Goal: Information Seeking & Learning: Learn about a topic

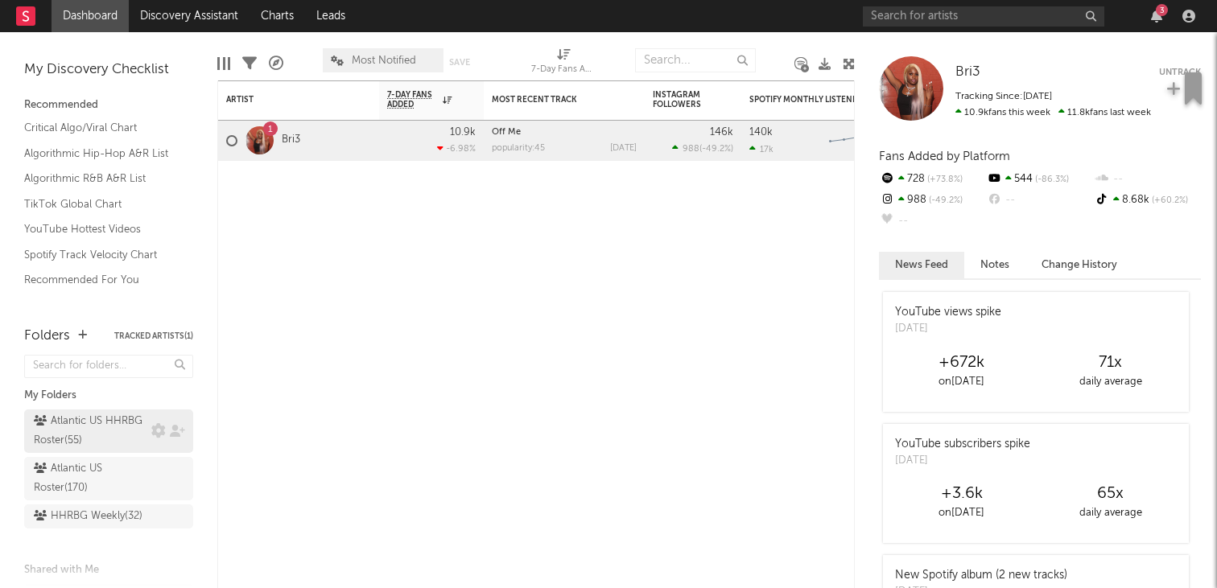
click at [100, 442] on div "Atlantic US HHRBG Roster ( 55 )" at bounding box center [91, 431] width 114 height 39
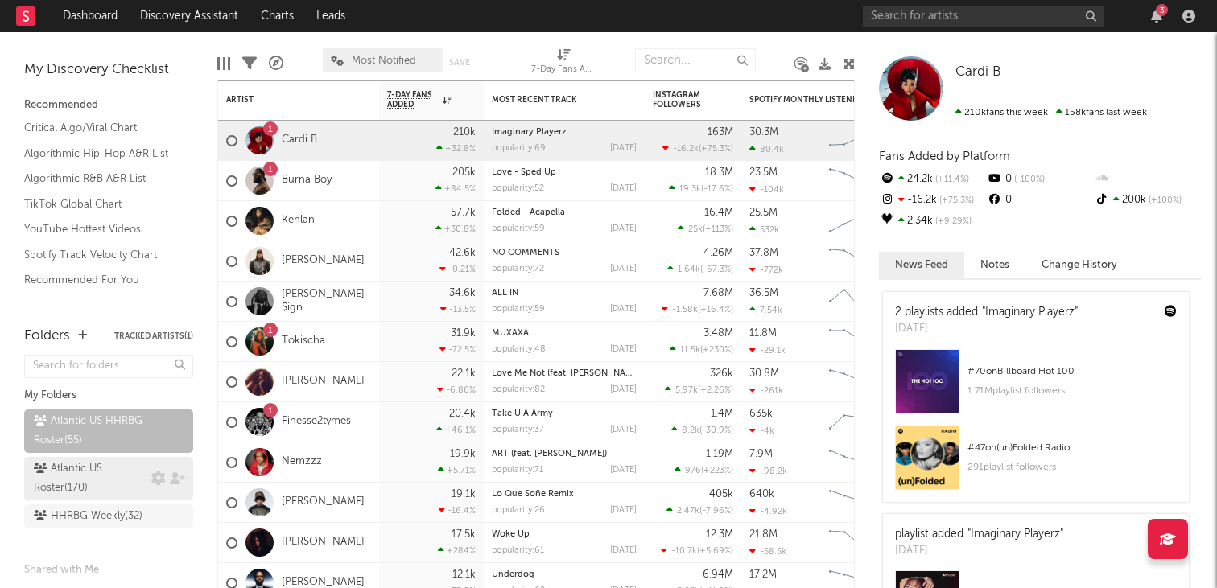
click at [104, 462] on div "Atlantic US Roster ( 170 )" at bounding box center [91, 479] width 114 height 39
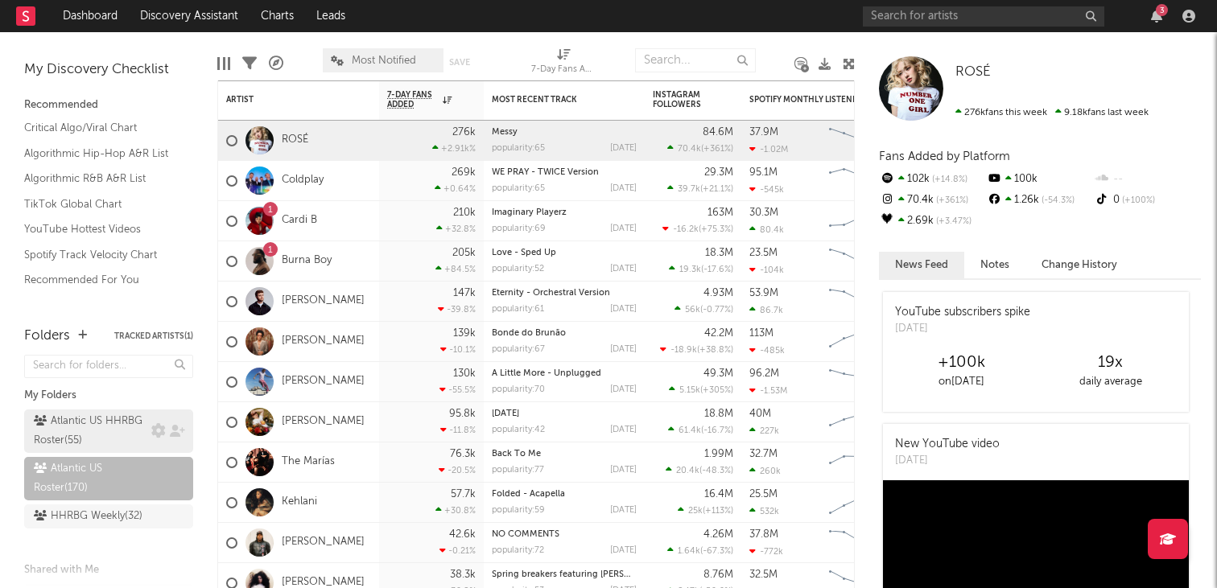
click at [91, 429] on div "Atlantic US HHRBG Roster ( 55 )" at bounding box center [91, 431] width 114 height 39
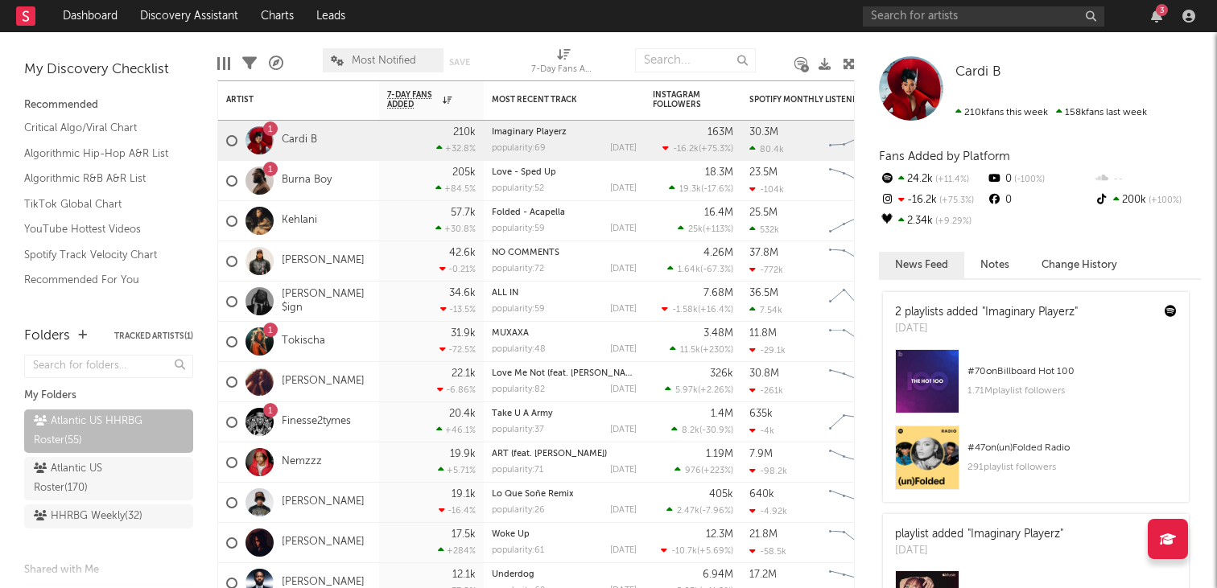
click at [31, 23] on rect at bounding box center [25, 15] width 19 height 19
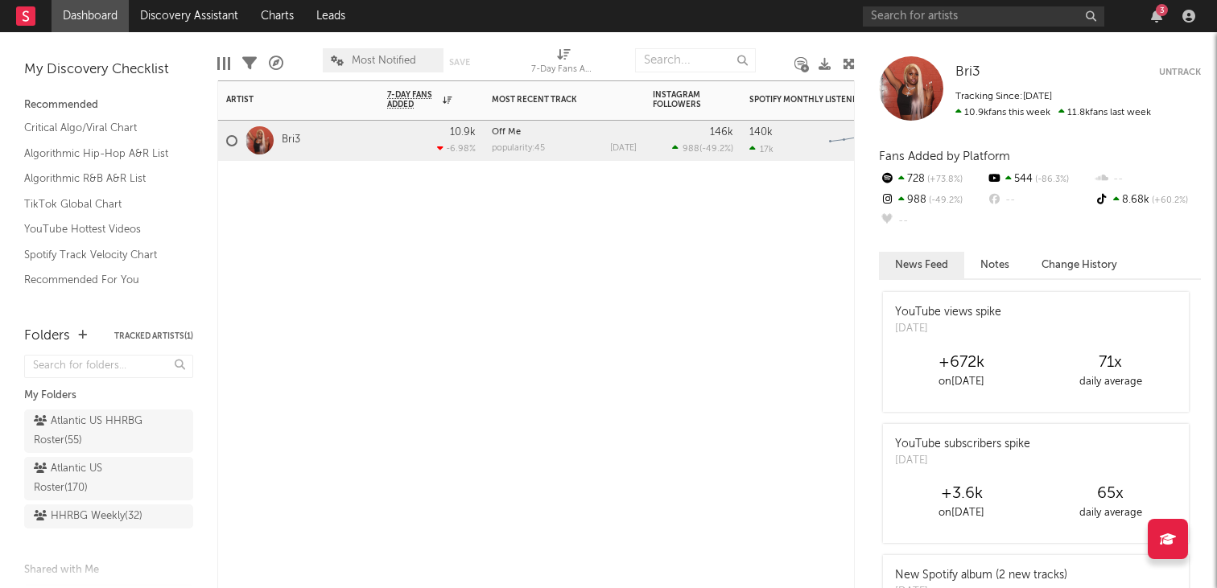
click at [351, 141] on div "Bri3" at bounding box center [298, 141] width 161 height 40
click at [286, 139] on link "Bri3" at bounding box center [291, 141] width 19 height 14
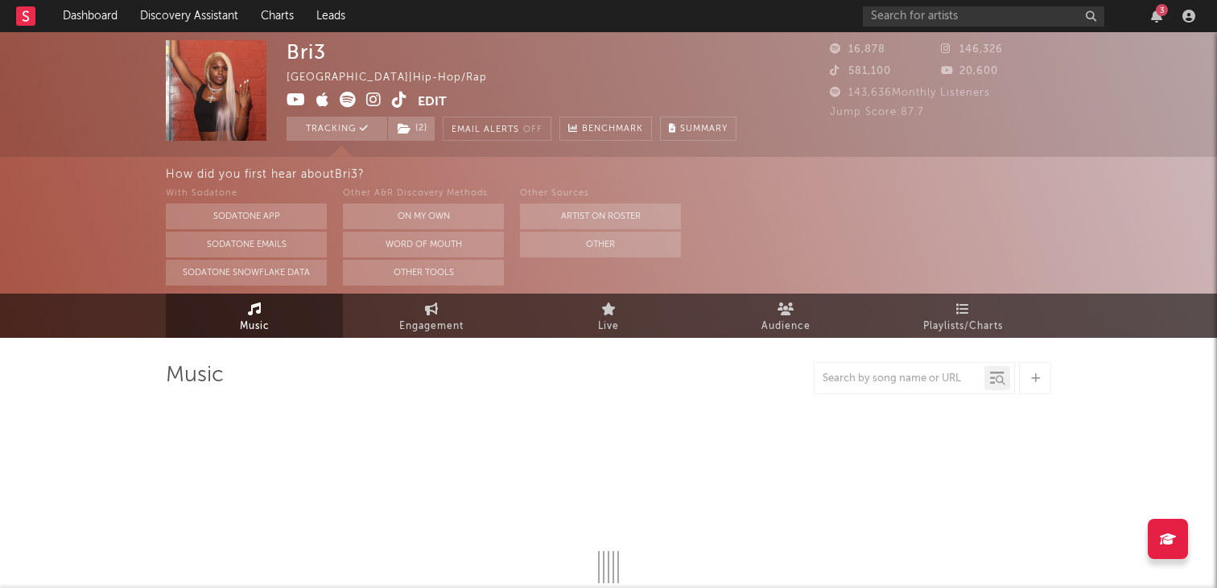
select select "6m"
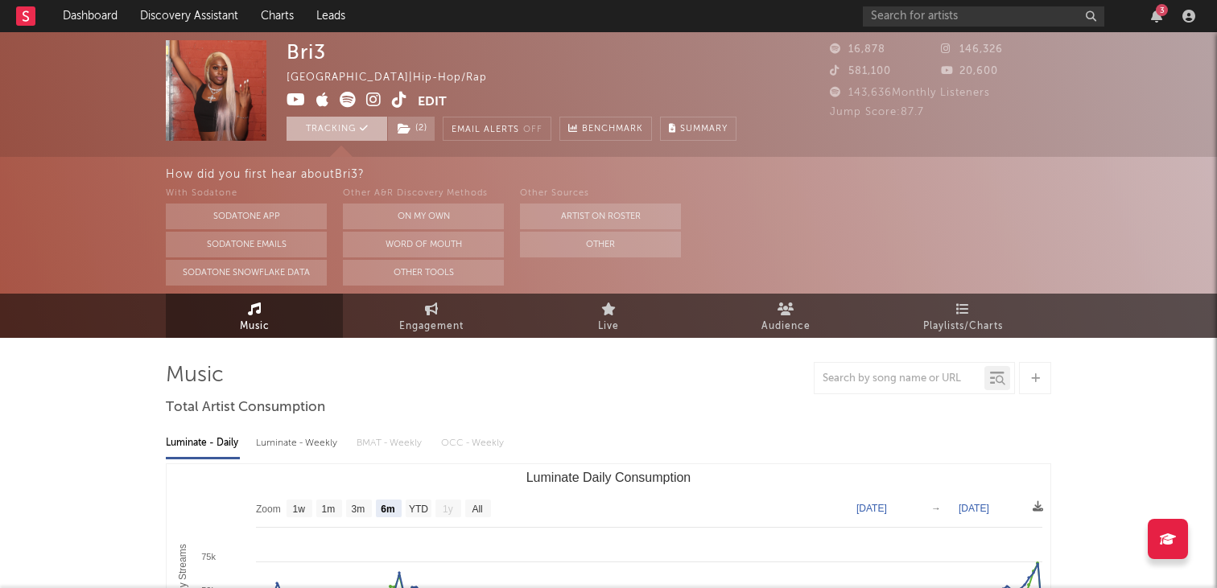
click at [361, 130] on icon at bounding box center [364, 128] width 9 height 9
click at [417, 132] on span "( 2 )" at bounding box center [411, 129] width 48 height 24
click at [814, 227] on div "With Sodatone Sodatone App Sodatone Emails Sodatone Snowflake Data Other A&R Di…" at bounding box center [691, 234] width 1051 height 101
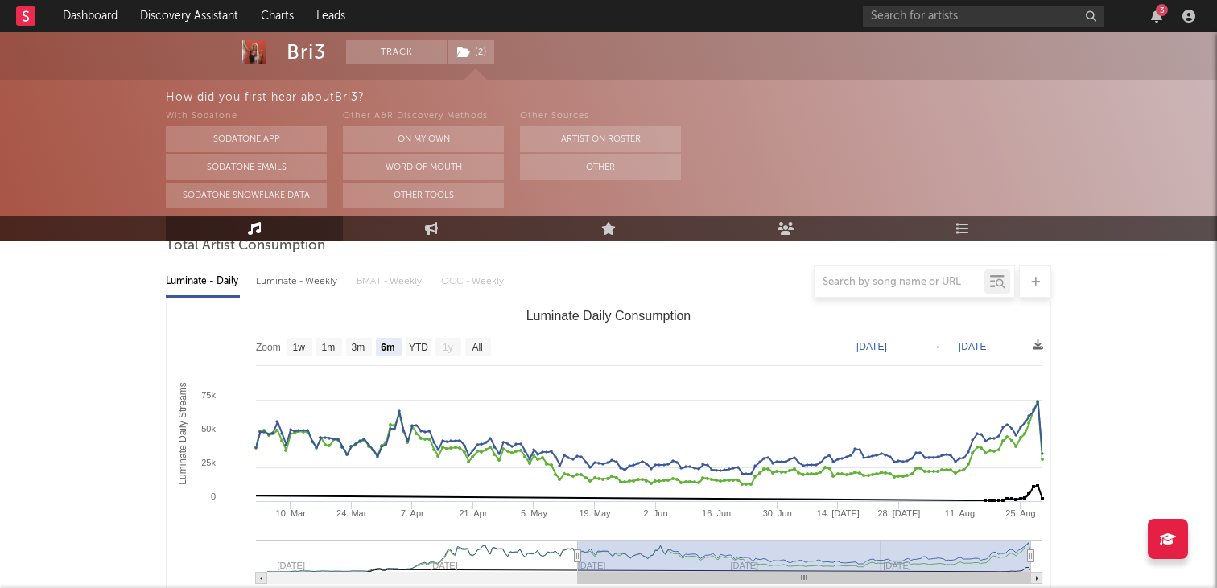
scroll to position [164, 0]
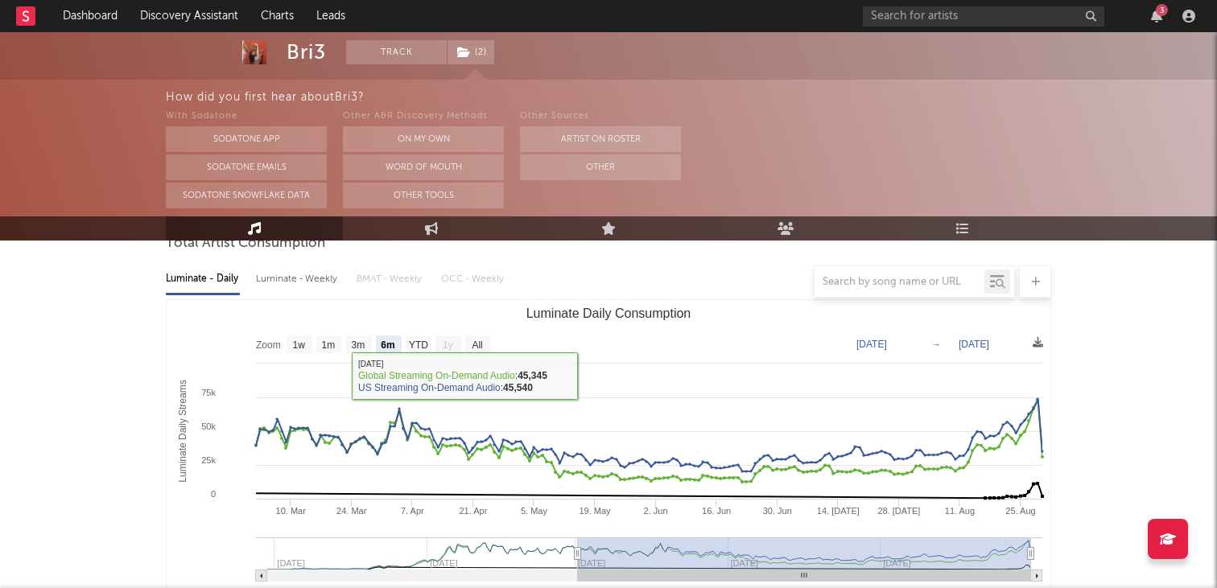
click at [313, 274] on div at bounding box center [609, 282] width 886 height 32
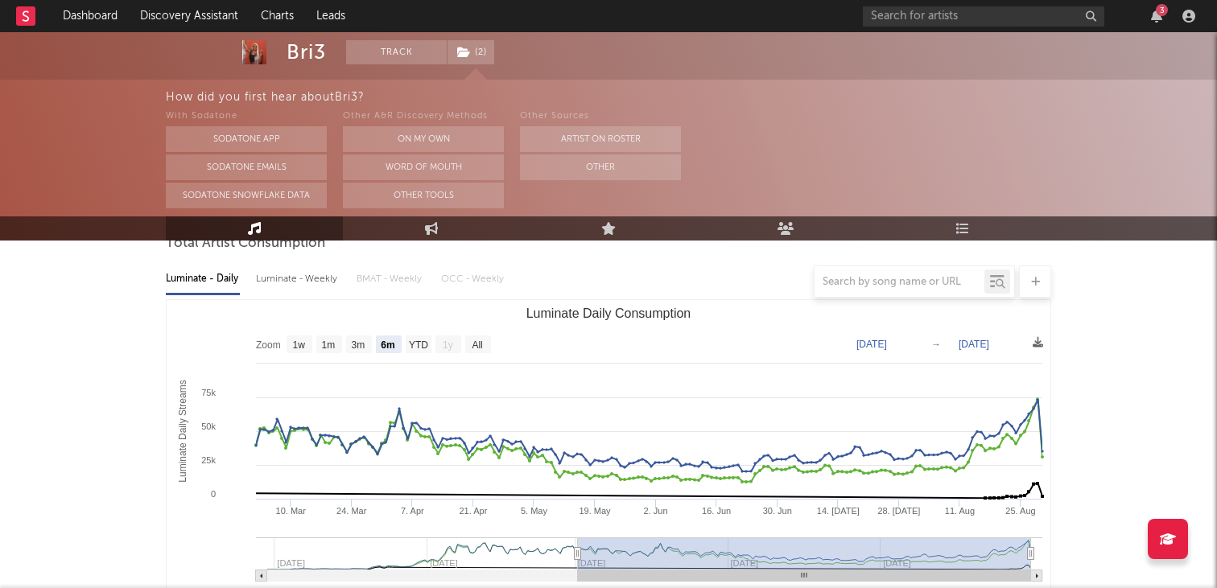
click at [312, 275] on div at bounding box center [609, 282] width 886 height 32
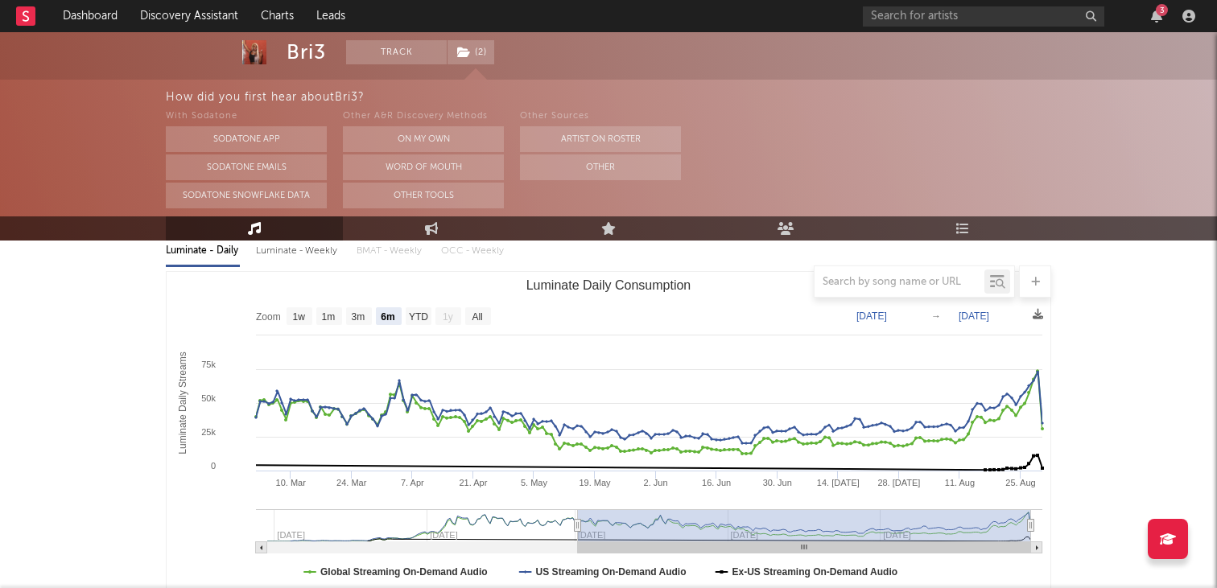
scroll to position [193, 0]
click at [337, 316] on rect "Luminate Daily Consumption" at bounding box center [329, 316] width 26 height 18
select select "1m"
type input "[DATE]"
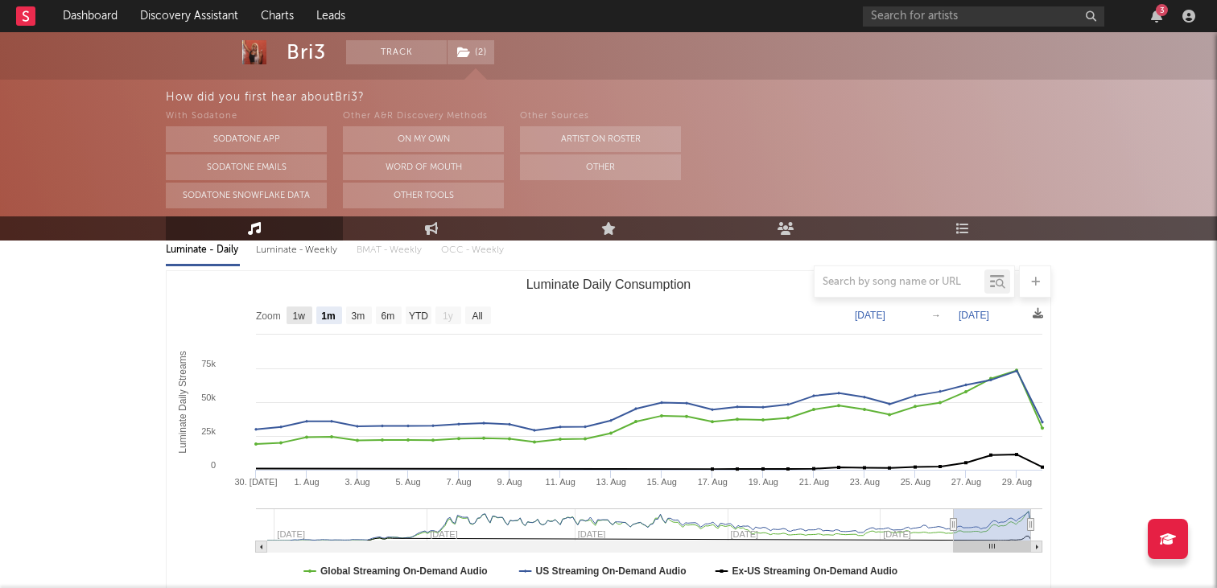
click at [298, 313] on text "1w" at bounding box center [299, 316] width 13 height 11
select select "1w"
type input "[DATE]"
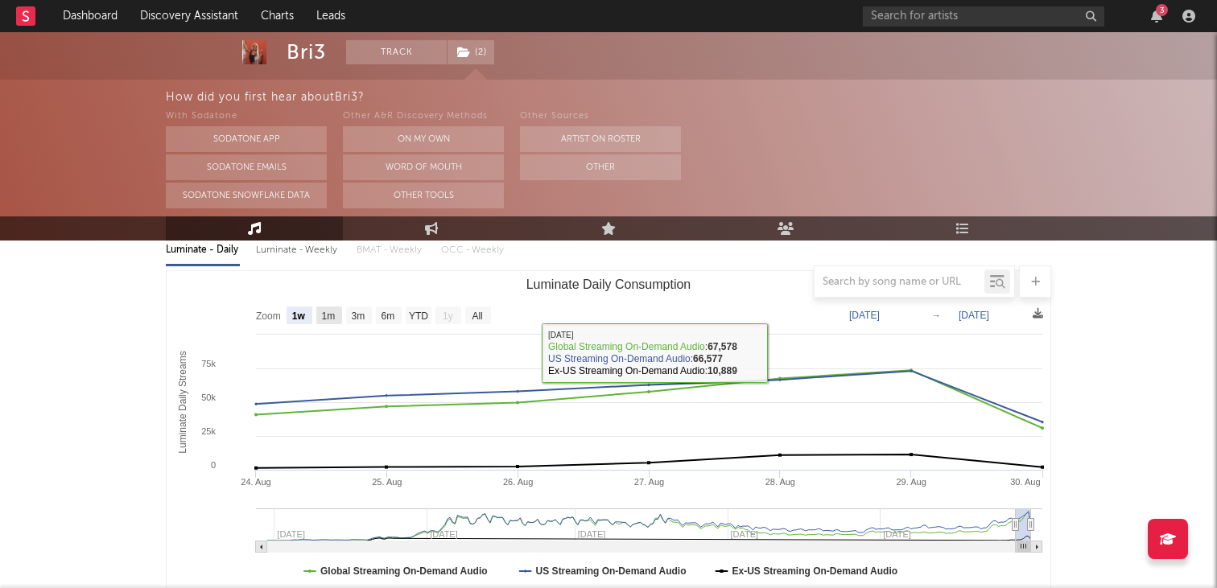
click at [335, 311] on text "1m" at bounding box center [329, 316] width 14 height 11
select select "1m"
type input "[DATE]"
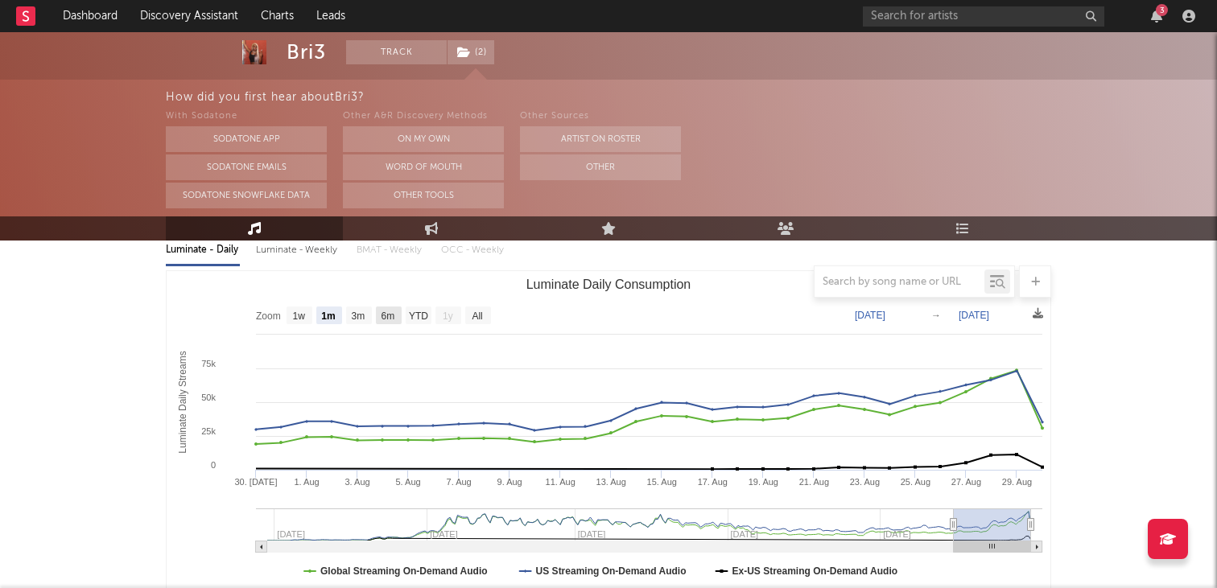
click at [380, 315] on rect "Luminate Daily Consumption" at bounding box center [389, 316] width 26 height 18
select select "6m"
type input "[DATE]"
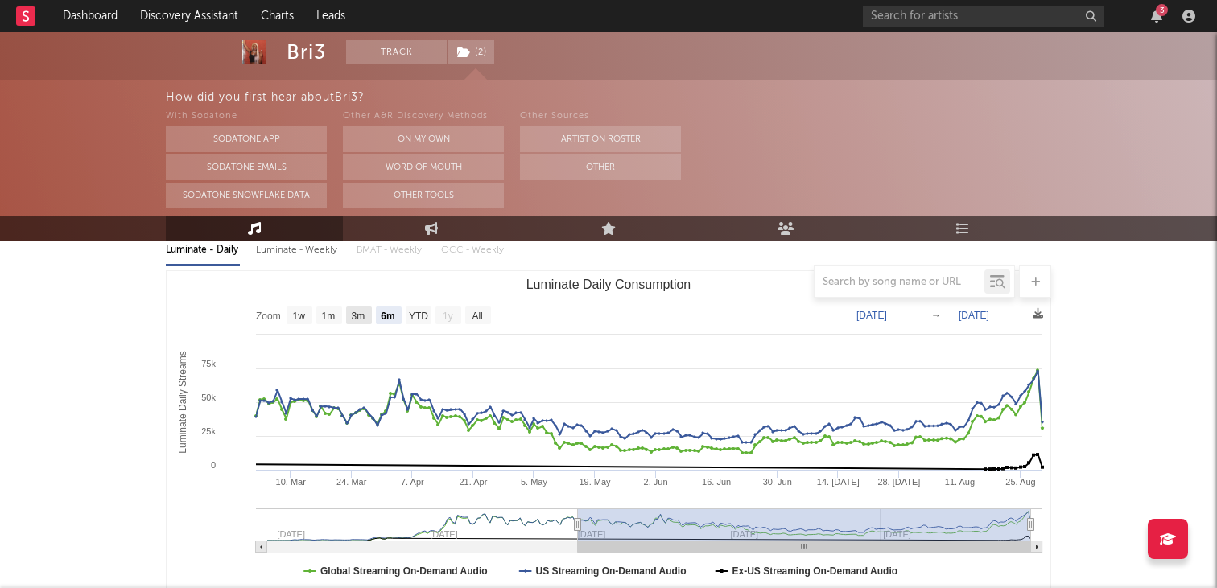
click at [358, 315] on text "3m" at bounding box center [359, 316] width 14 height 11
select select "3m"
type input "[DATE]"
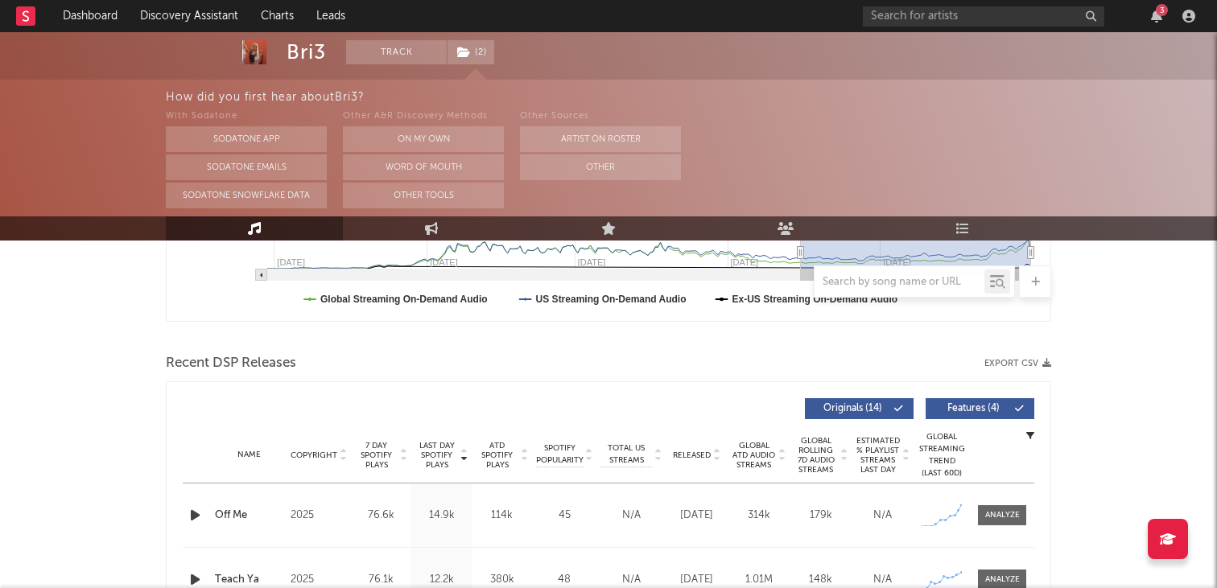
scroll to position [609, 0]
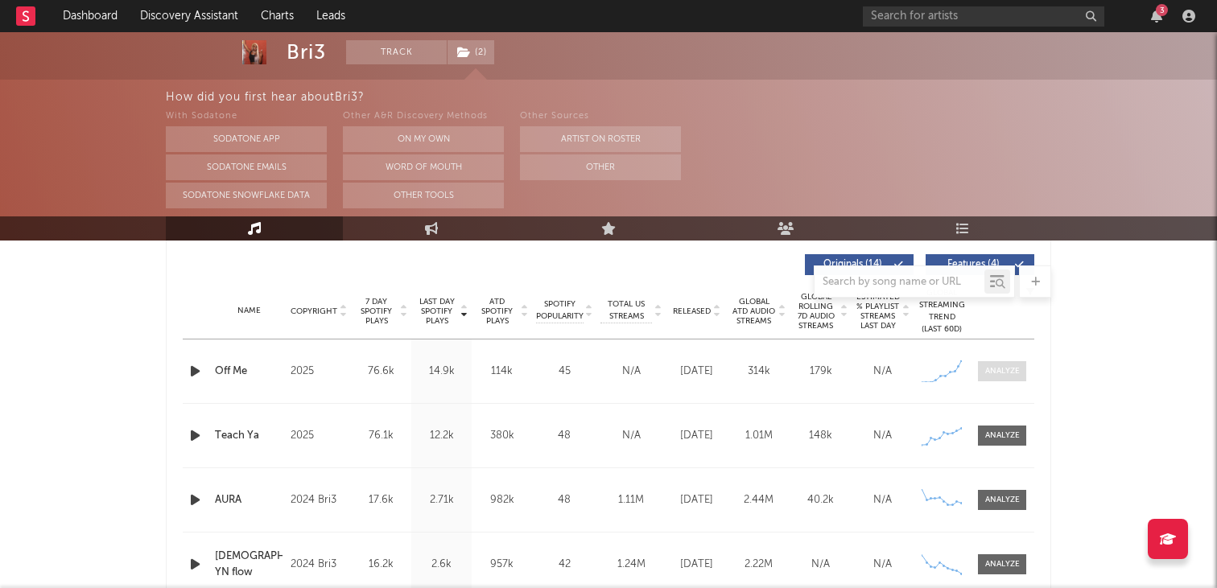
click at [1006, 361] on span at bounding box center [1002, 371] width 48 height 20
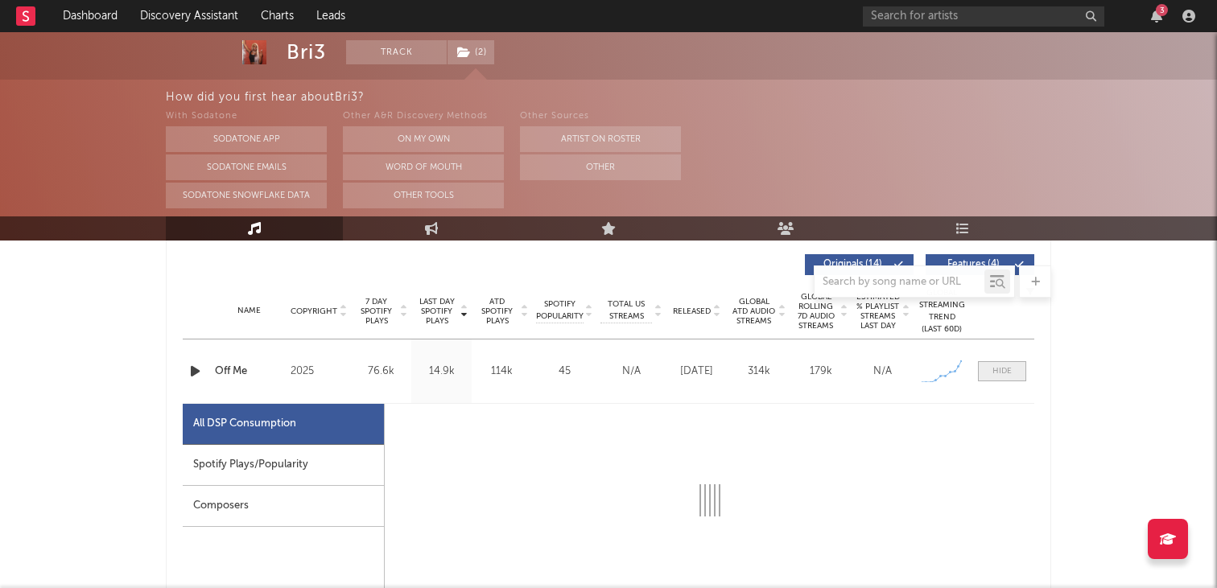
select select "1w"
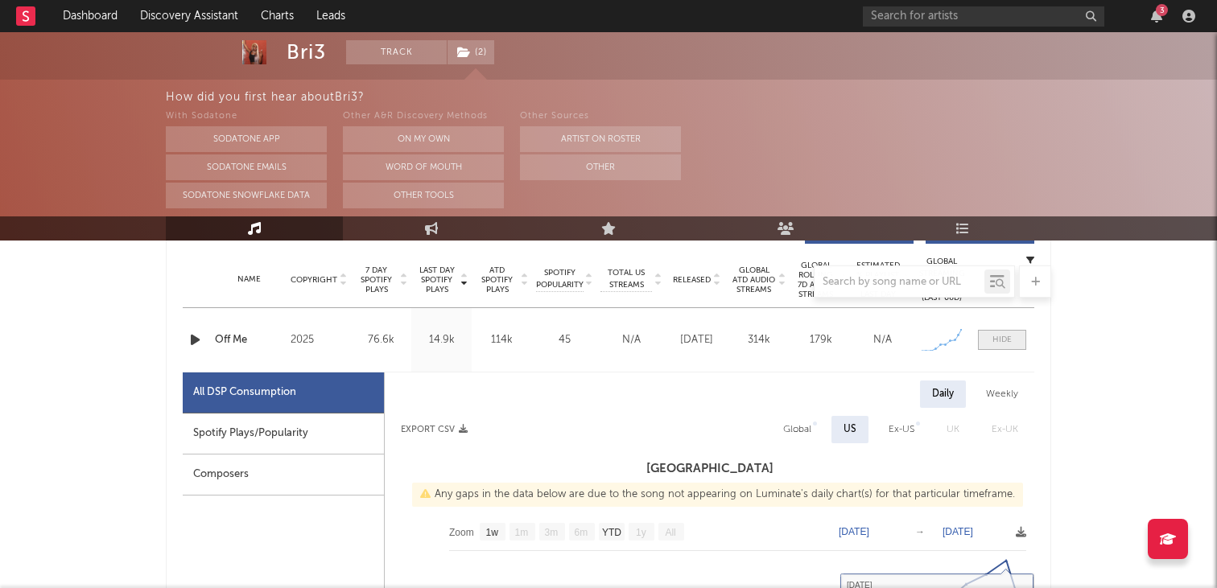
scroll to position [634, 0]
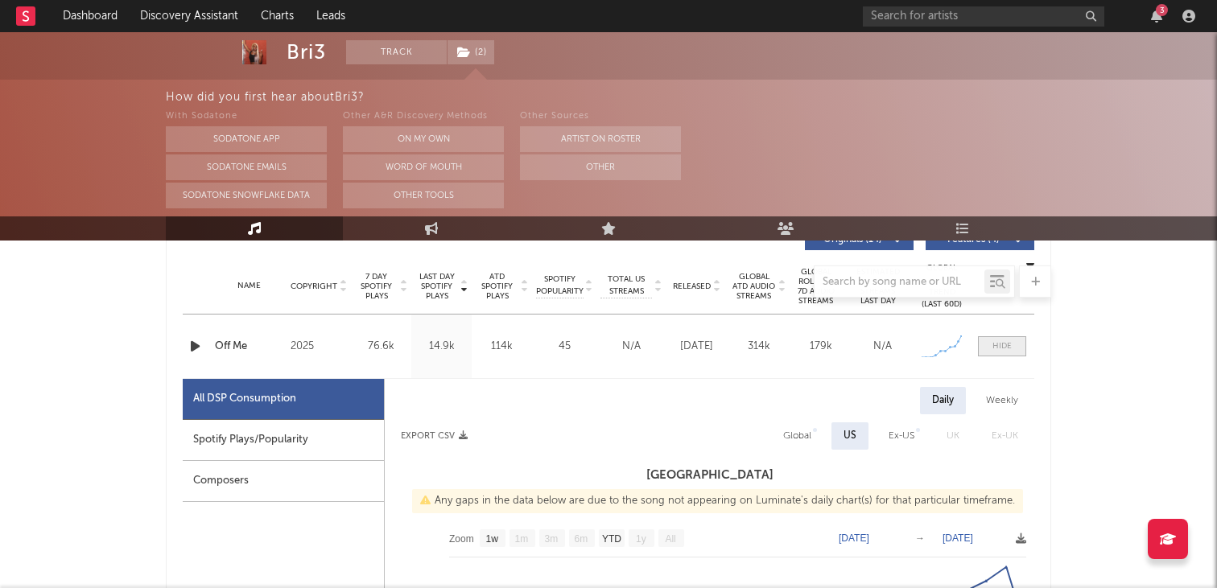
click at [1005, 340] on span at bounding box center [1002, 347] width 48 height 20
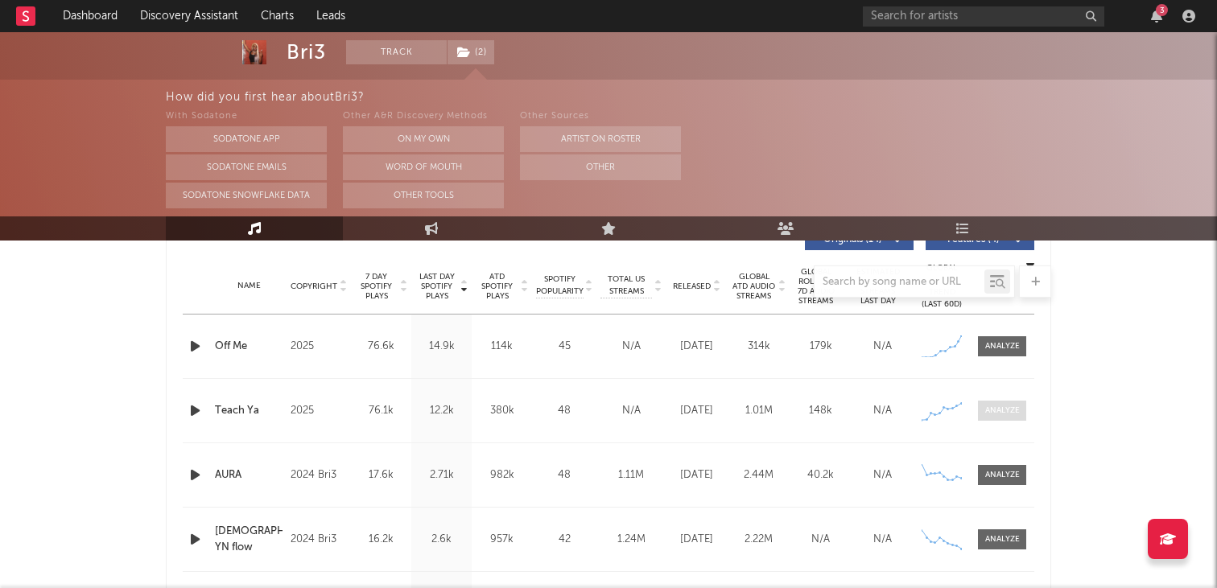
click at [1005, 410] on div at bounding box center [1002, 411] width 35 height 12
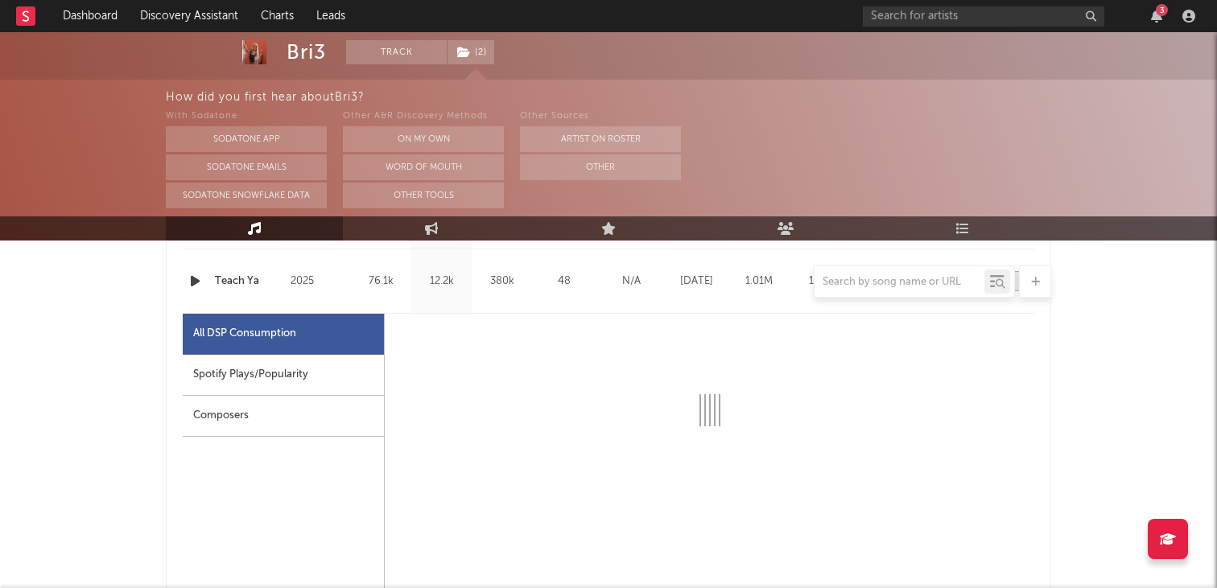
select select "1w"
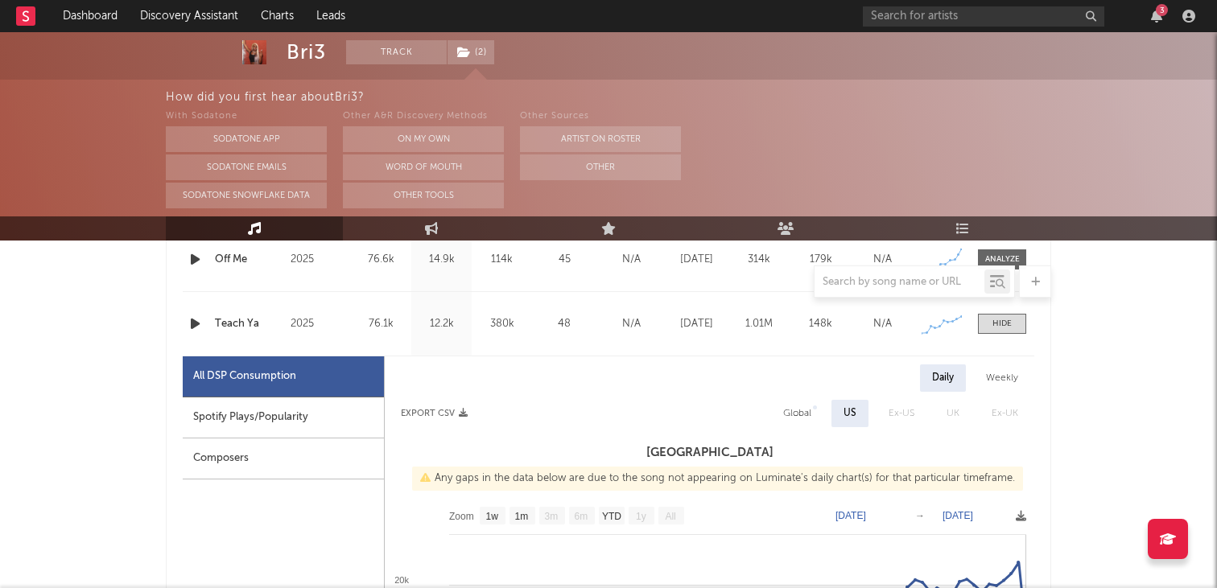
scroll to position [704, 0]
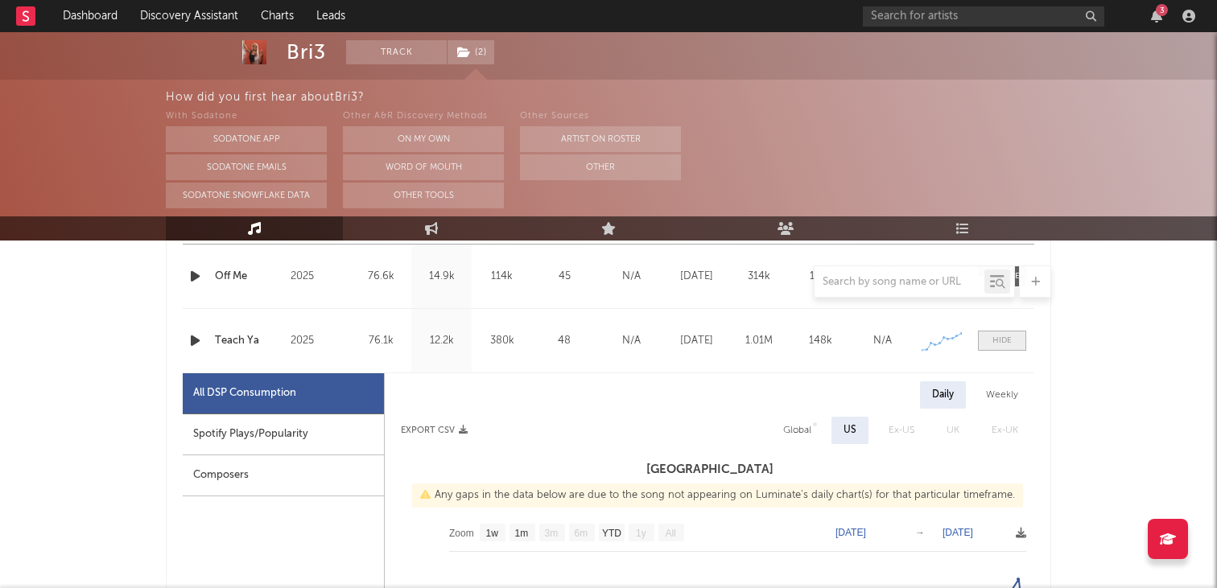
click at [999, 341] on div at bounding box center [1002, 341] width 19 height 12
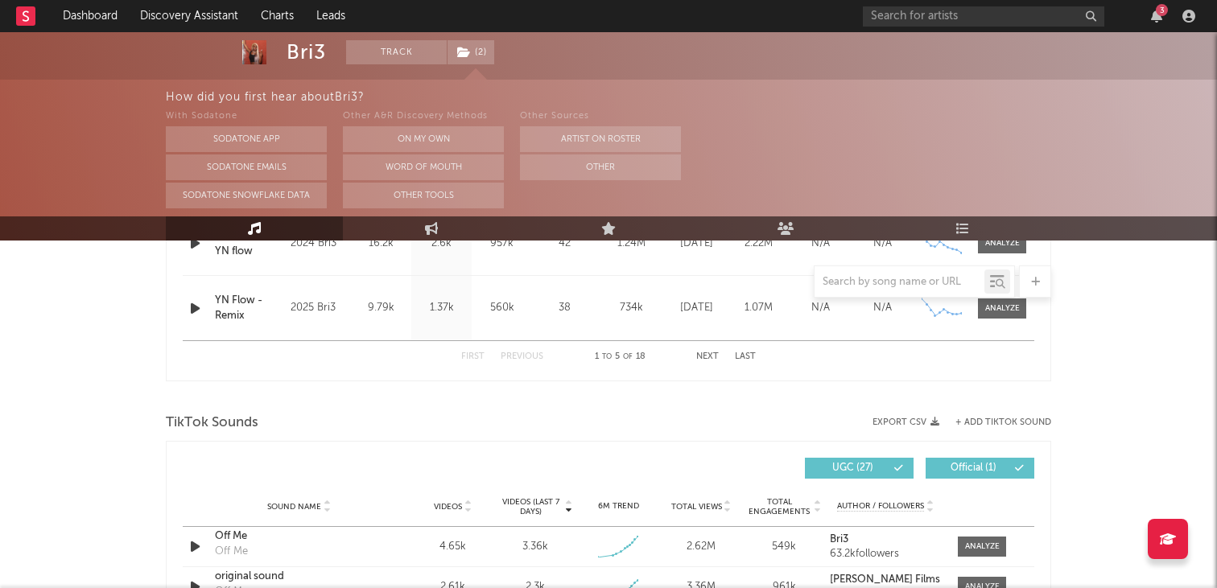
scroll to position [1119, 0]
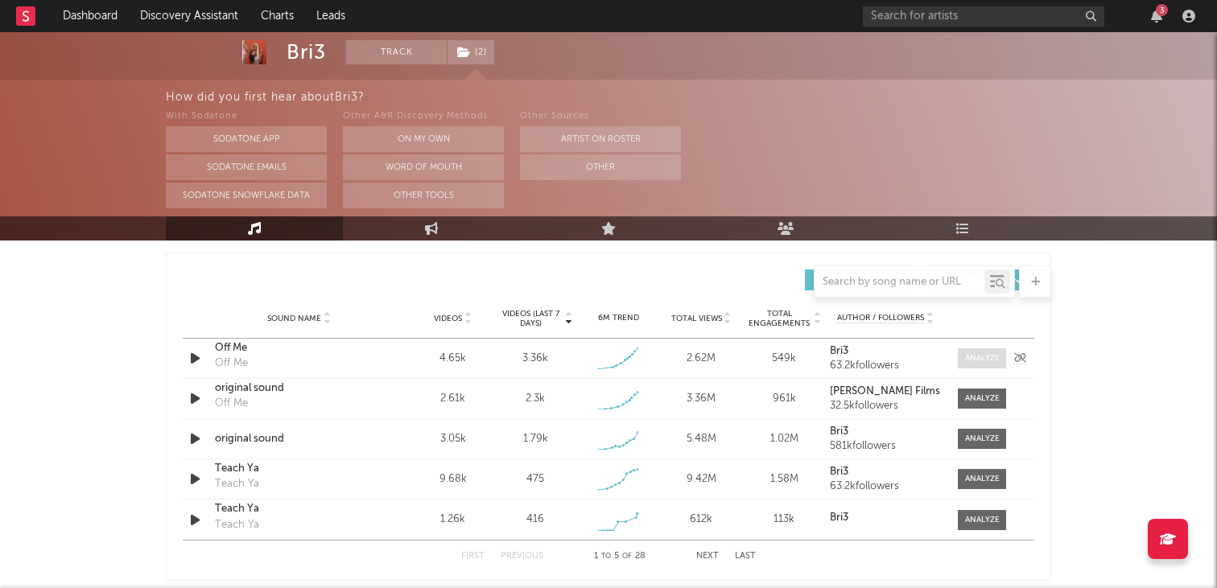
click at [985, 358] on div at bounding box center [982, 359] width 35 height 12
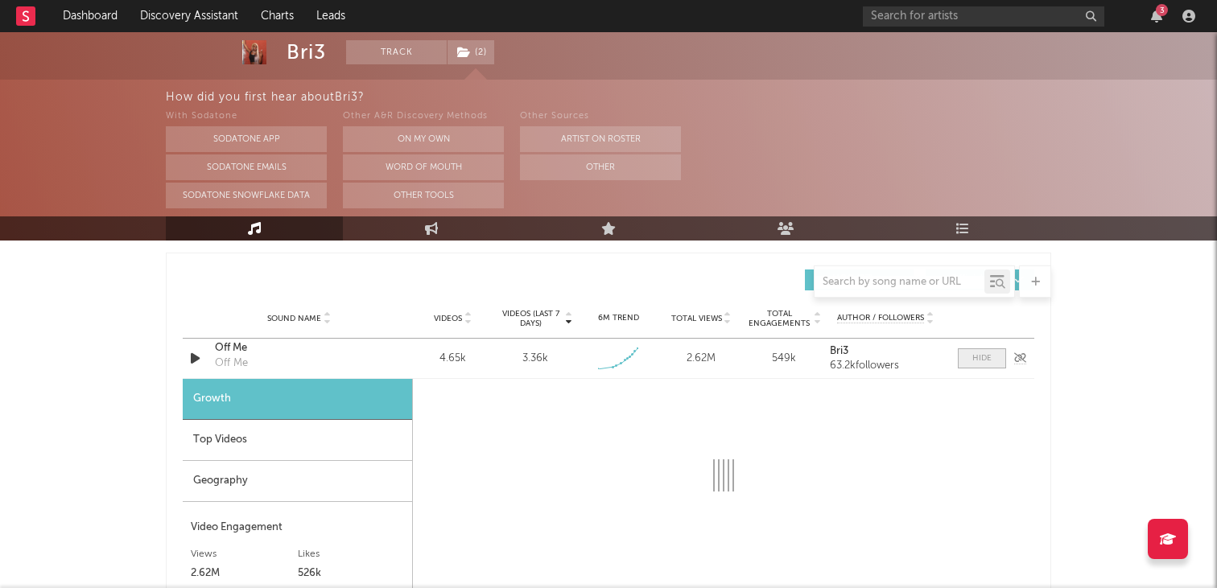
select select "1w"
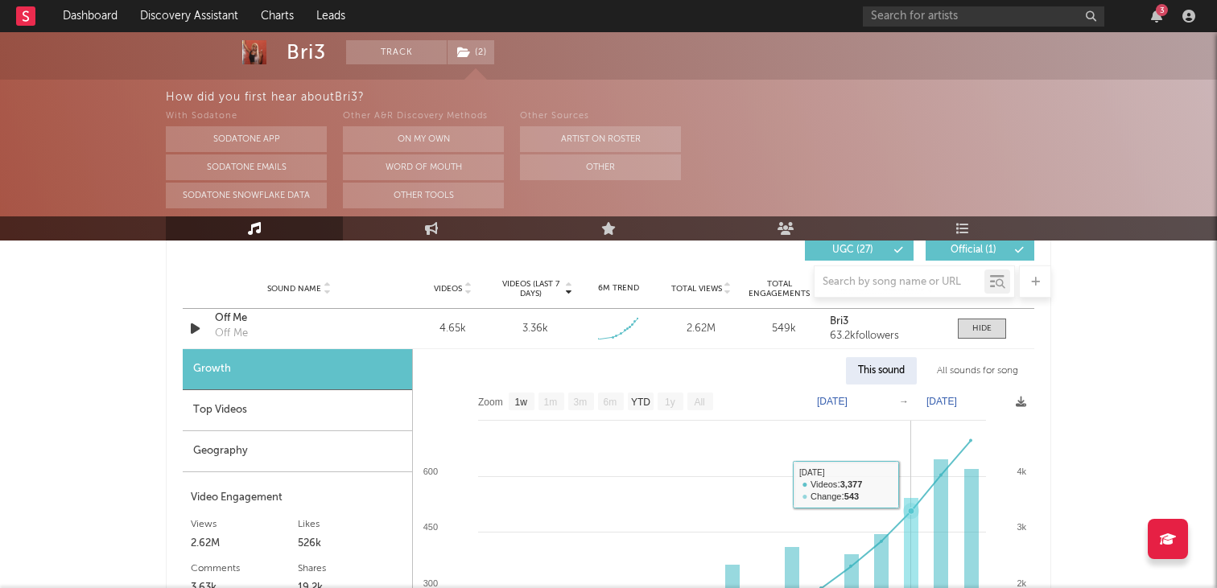
scroll to position [1108, 0]
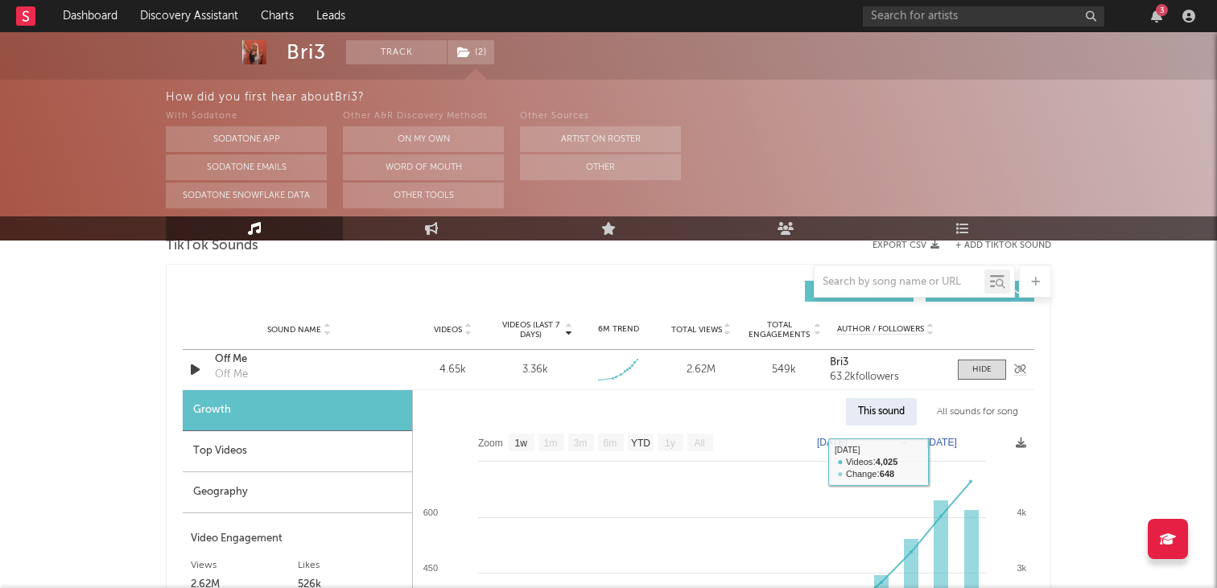
click at [980, 382] on div "Sound Name Off Me Off Me Videos 4.65k Videos (last 7 days) 3.36k Weekly Growth …" at bounding box center [609, 369] width 852 height 39
click at [983, 368] on div at bounding box center [982, 370] width 19 height 12
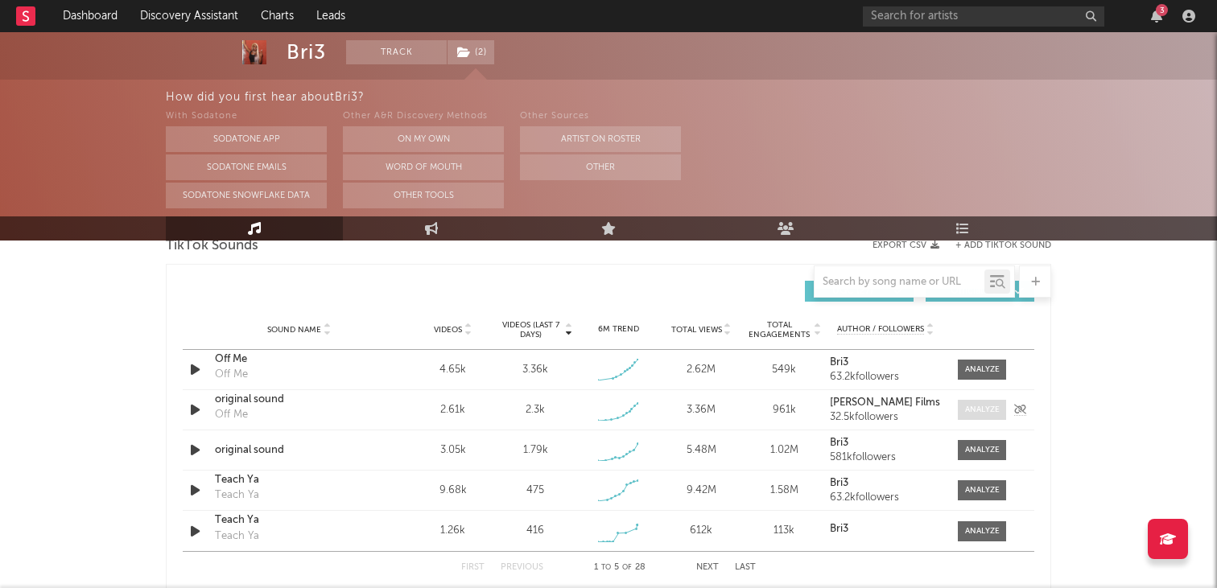
click at [988, 412] on div at bounding box center [982, 410] width 35 height 12
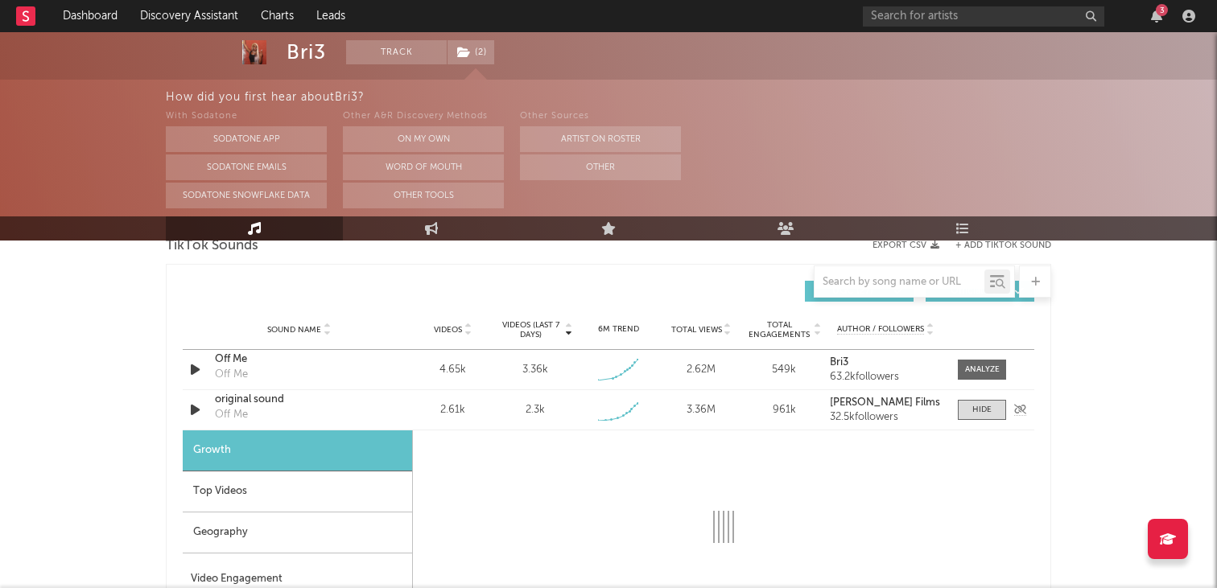
select select "1w"
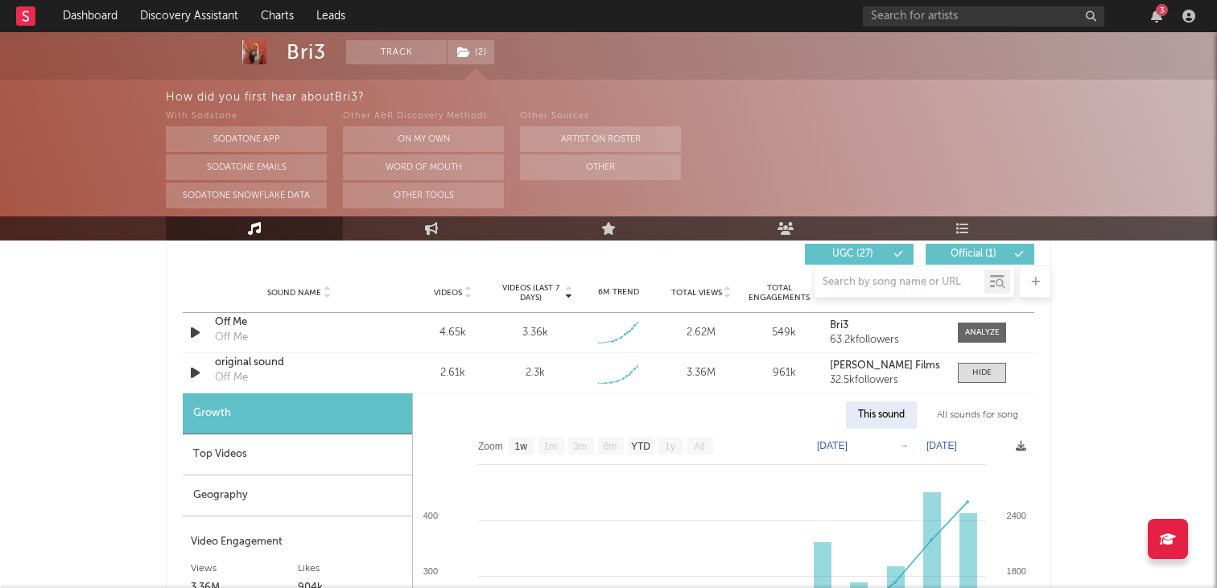
scroll to position [1150, 0]
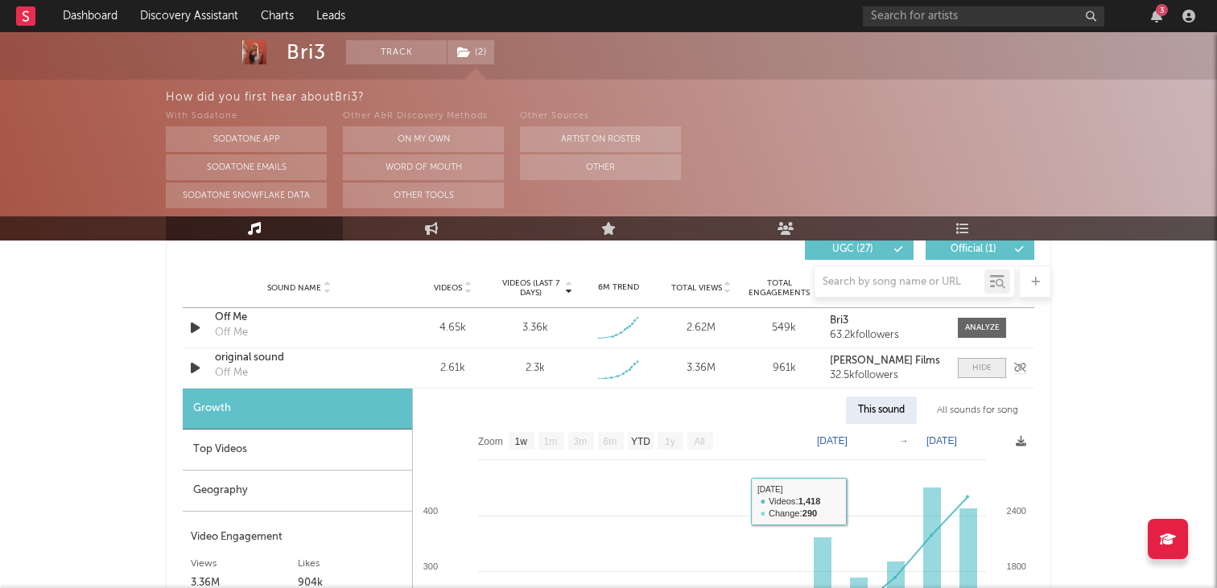
click at [981, 377] on span at bounding box center [982, 368] width 48 height 20
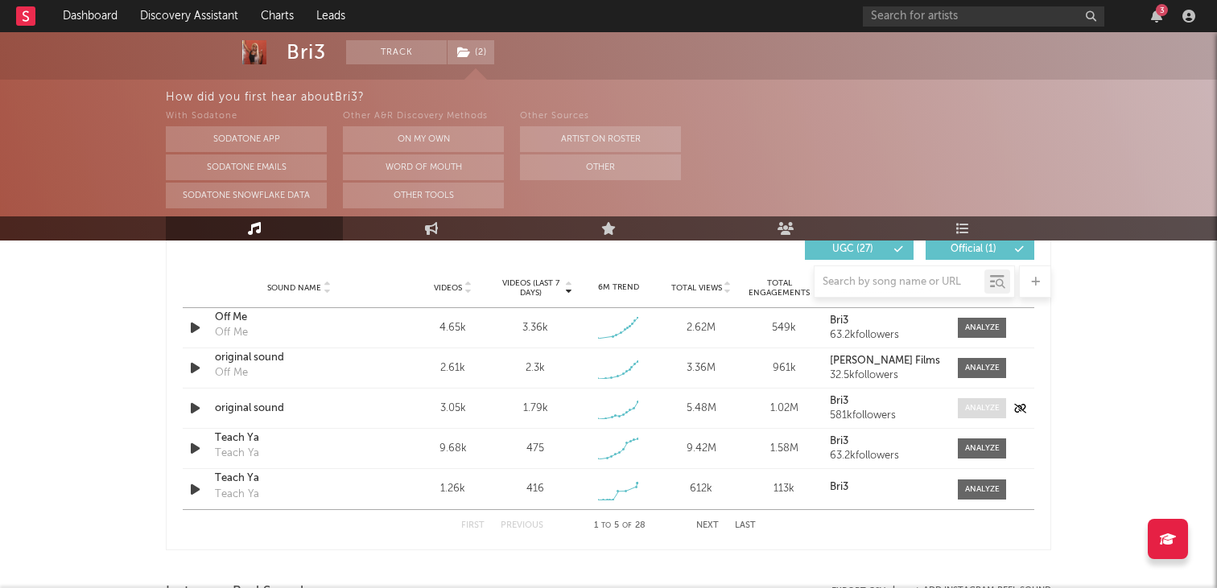
click at [990, 416] on span at bounding box center [982, 408] width 48 height 20
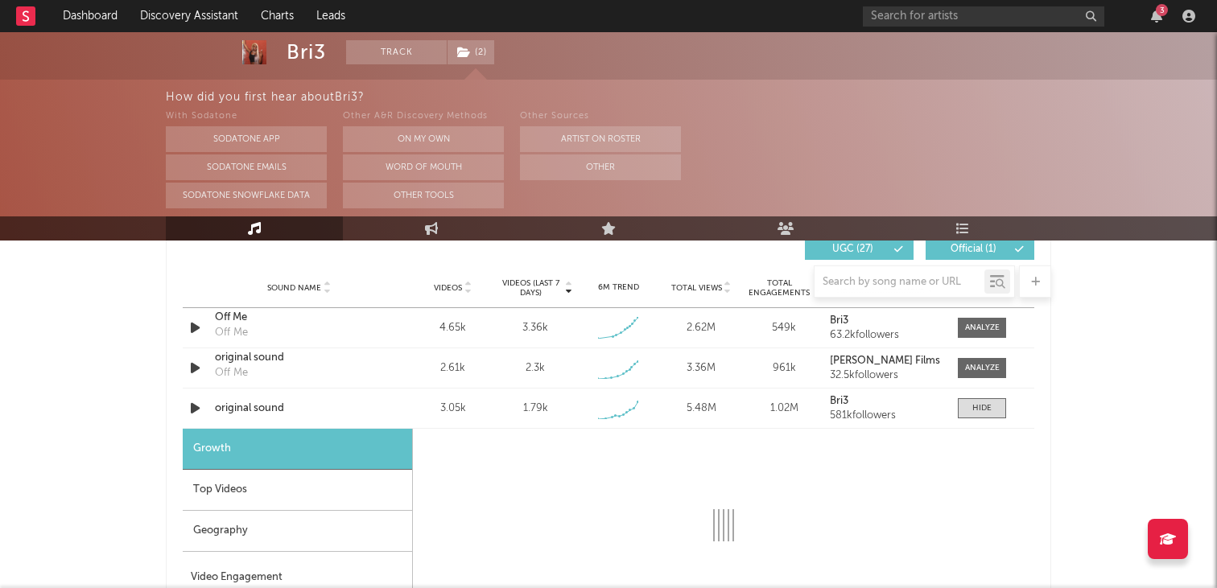
select select "1w"
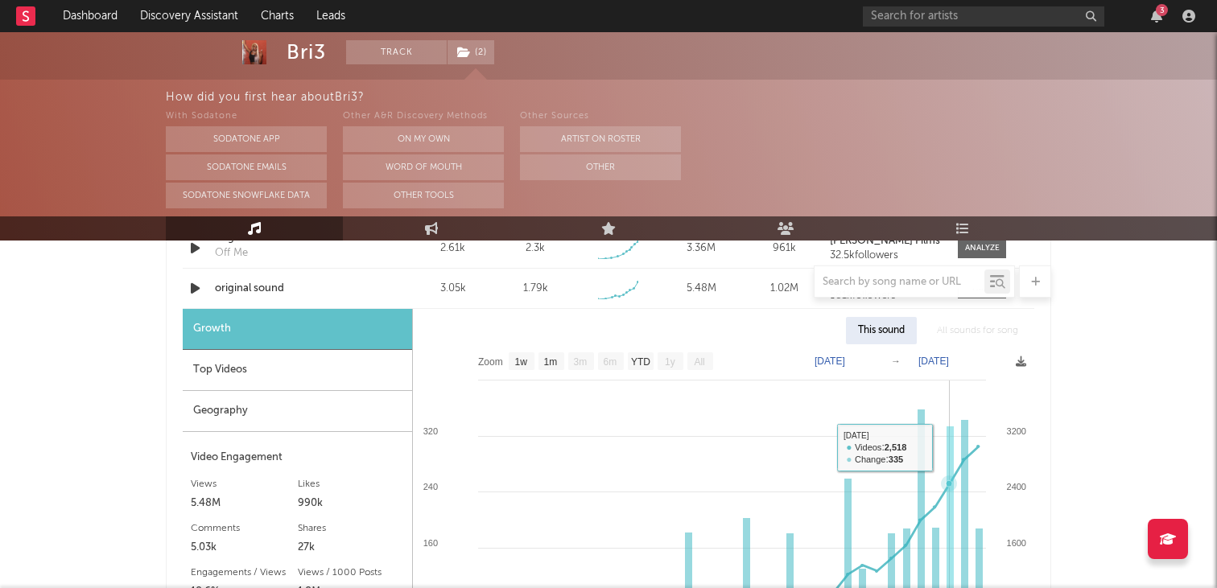
scroll to position [1120, 0]
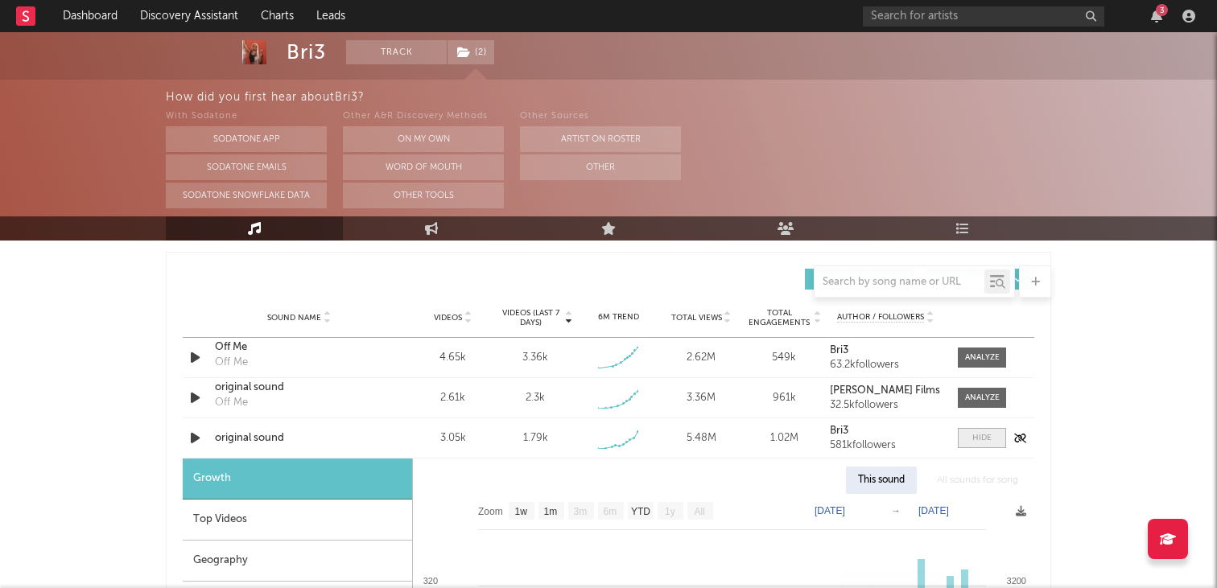
click at [985, 429] on span at bounding box center [982, 438] width 48 height 20
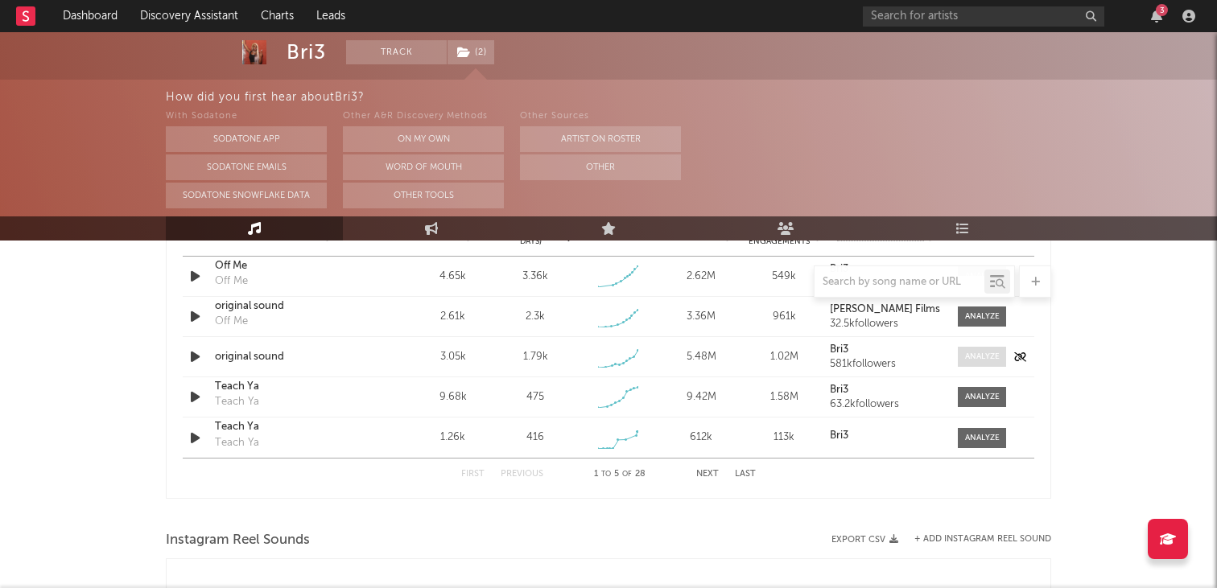
scroll to position [1203, 0]
click at [984, 400] on div at bounding box center [982, 396] width 35 height 12
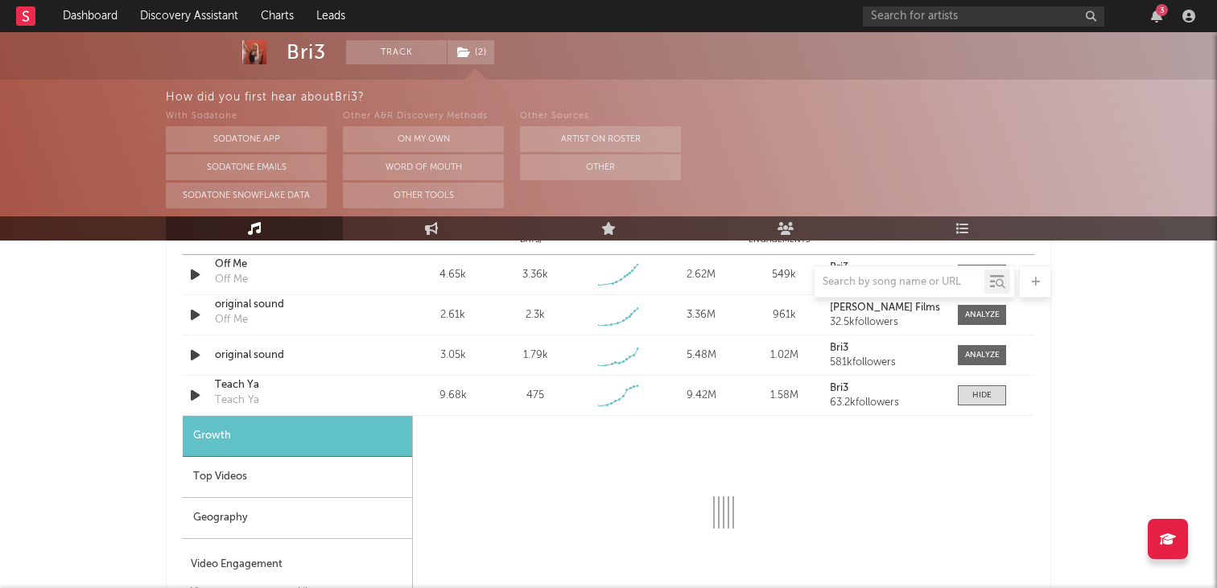
select select "1w"
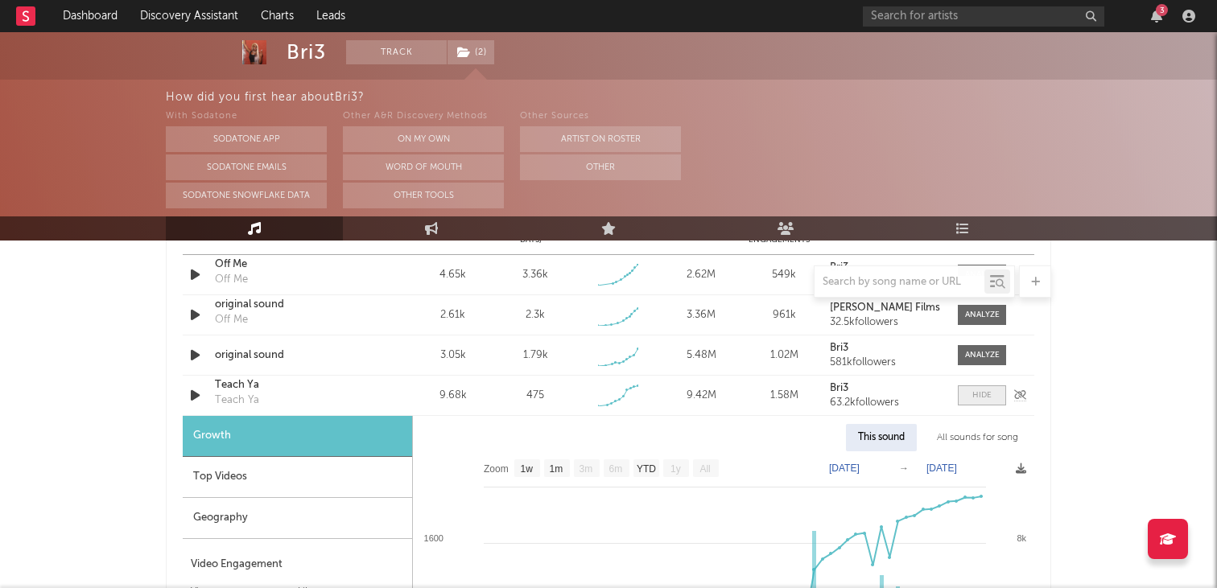
click at [980, 392] on div at bounding box center [982, 396] width 19 height 12
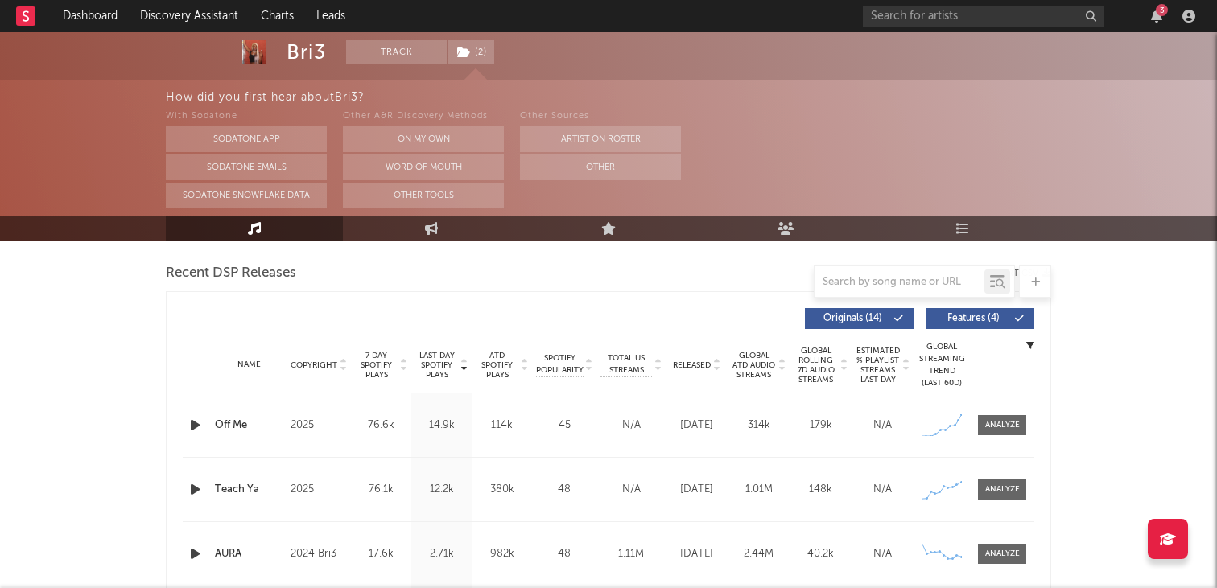
scroll to position [566, 0]
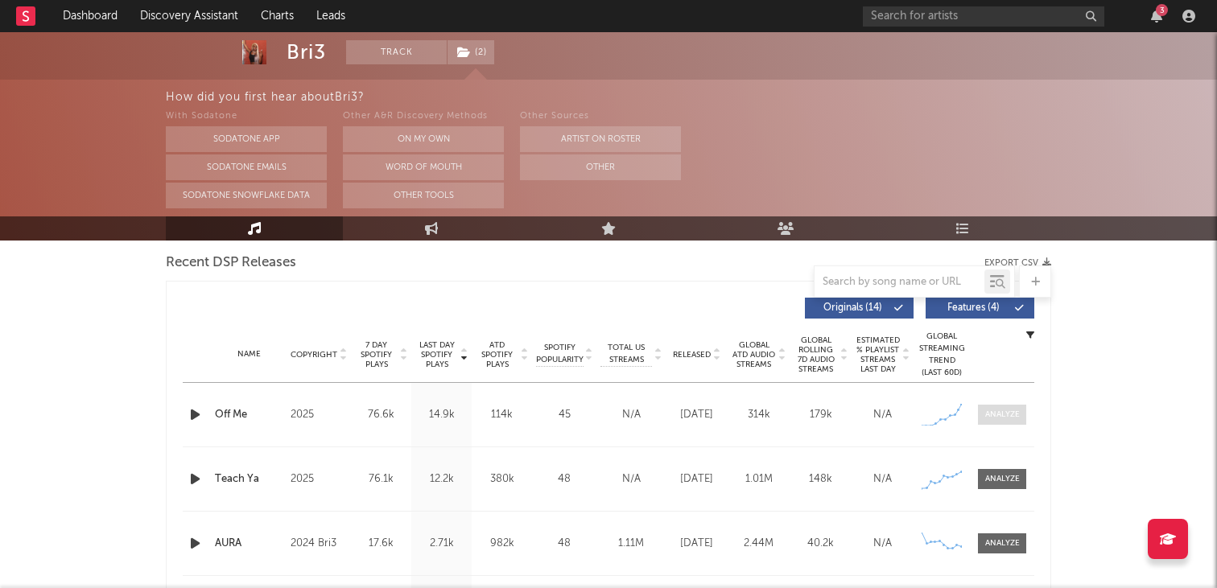
click at [1005, 412] on div at bounding box center [1002, 415] width 35 height 12
select select "1w"
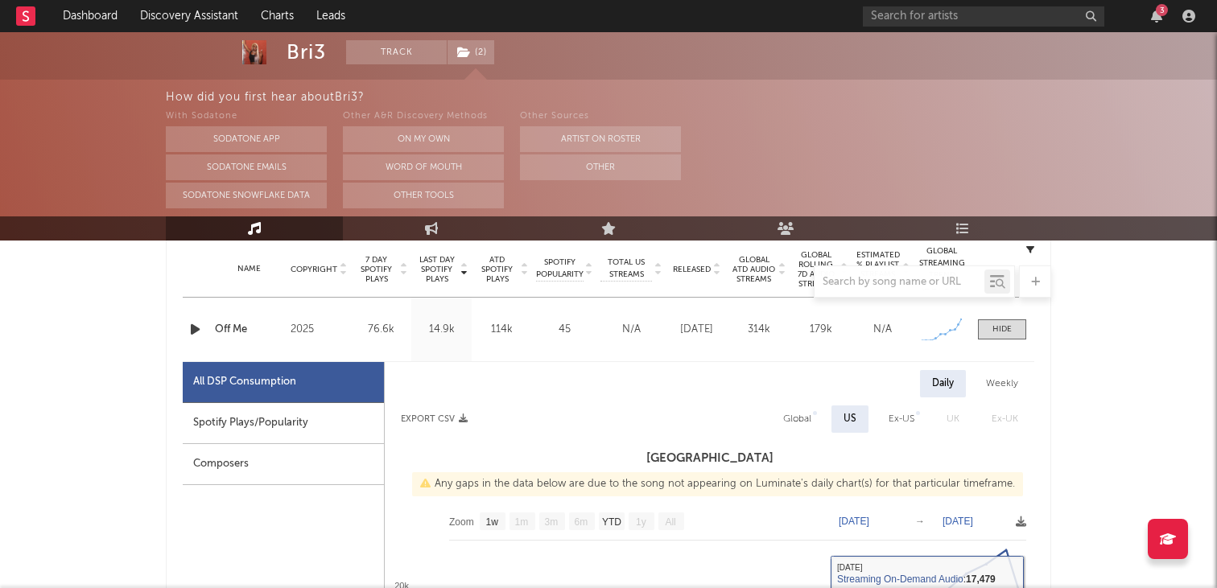
scroll to position [584, 0]
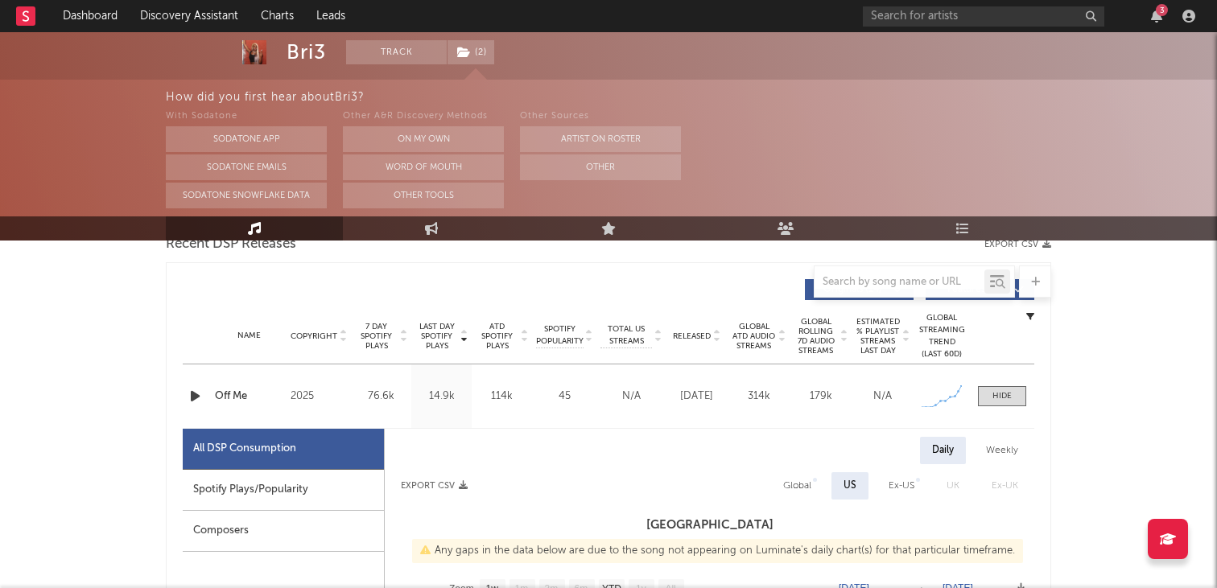
click at [904, 489] on div "Ex-US" at bounding box center [902, 486] width 26 height 19
select select "1w"
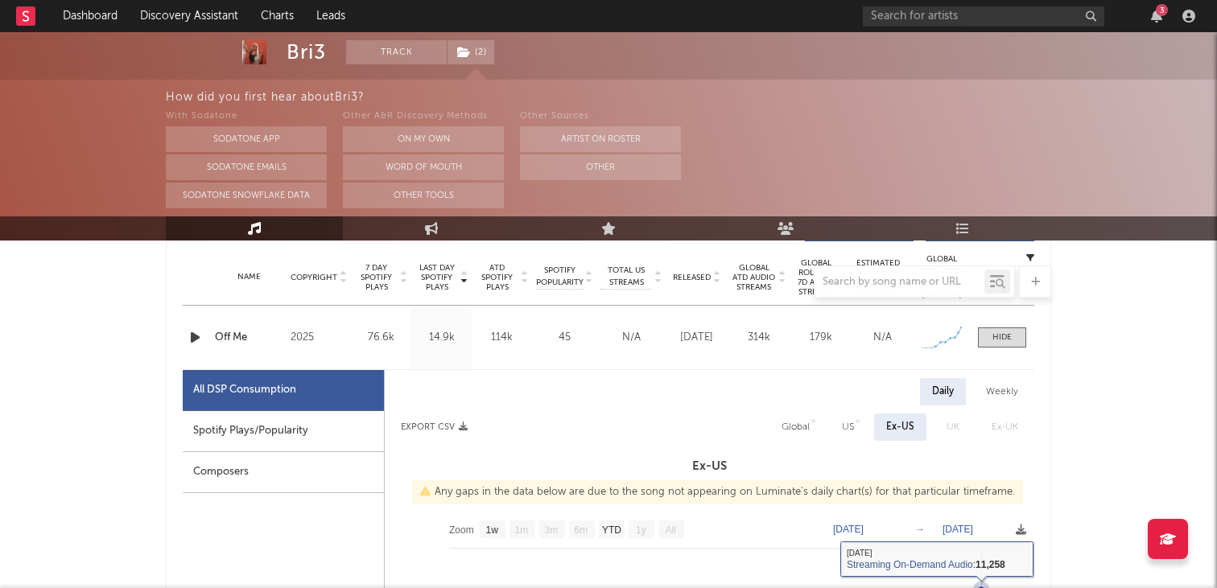
scroll to position [570, 0]
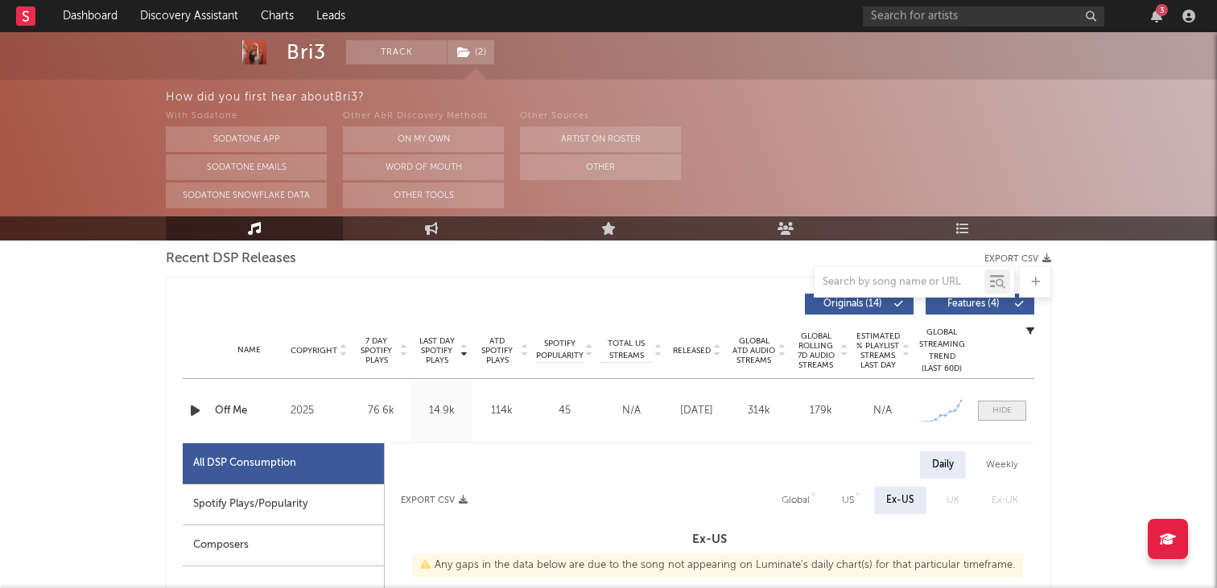
click at [1001, 410] on div at bounding box center [1002, 411] width 19 height 12
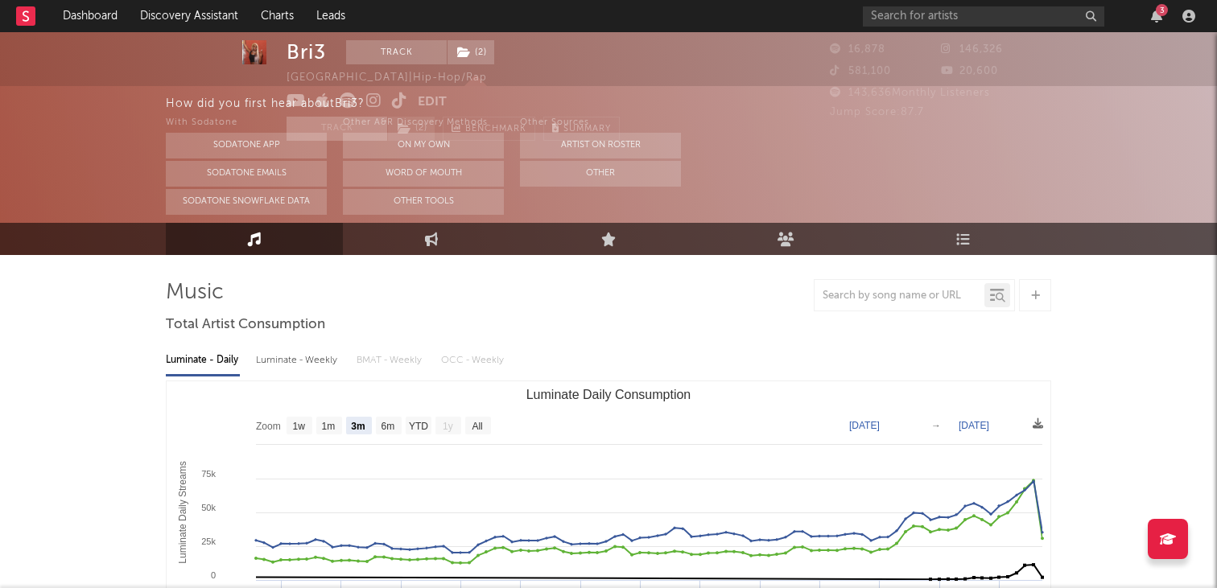
scroll to position [0, 0]
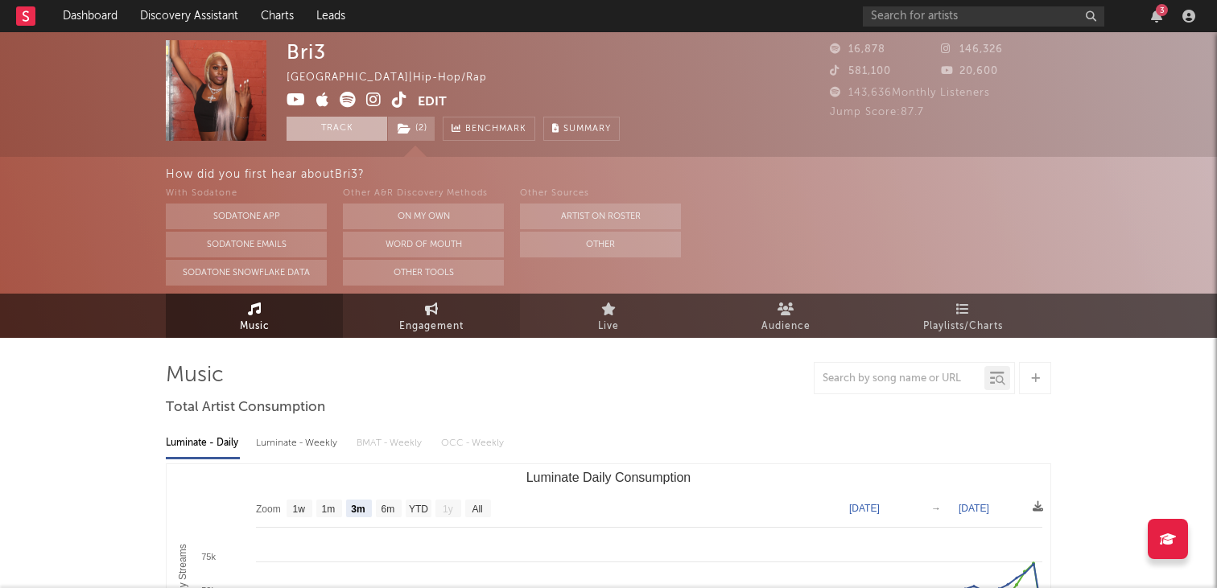
click at [423, 312] on link "Engagement" at bounding box center [431, 316] width 177 height 44
select select "1w"
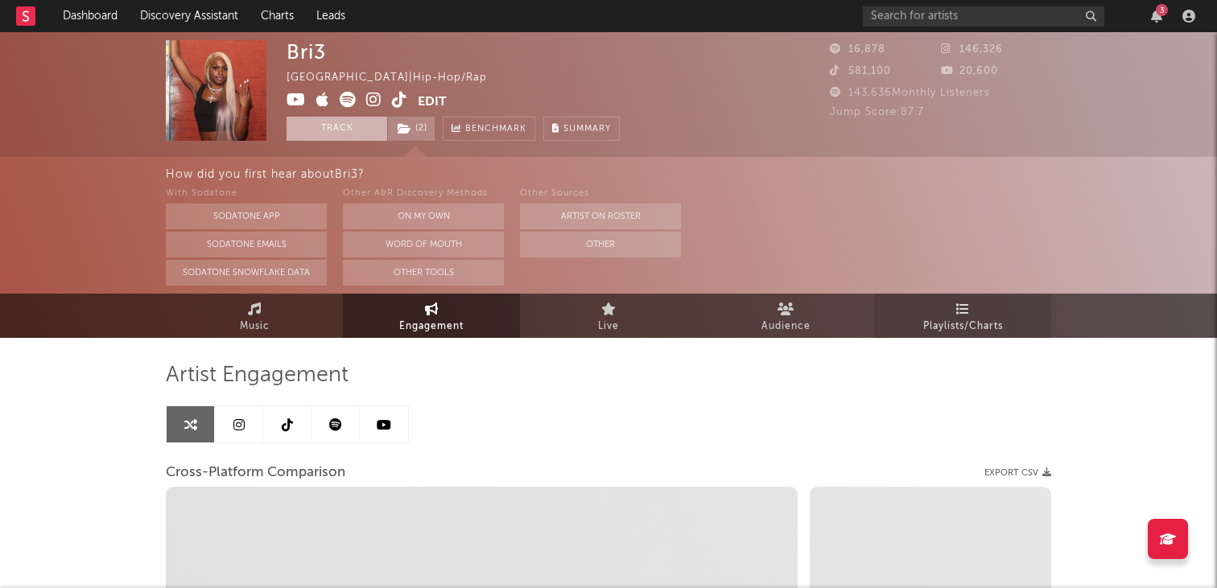
click at [928, 316] on link "Playlists/Charts" at bounding box center [962, 316] width 177 height 44
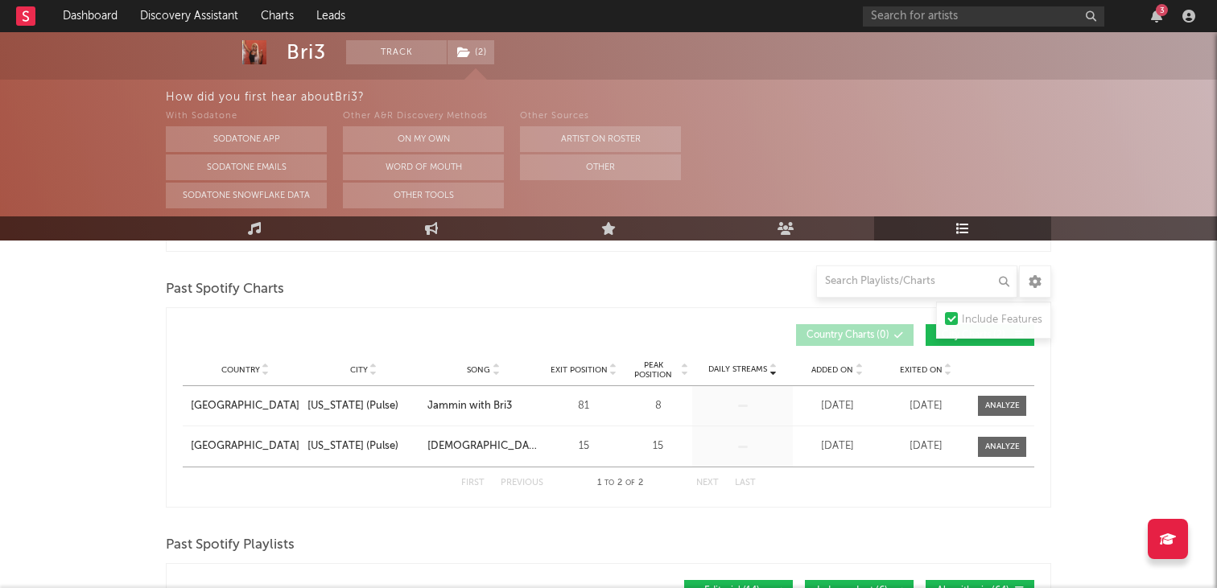
scroll to position [770, 0]
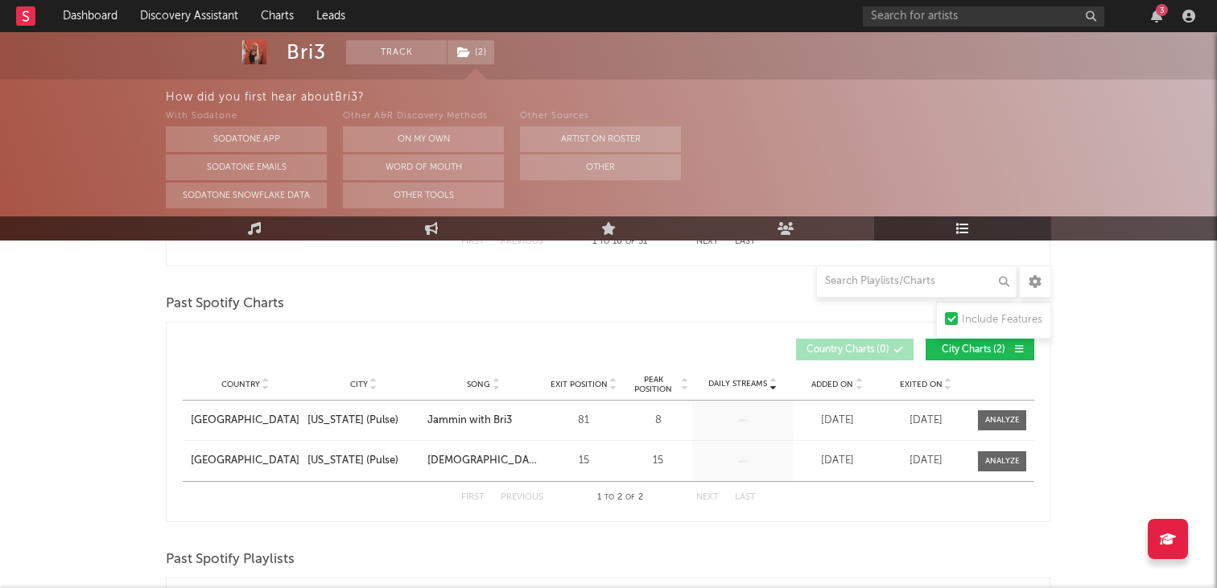
click at [860, 380] on icon at bounding box center [859, 381] width 8 height 6
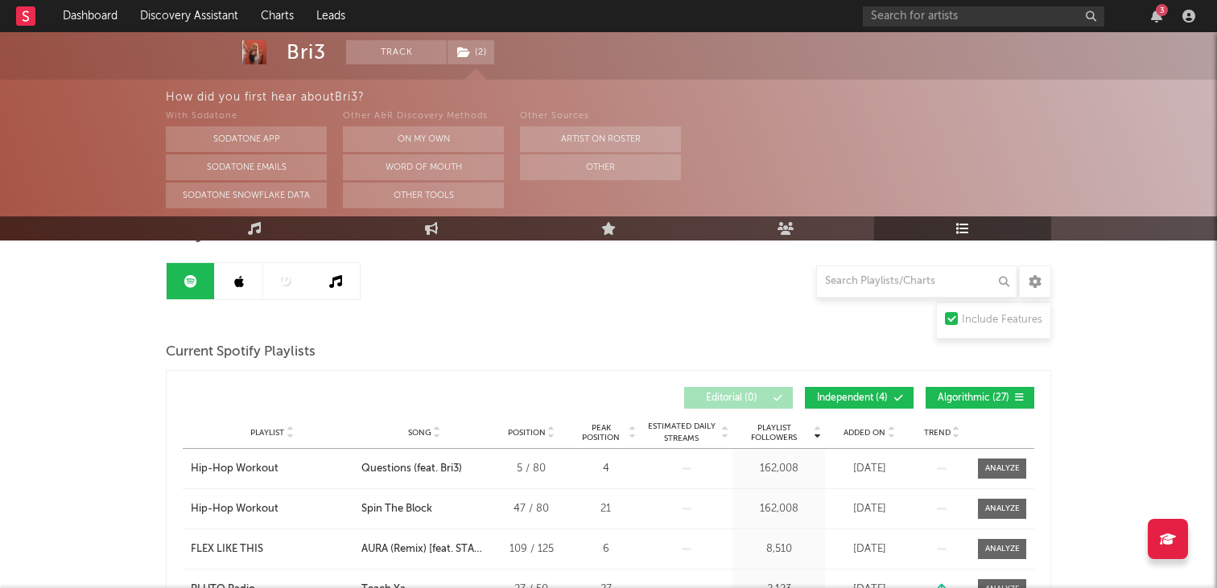
scroll to position [76, 0]
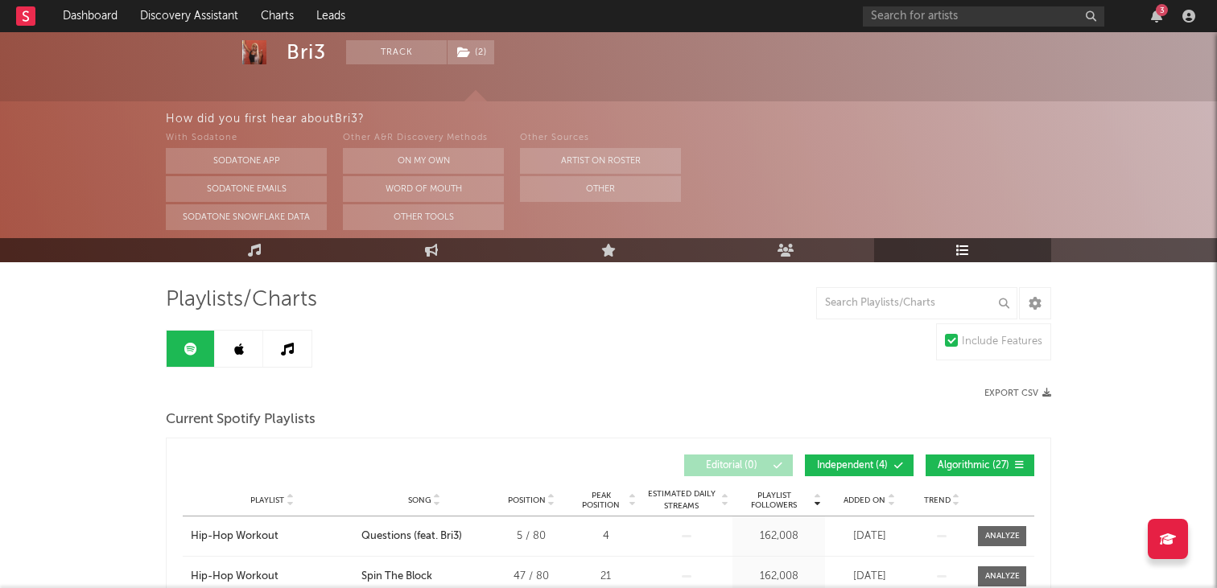
click at [240, 351] on icon at bounding box center [239, 349] width 10 height 13
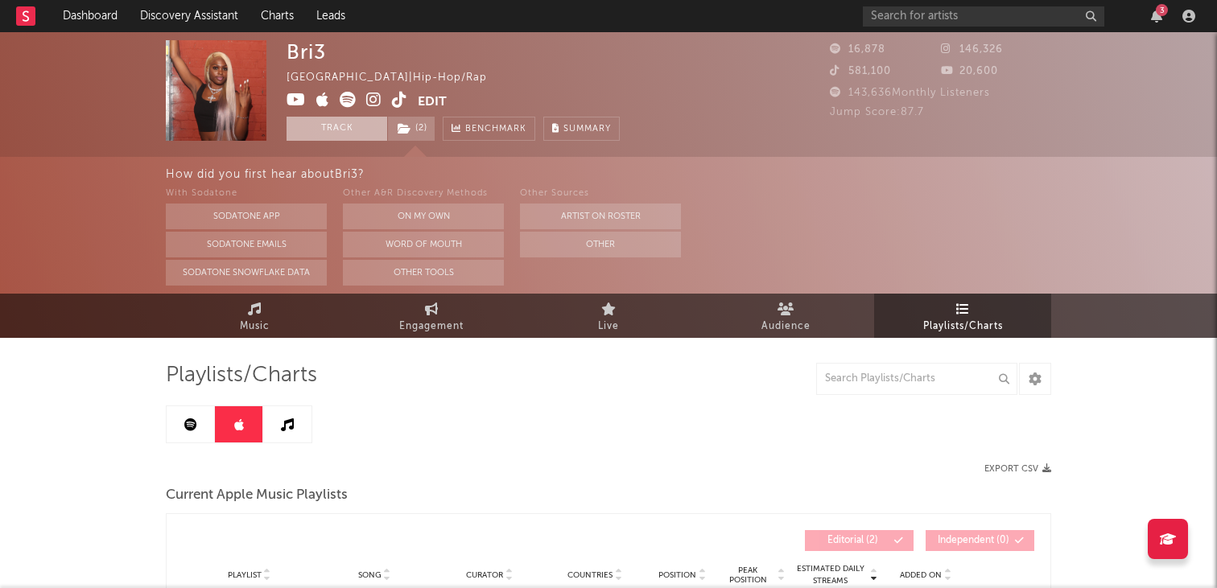
click at [307, 441] on link at bounding box center [287, 425] width 48 height 36
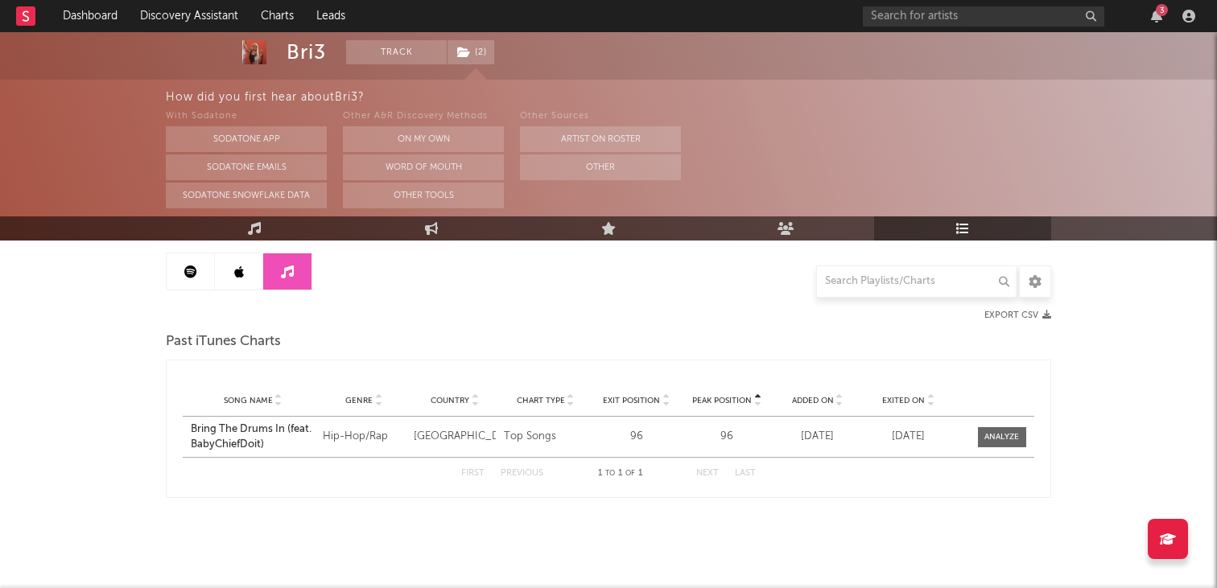
scroll to position [40, 0]
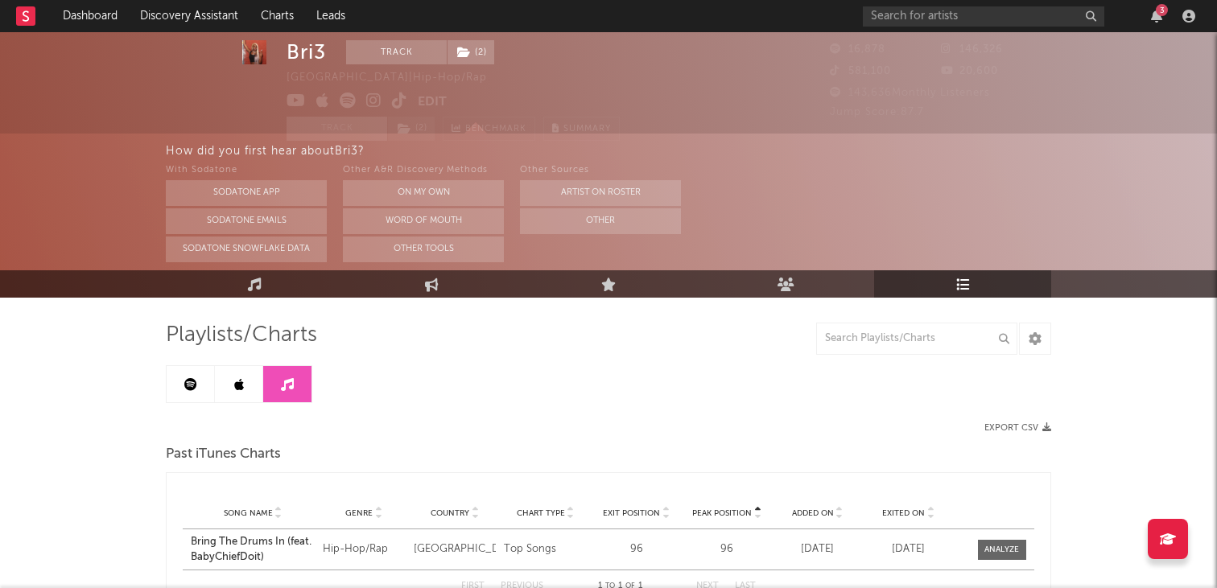
click at [186, 390] on icon at bounding box center [190, 384] width 13 height 13
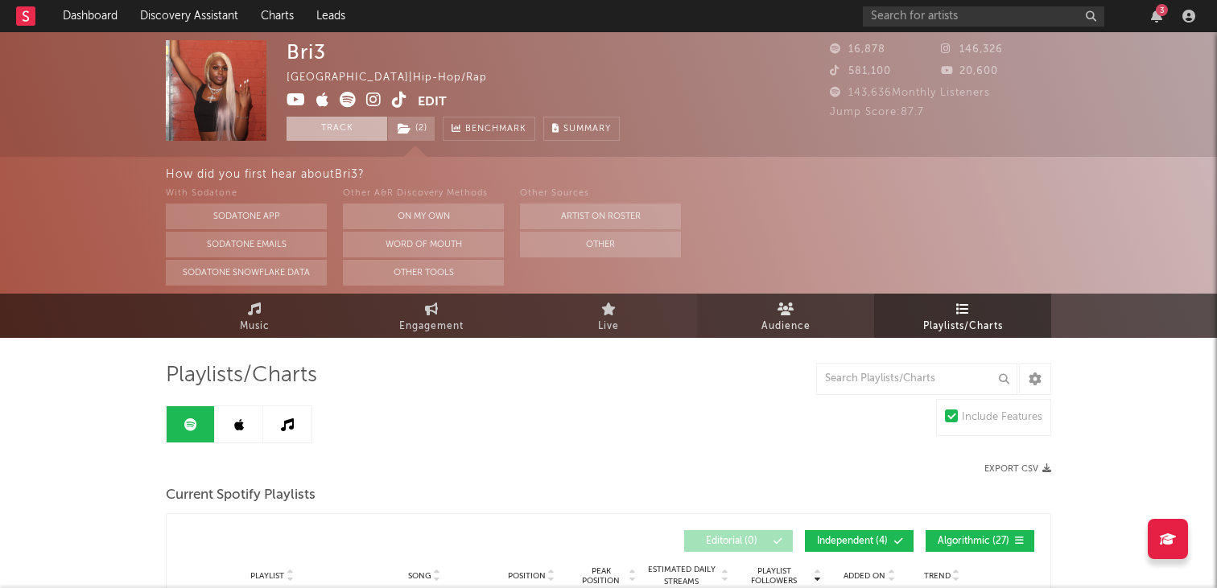
click at [770, 317] on span "Audience" at bounding box center [786, 326] width 49 height 19
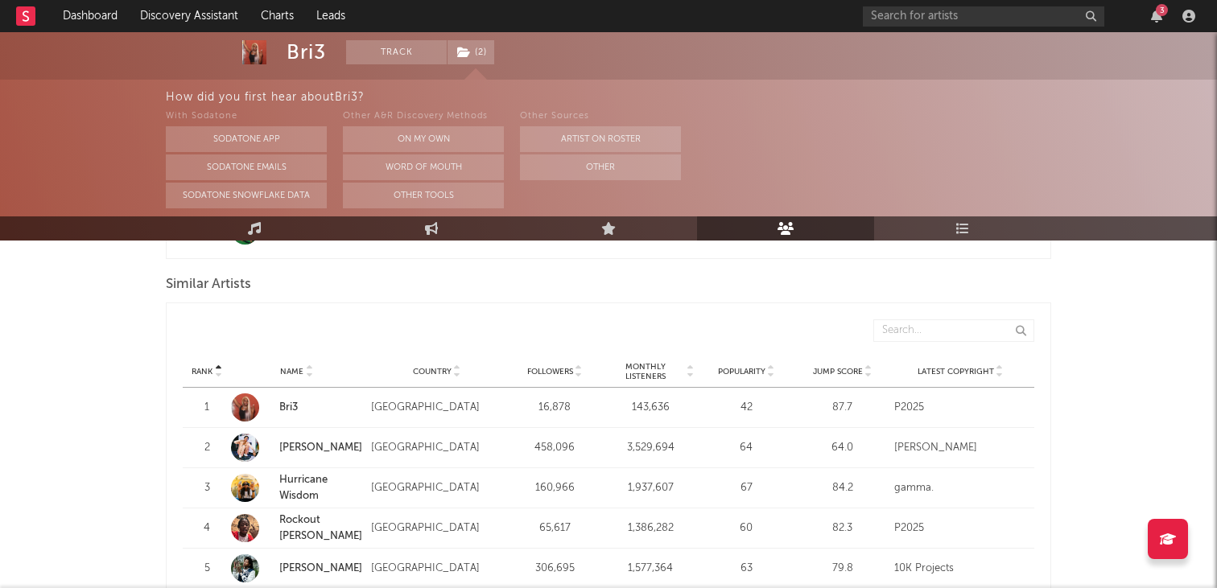
scroll to position [1417, 0]
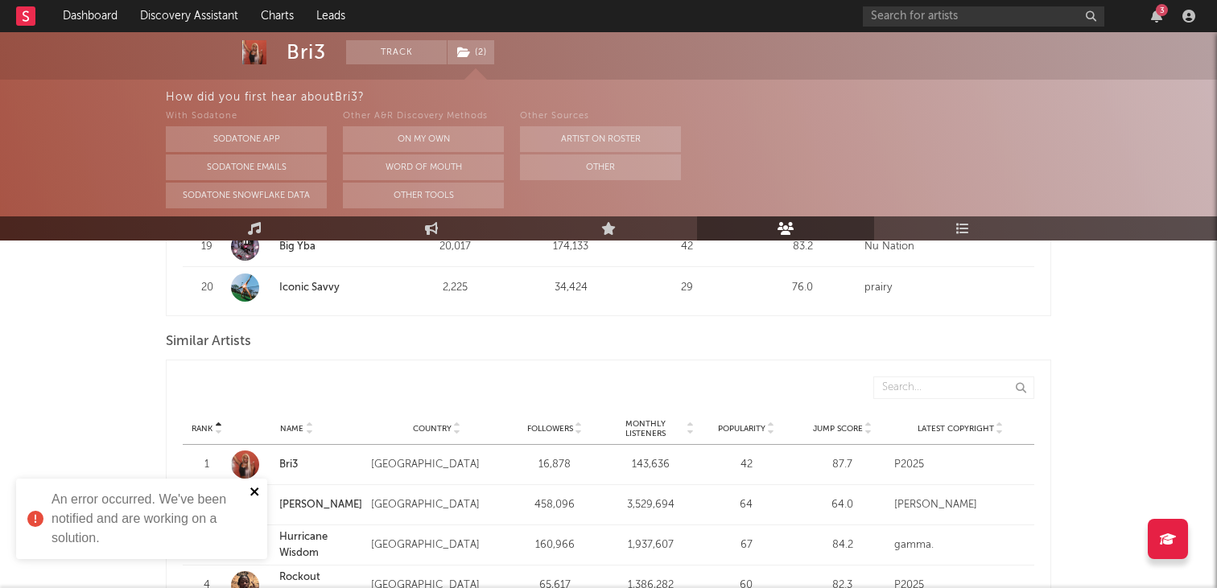
click at [253, 490] on icon "close" at bounding box center [254, 492] width 8 height 8
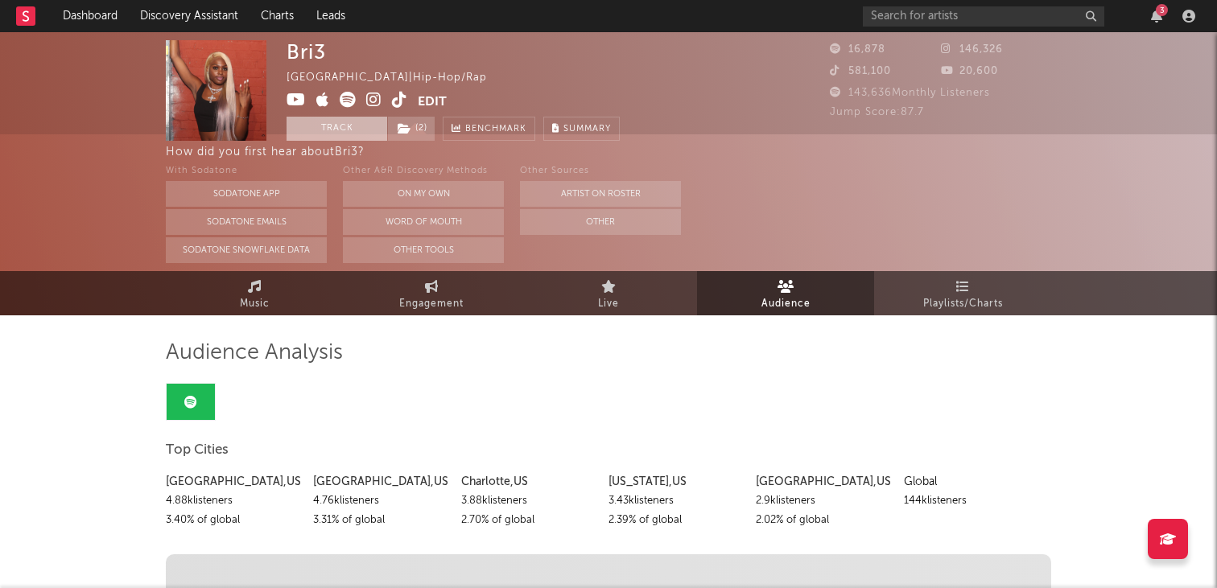
scroll to position [0, 0]
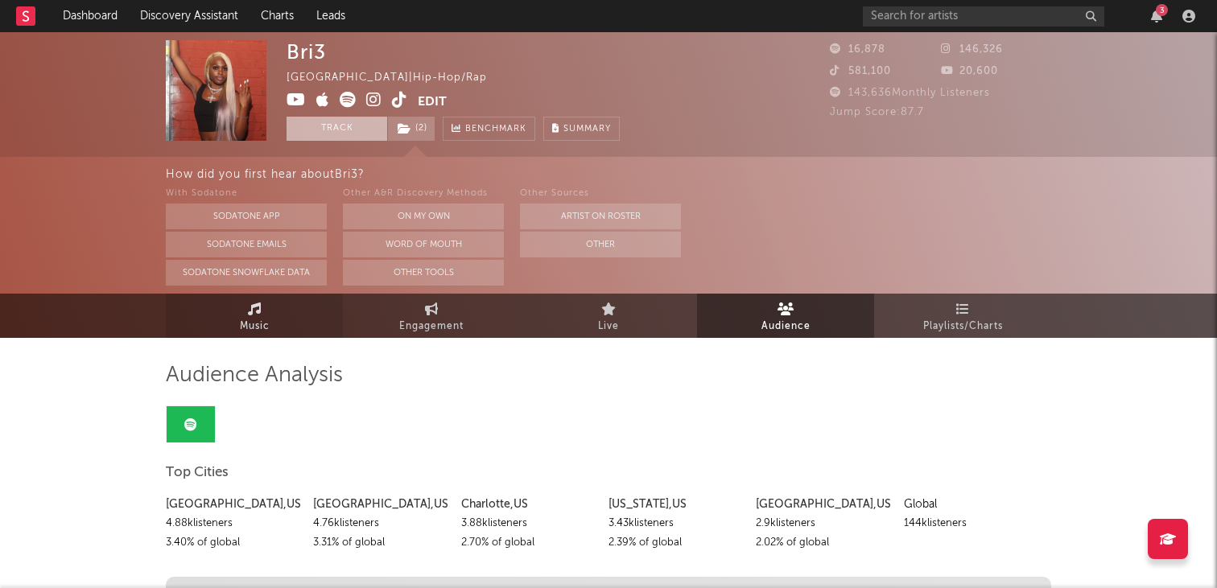
click at [282, 329] on link "Music" at bounding box center [254, 316] width 177 height 44
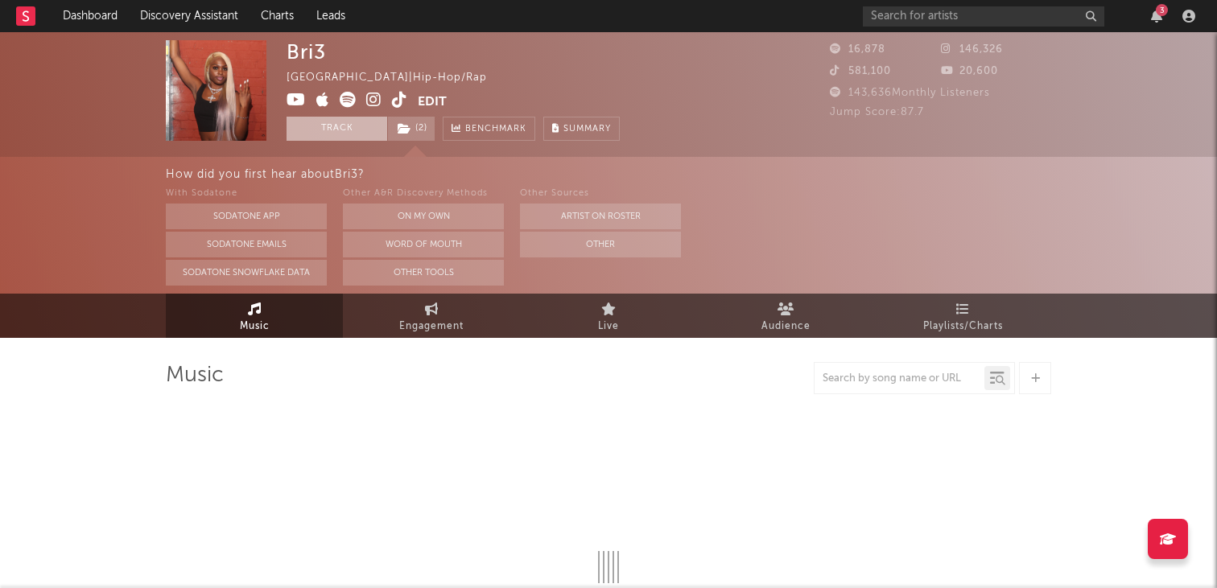
select select "6m"
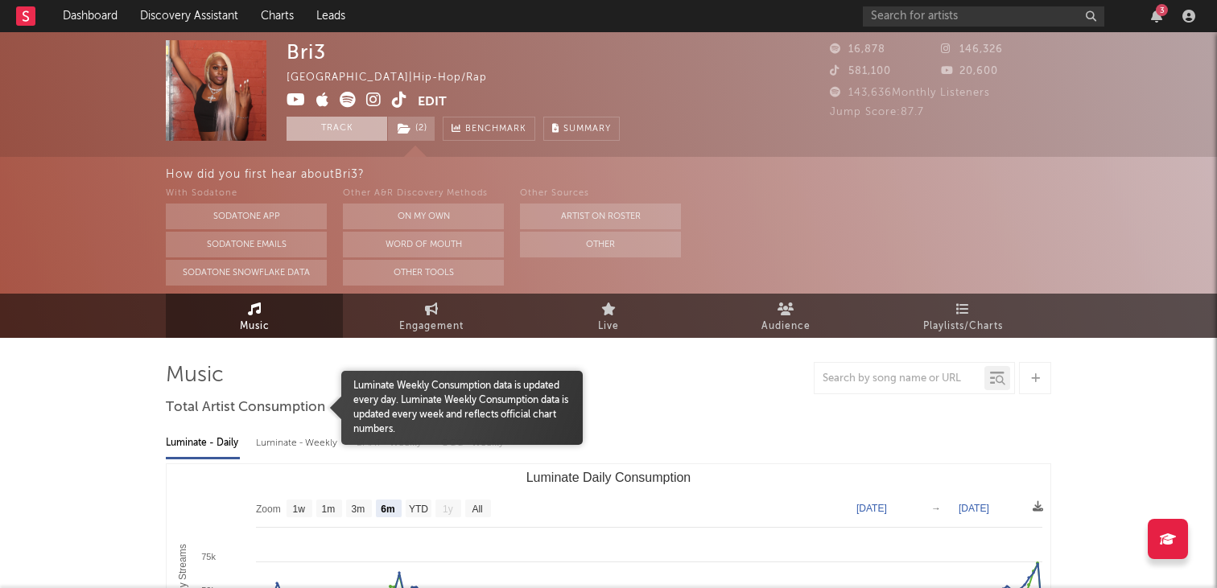
click at [308, 436] on div "Luminate - Weekly" at bounding box center [298, 443] width 85 height 27
select select "6m"
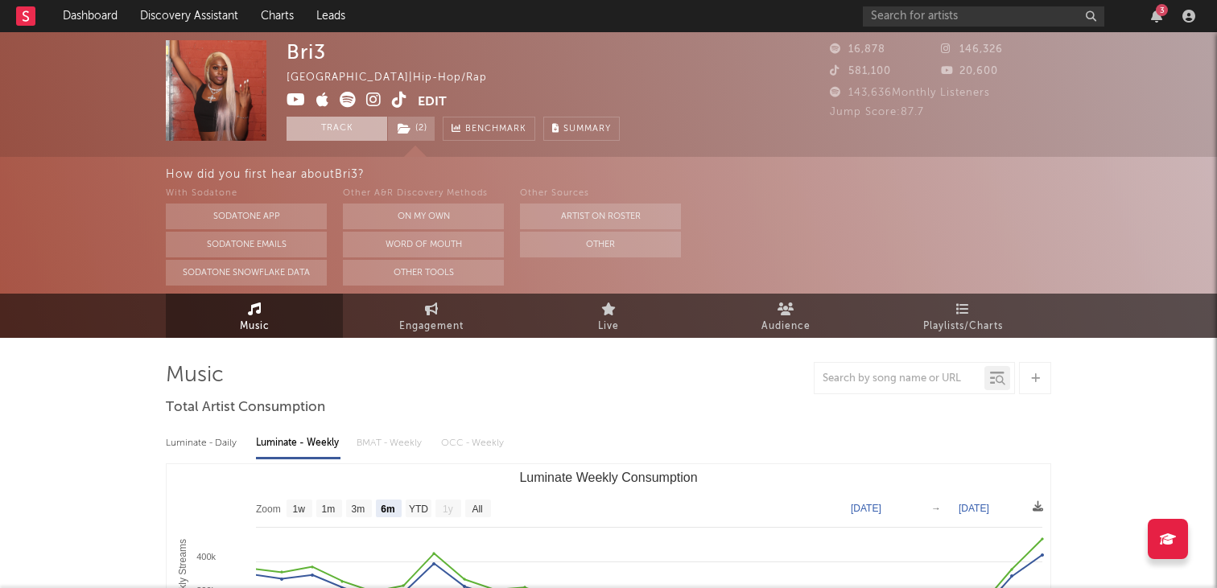
click at [184, 438] on div "Luminate - Daily" at bounding box center [203, 443] width 74 height 27
select select "6m"
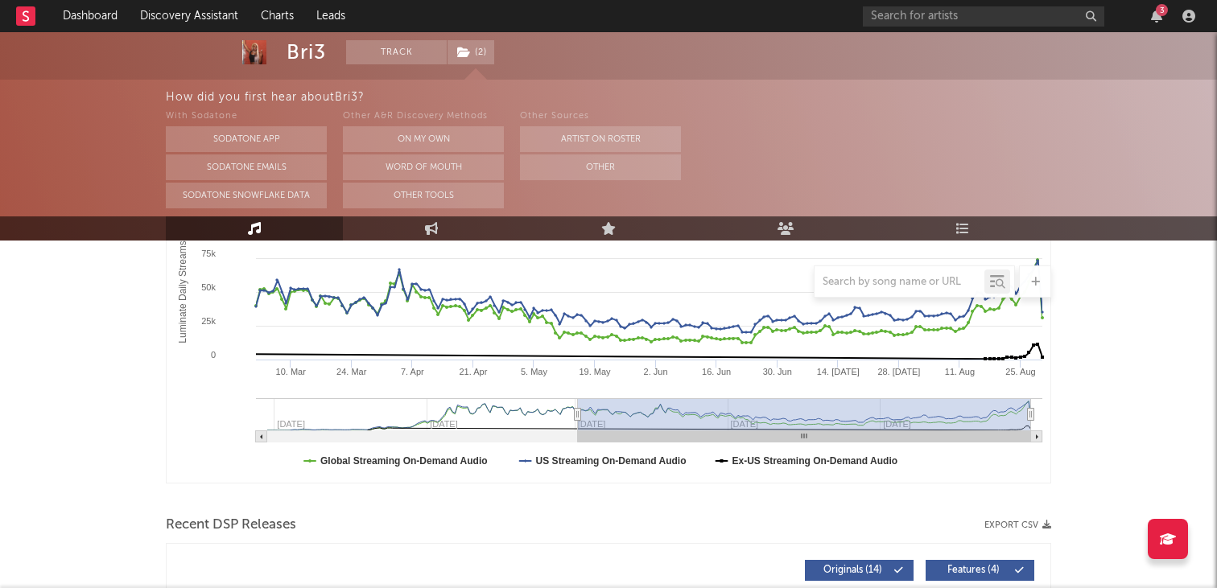
scroll to position [106, 0]
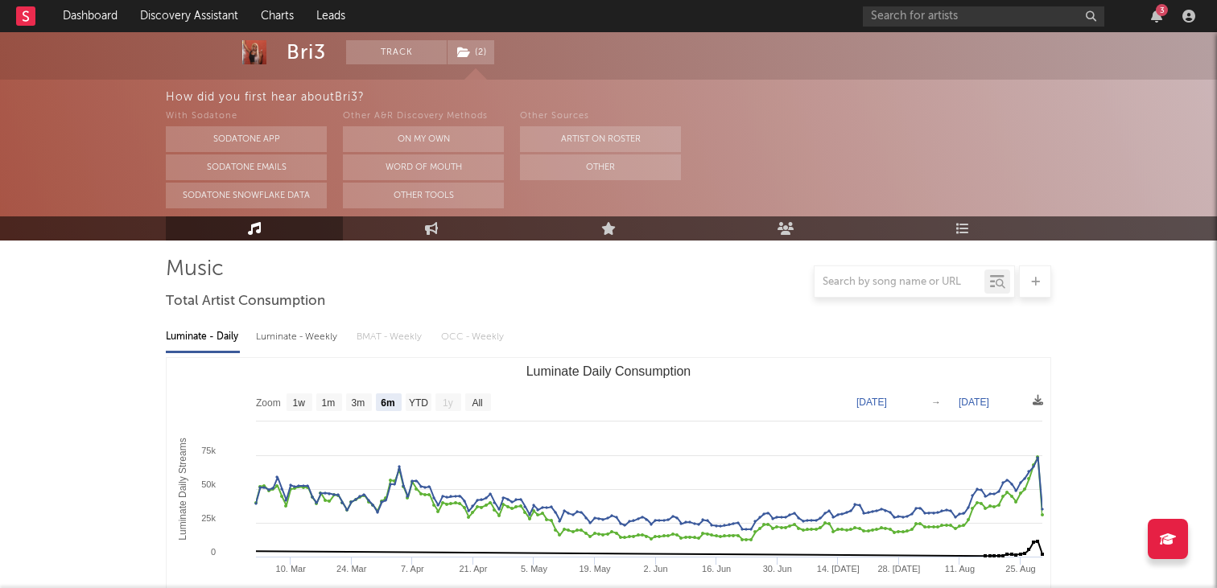
click at [260, 51] on img at bounding box center [254, 52] width 24 height 24
click at [1163, 15] on div "3" at bounding box center [1162, 10] width 12 height 12
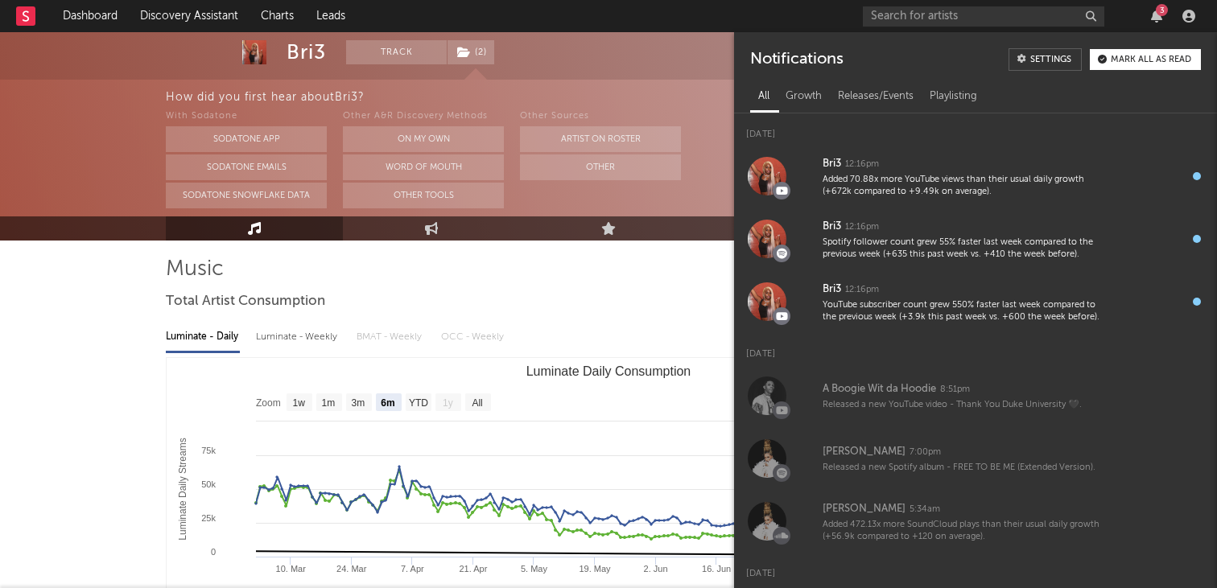
click at [1163, 15] on div "3" at bounding box center [1162, 10] width 12 height 12
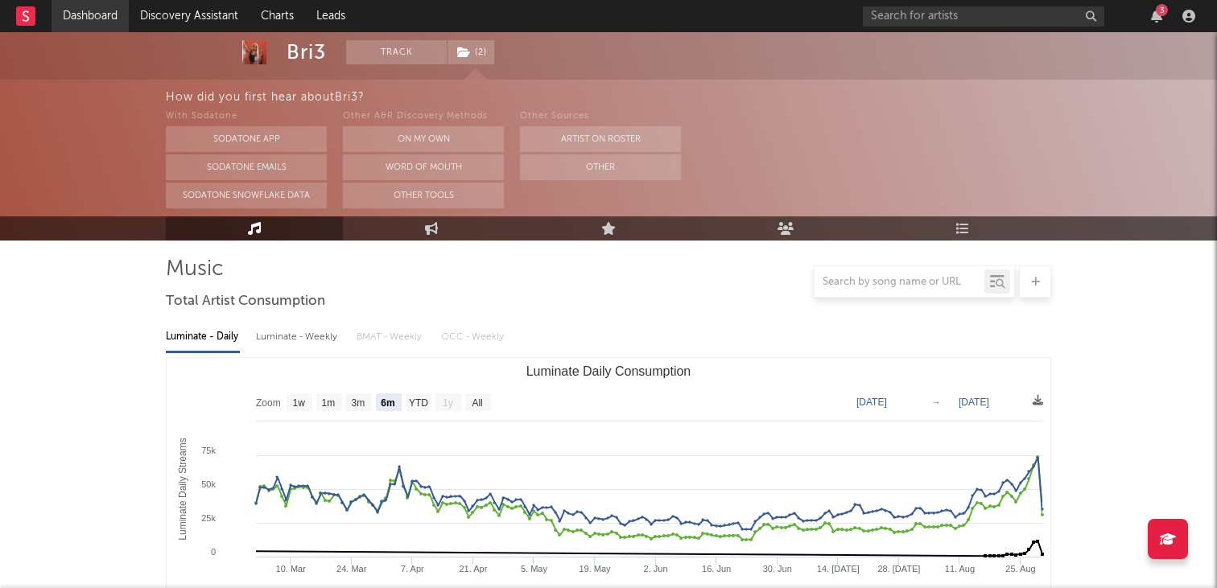
click at [93, 25] on link "Dashboard" at bounding box center [90, 16] width 77 height 32
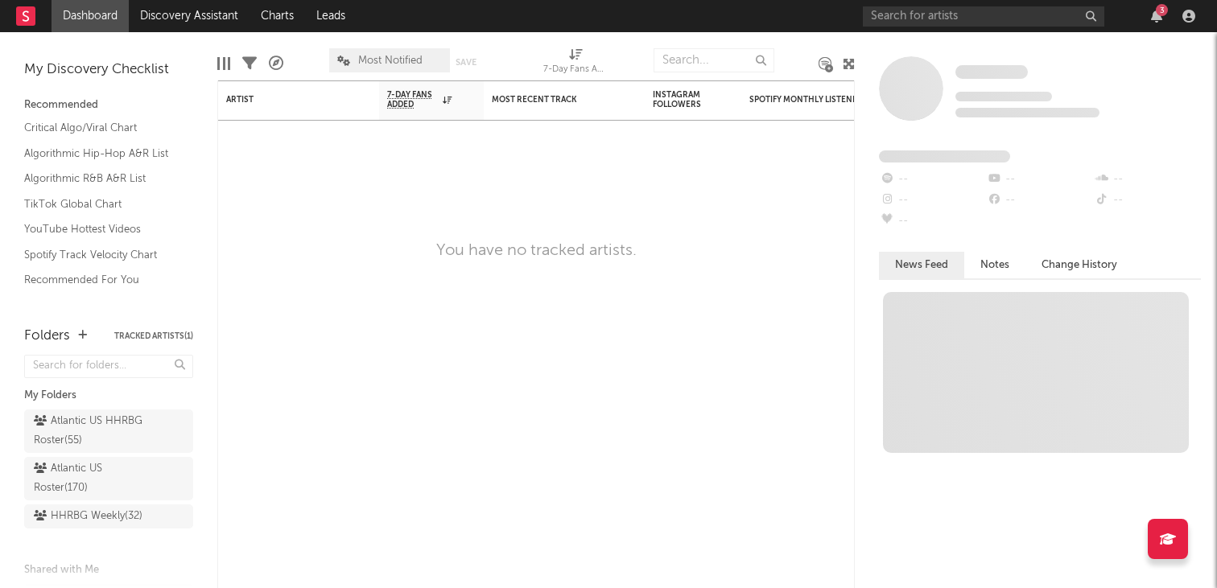
click at [93, 26] on link "Dashboard" at bounding box center [90, 16] width 77 height 32
click at [109, 440] on div "Atlantic US HHRBG Roster ( 55 )" at bounding box center [91, 431] width 114 height 39
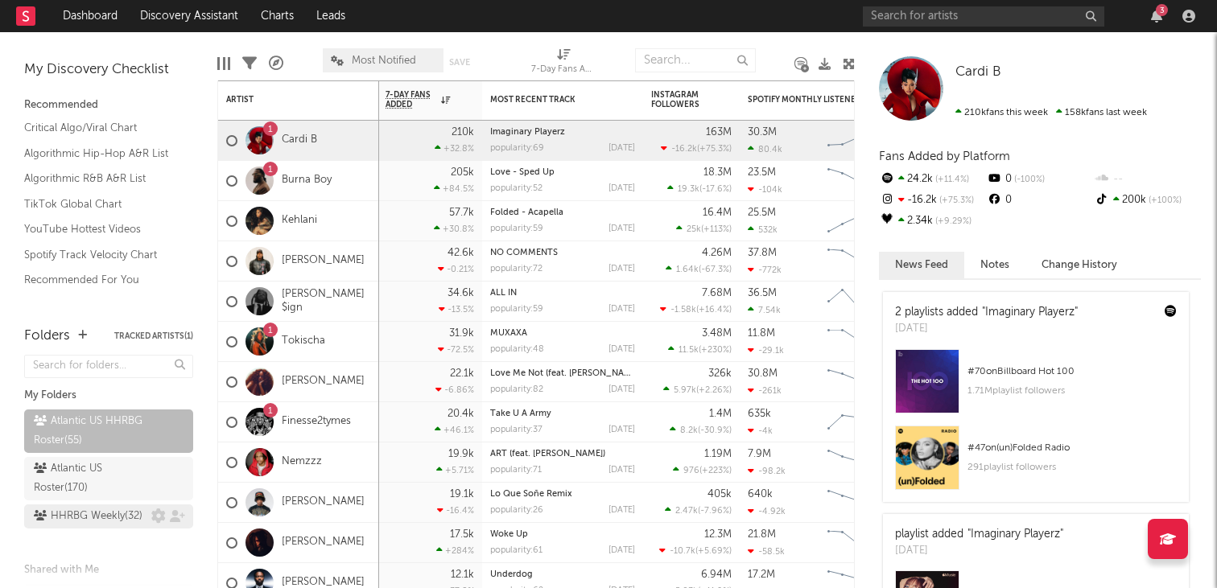
click at [106, 518] on div "HHRBG Weekly ( 32 )" at bounding box center [88, 516] width 109 height 19
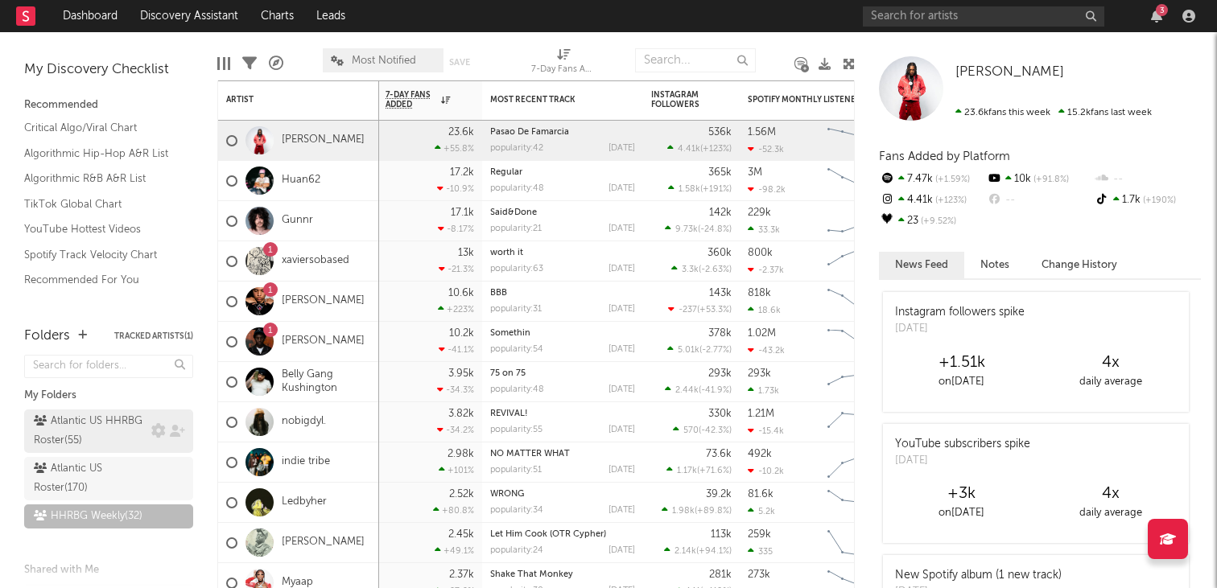
click at [98, 439] on div "Atlantic US HHRBG Roster ( 55 )" at bounding box center [91, 431] width 114 height 39
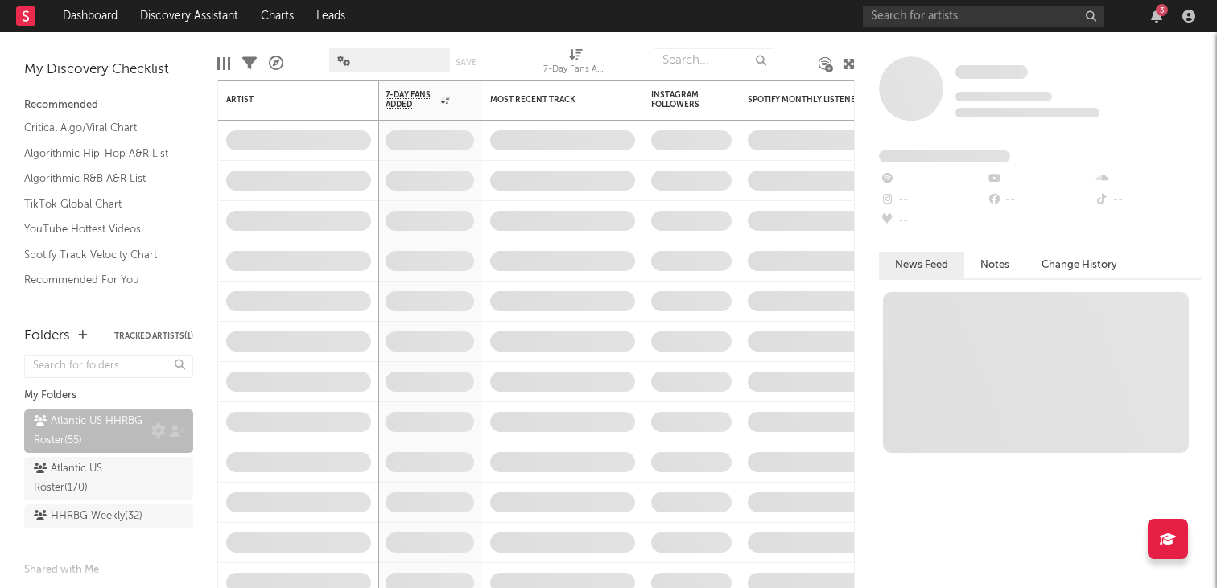
scroll to position [106, 0]
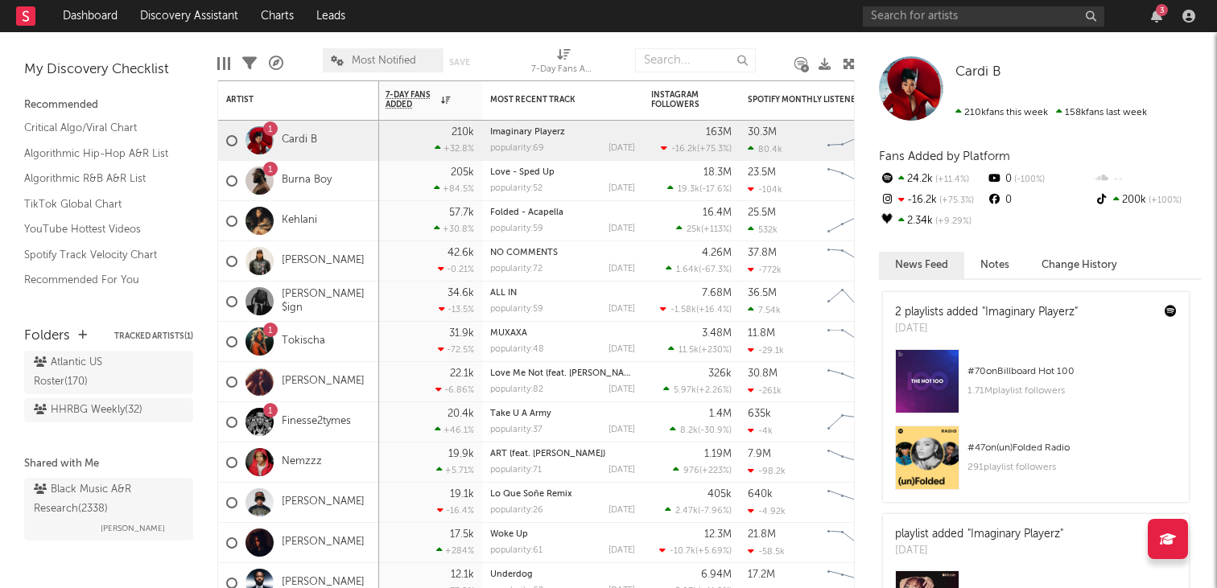
click at [153, 334] on button "Tracked Artists ( 1 )" at bounding box center [153, 336] width 79 height 8
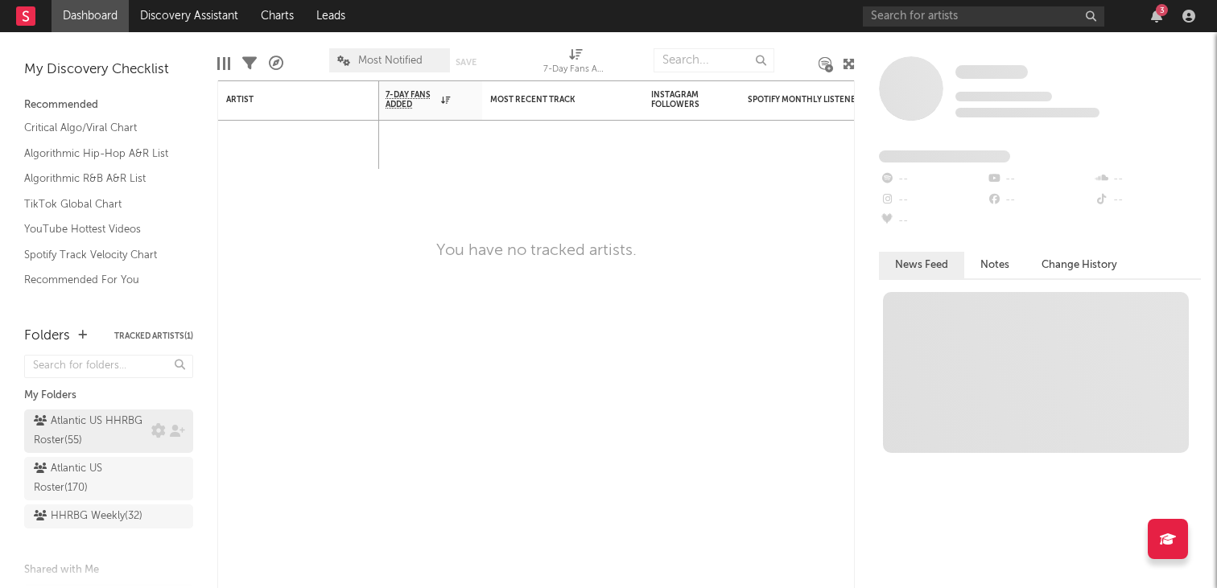
click at [82, 419] on div "Atlantic US HHRBG Roster ( 55 )" at bounding box center [91, 431] width 114 height 39
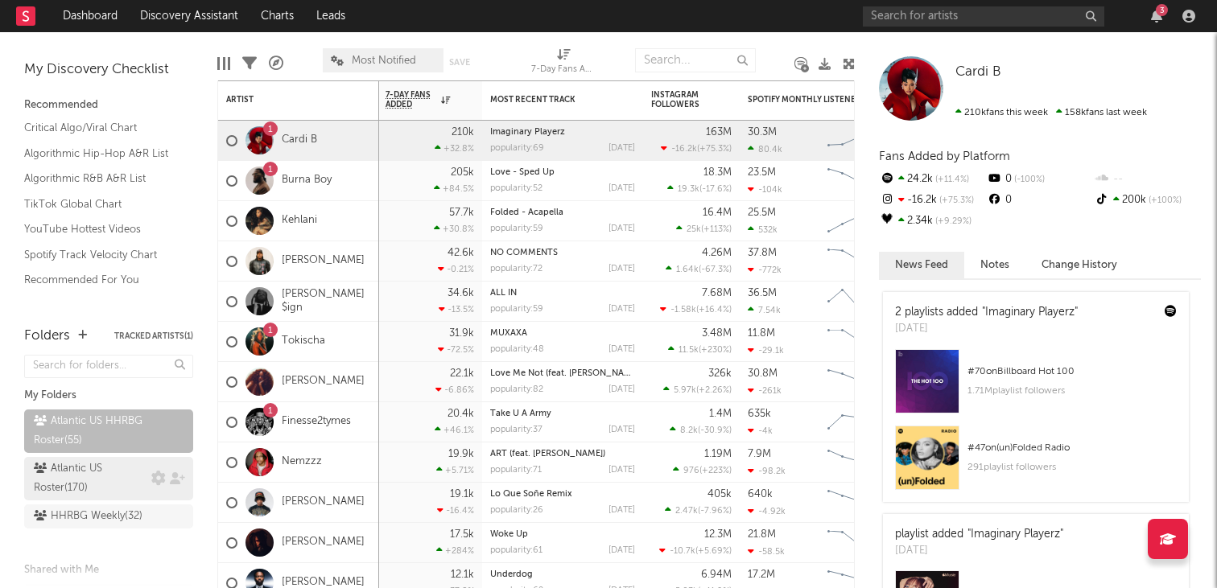
click at [75, 470] on div "Atlantic US Roster ( 170 )" at bounding box center [91, 479] width 114 height 39
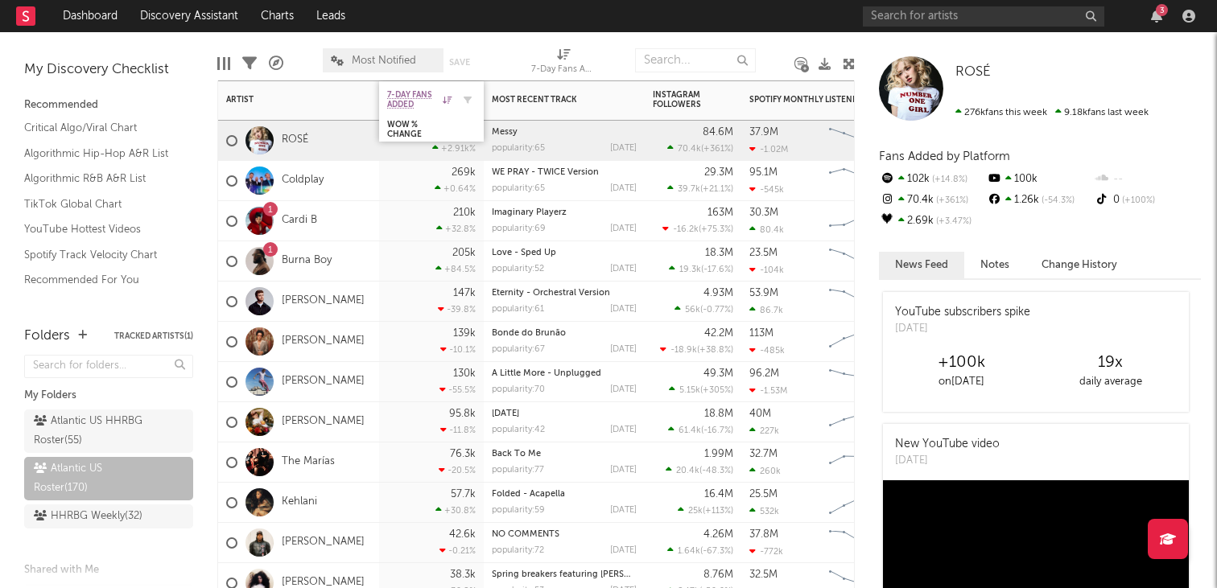
click at [440, 101] on div "7-Day Fans Added" at bounding box center [419, 99] width 64 height 19
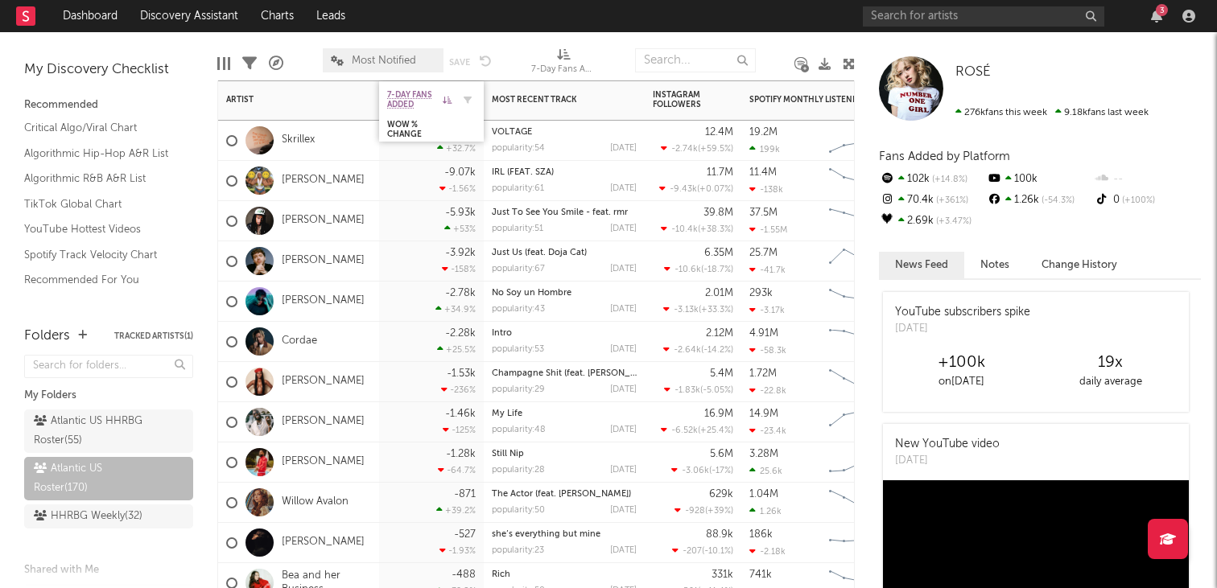
click at [445, 100] on icon at bounding box center [447, 100] width 9 height 8
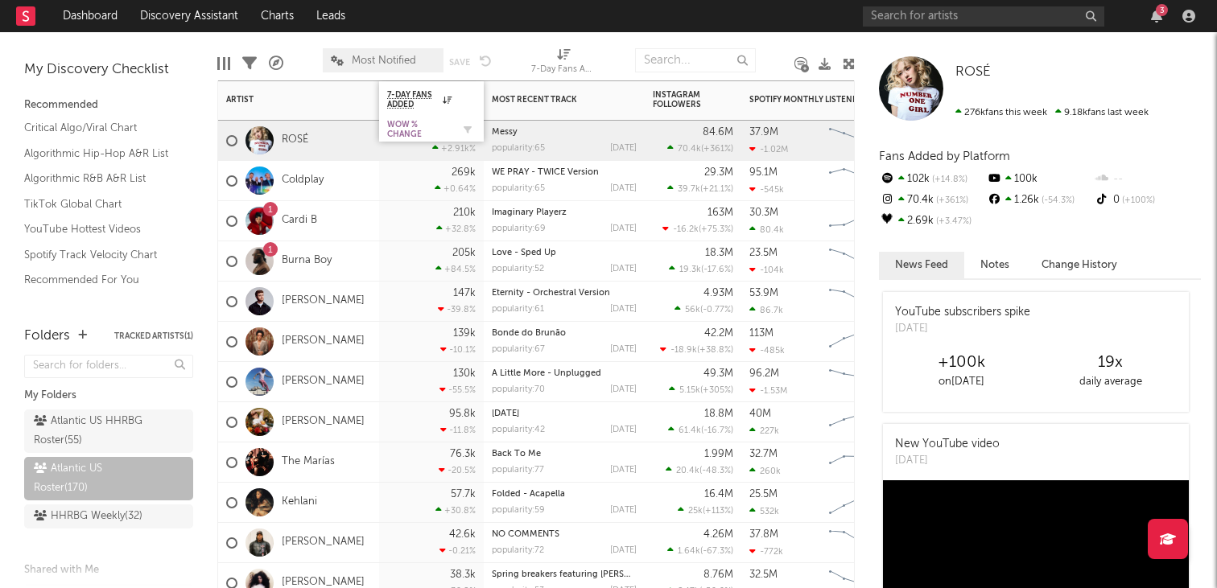
click at [419, 128] on div "WoW % Change" at bounding box center [419, 129] width 64 height 19
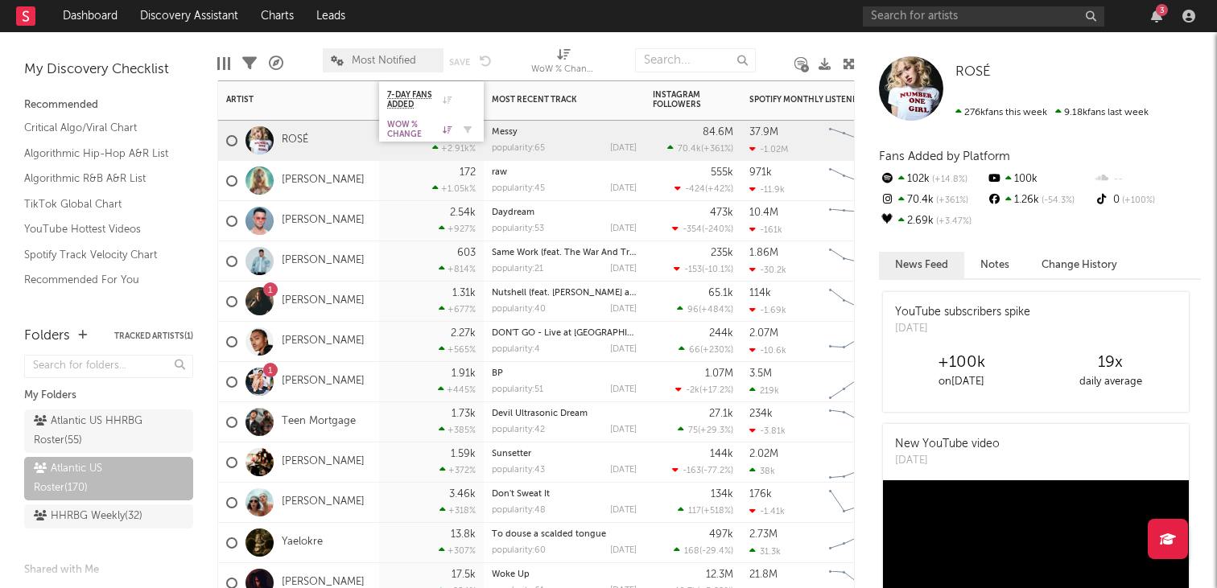
click at [419, 128] on div "WoW % Change" at bounding box center [419, 129] width 64 height 19
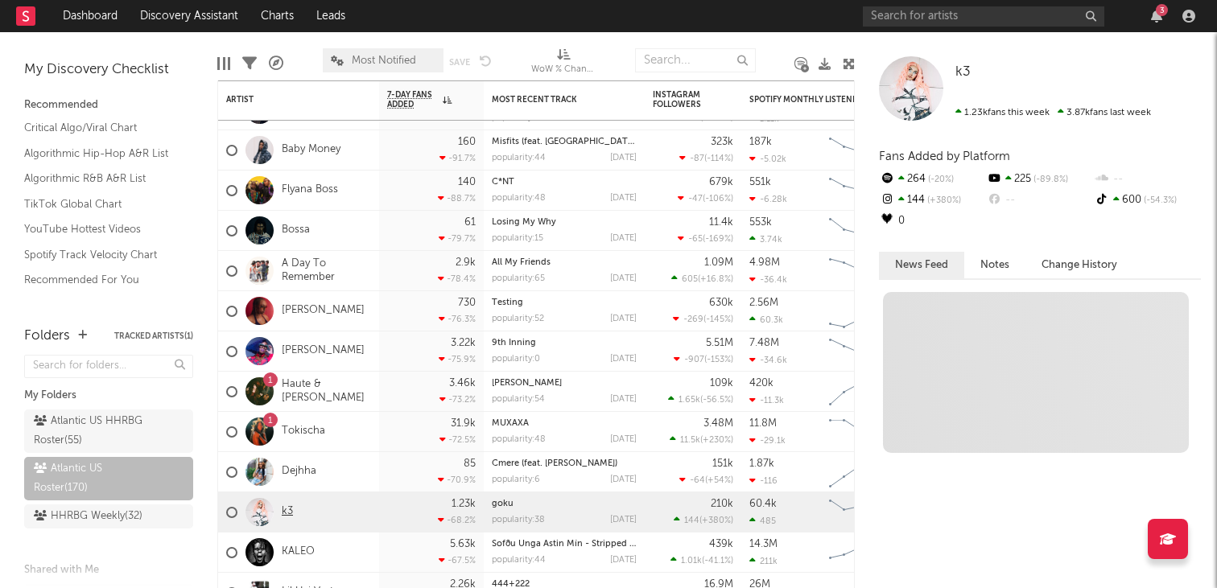
click at [292, 514] on link "k3" at bounding box center [287, 513] width 11 height 14
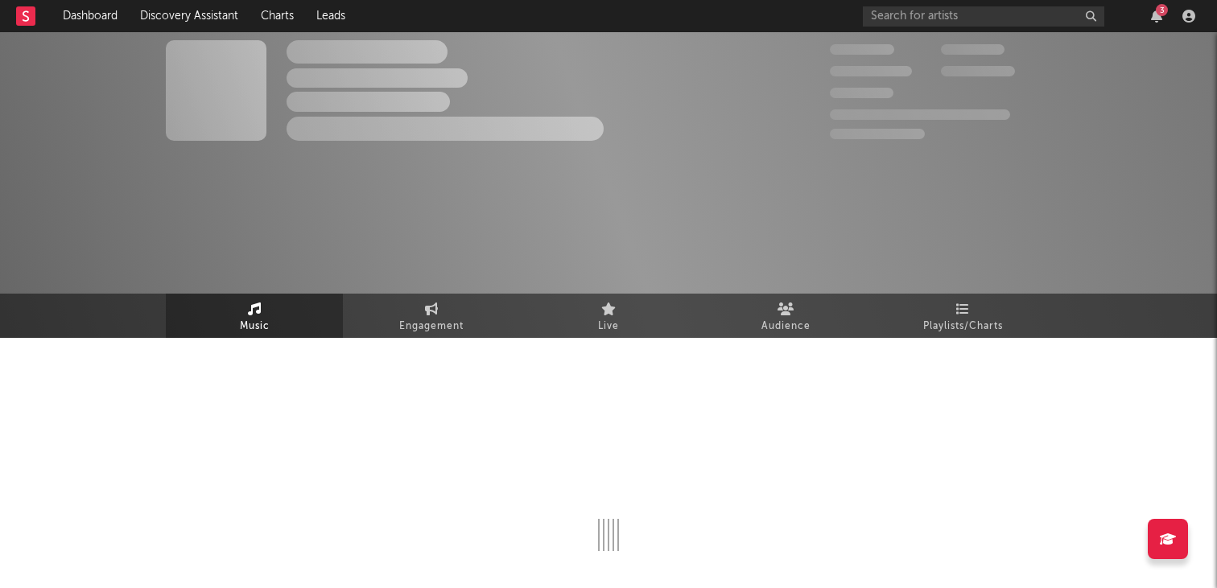
select select "6m"
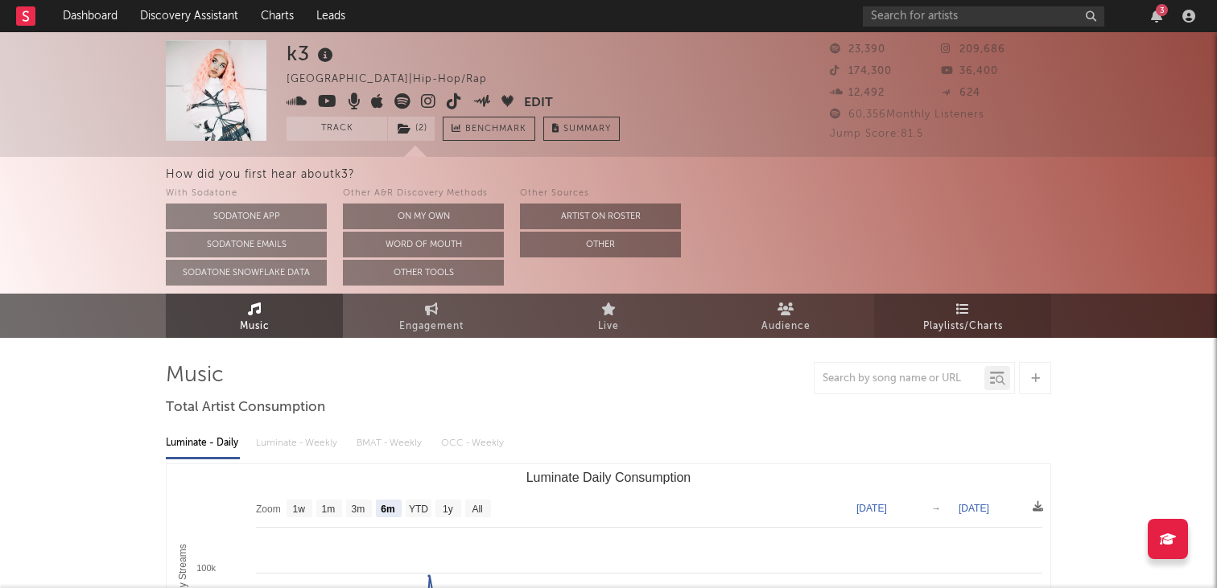
click at [969, 321] on span "Playlists/Charts" at bounding box center [963, 326] width 80 height 19
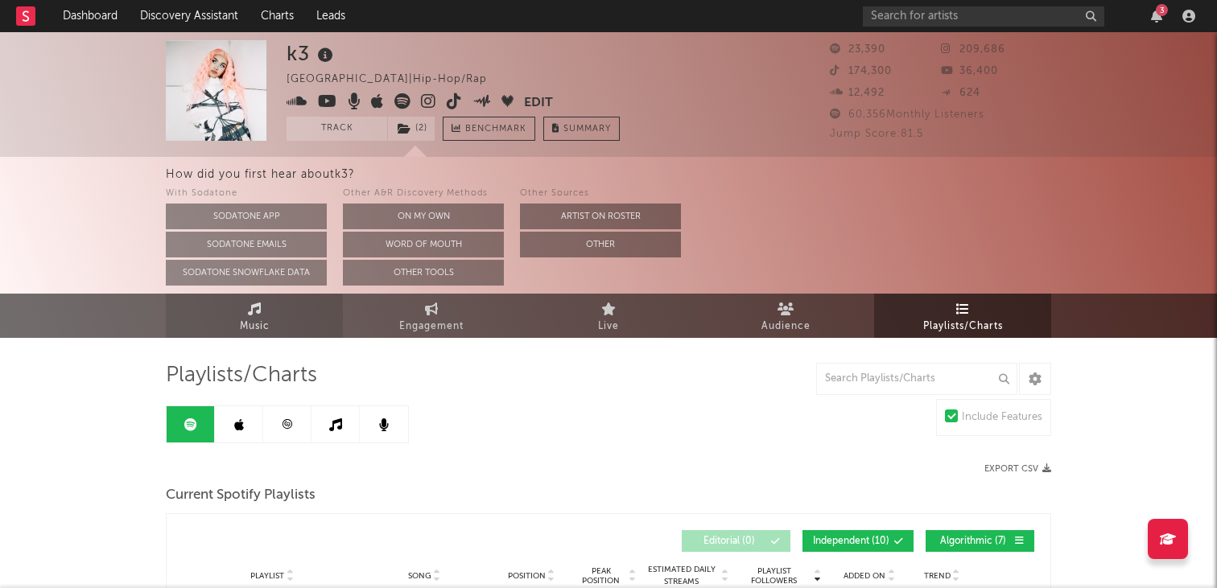
click at [264, 313] on link "Music" at bounding box center [254, 316] width 177 height 44
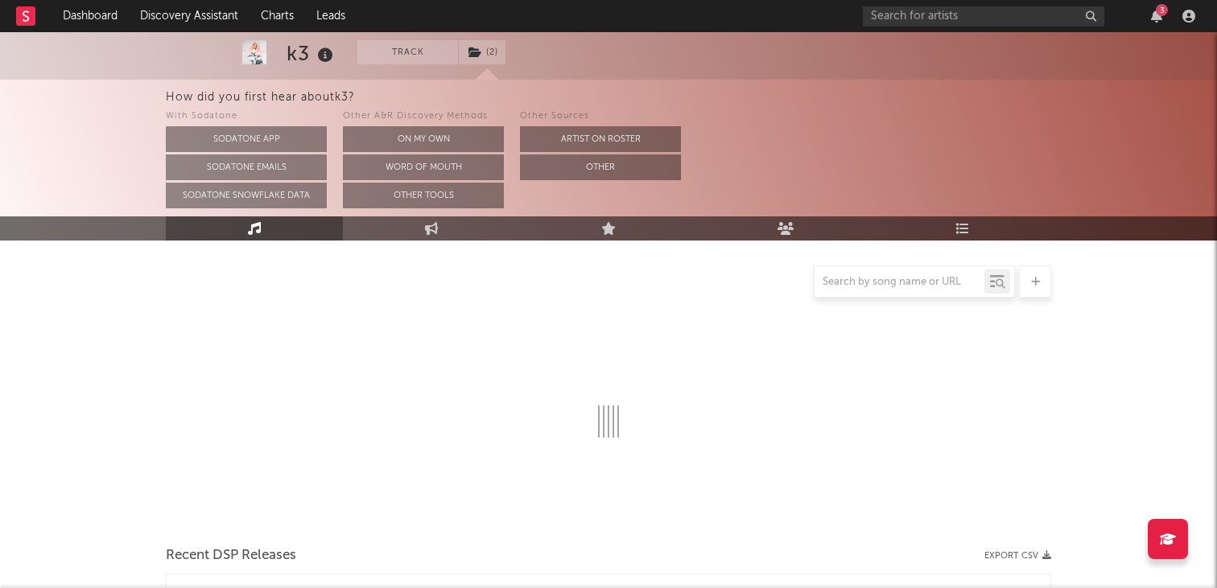
select select "6m"
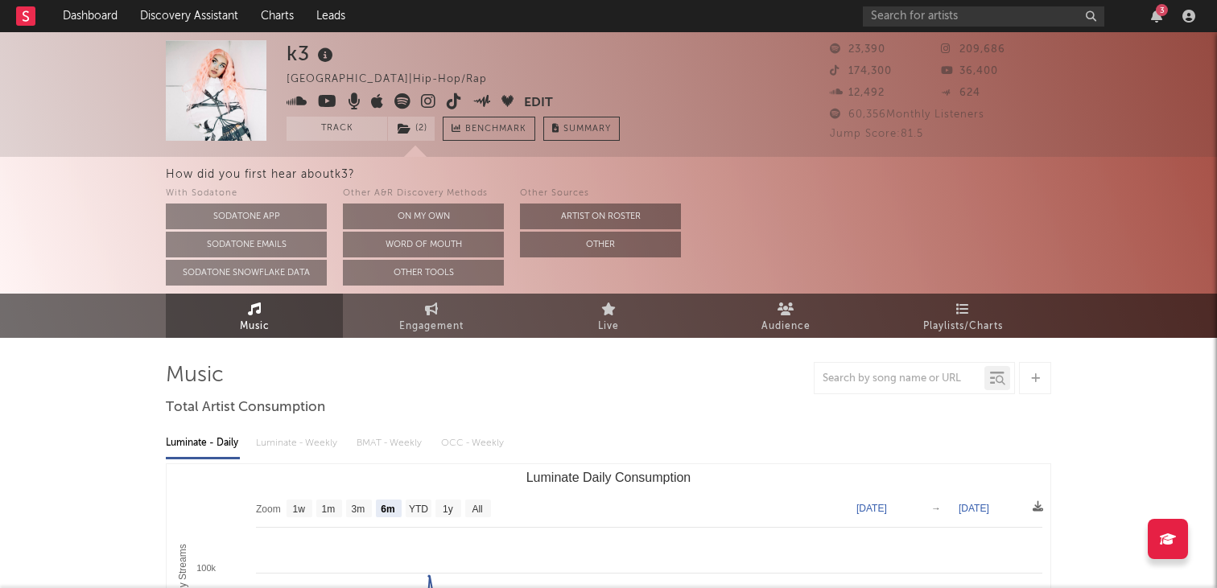
click at [264, 331] on span "Music" at bounding box center [255, 326] width 30 height 19
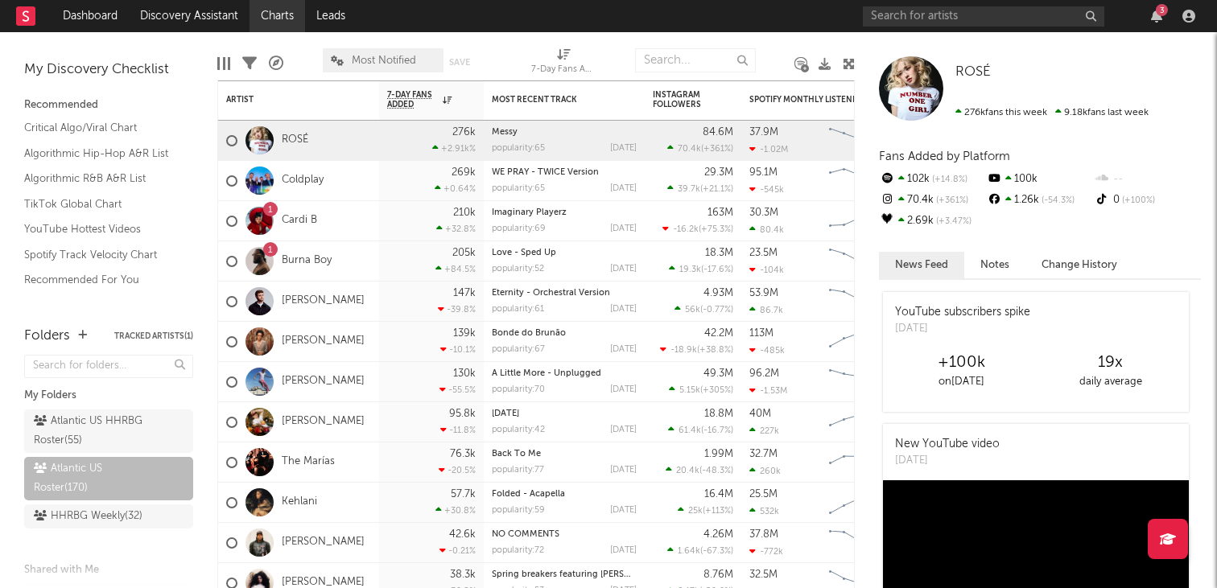
click at [290, 21] on link "Charts" at bounding box center [278, 16] width 56 height 32
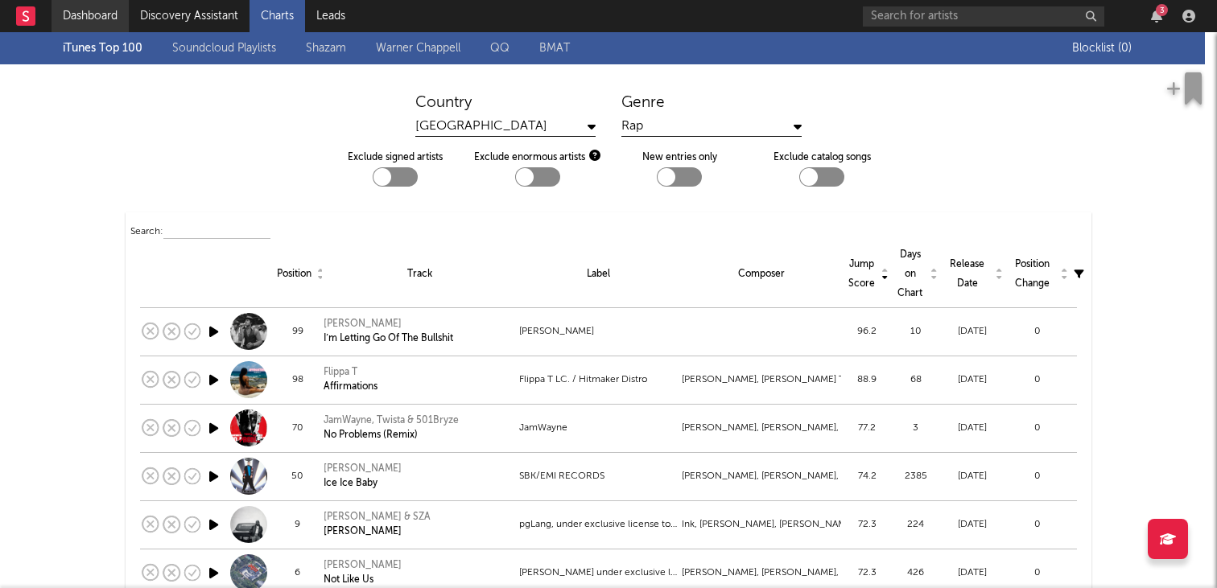
click at [107, 24] on link "Dashboard" at bounding box center [90, 16] width 77 height 32
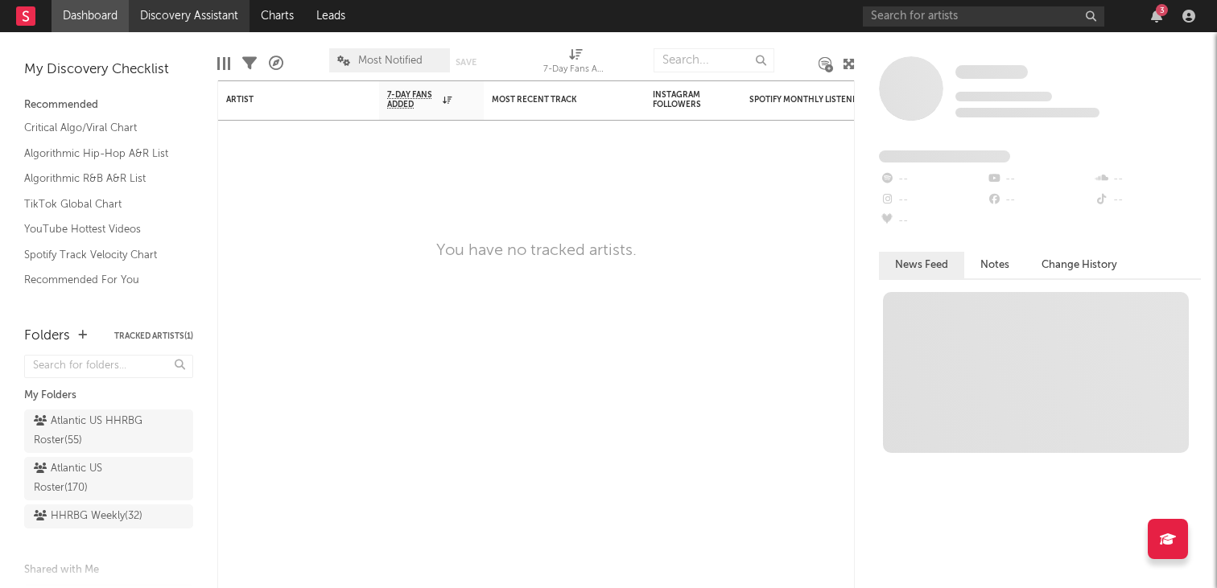
click at [157, 19] on link "Discovery Assistant" at bounding box center [189, 16] width 121 height 32
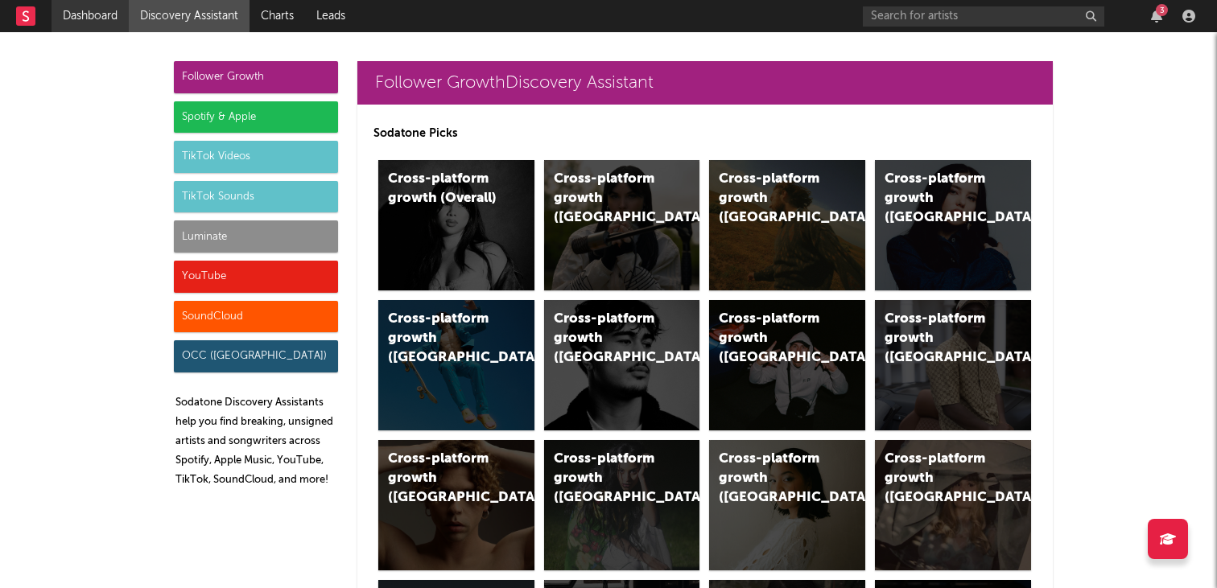
click at [110, 23] on link "Dashboard" at bounding box center [90, 16] width 77 height 32
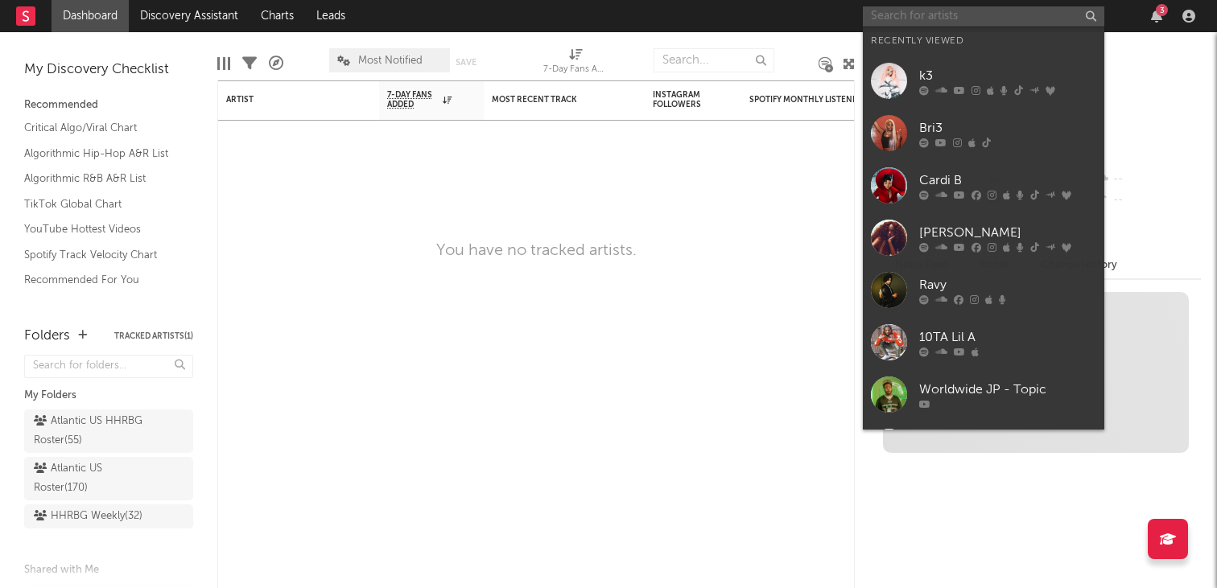
click at [933, 17] on input "text" at bounding box center [984, 16] width 242 height 20
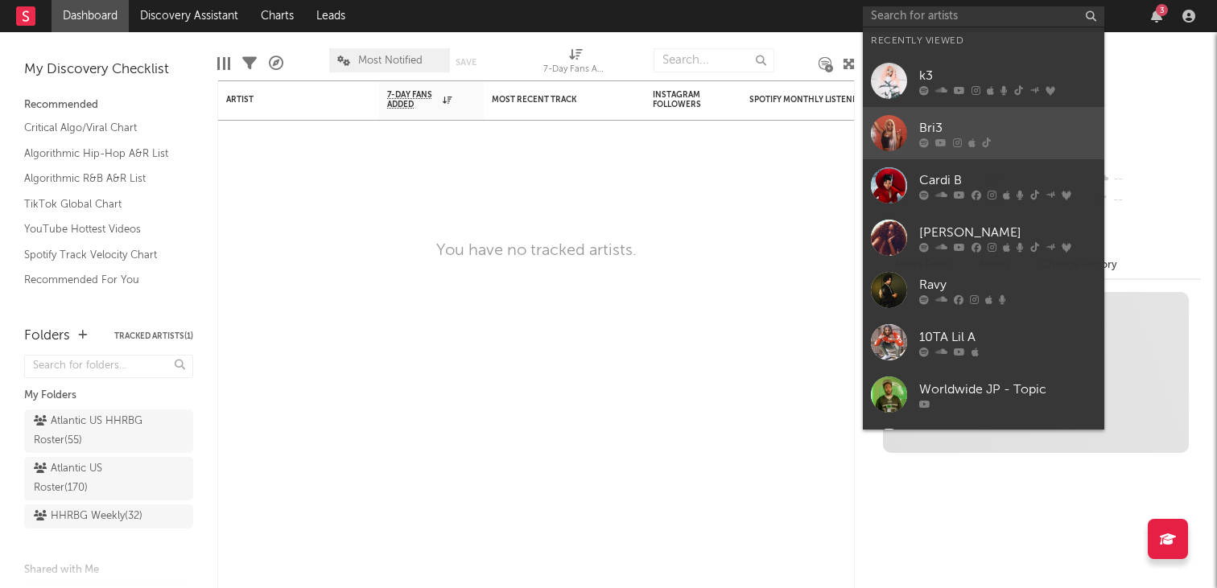
click at [937, 126] on div "Bri3" at bounding box center [1007, 127] width 177 height 19
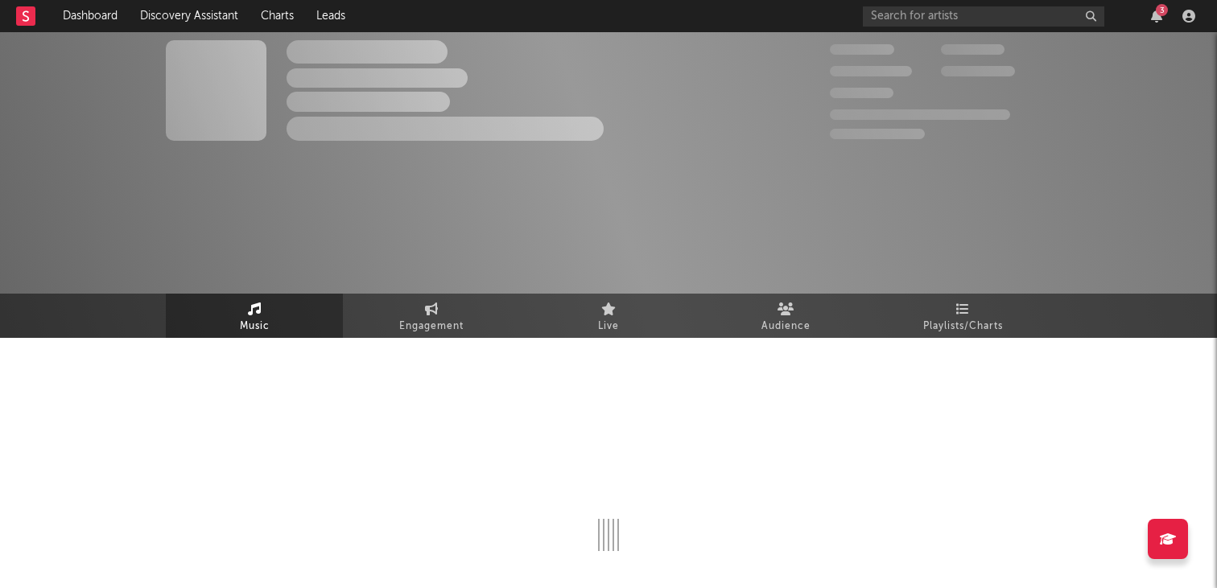
select select "6m"
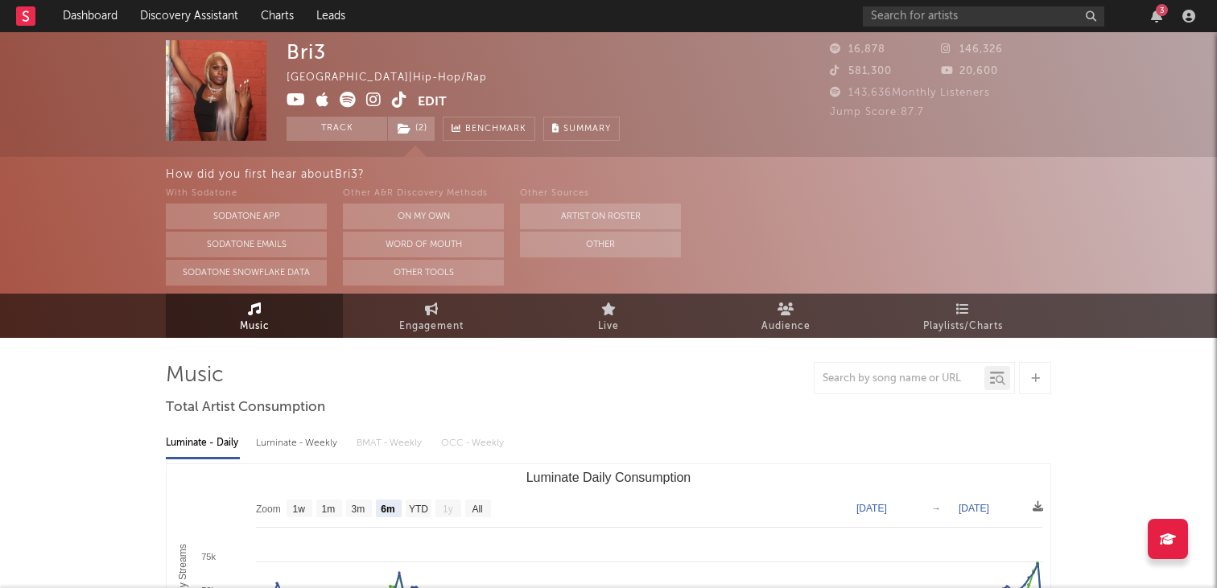
click at [328, 326] on link "Music" at bounding box center [254, 316] width 177 height 44
click at [431, 304] on icon at bounding box center [432, 309] width 14 height 13
select select "1m"
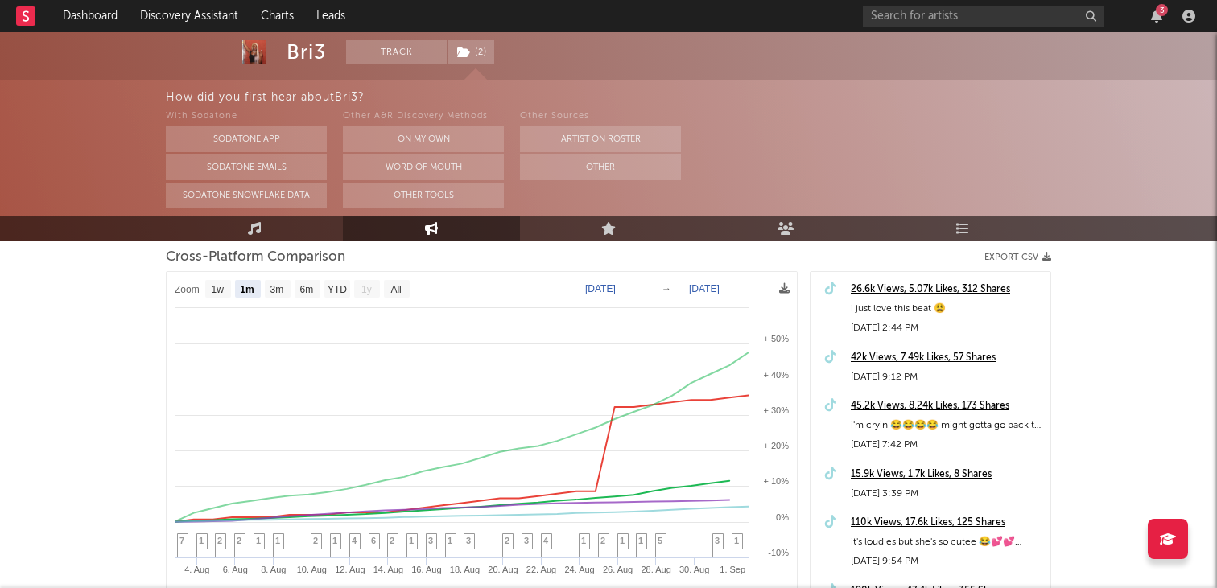
click at [987, 403] on div "45.2k Views, 8.24k Likes, 173 Shares" at bounding box center [947, 406] width 192 height 19
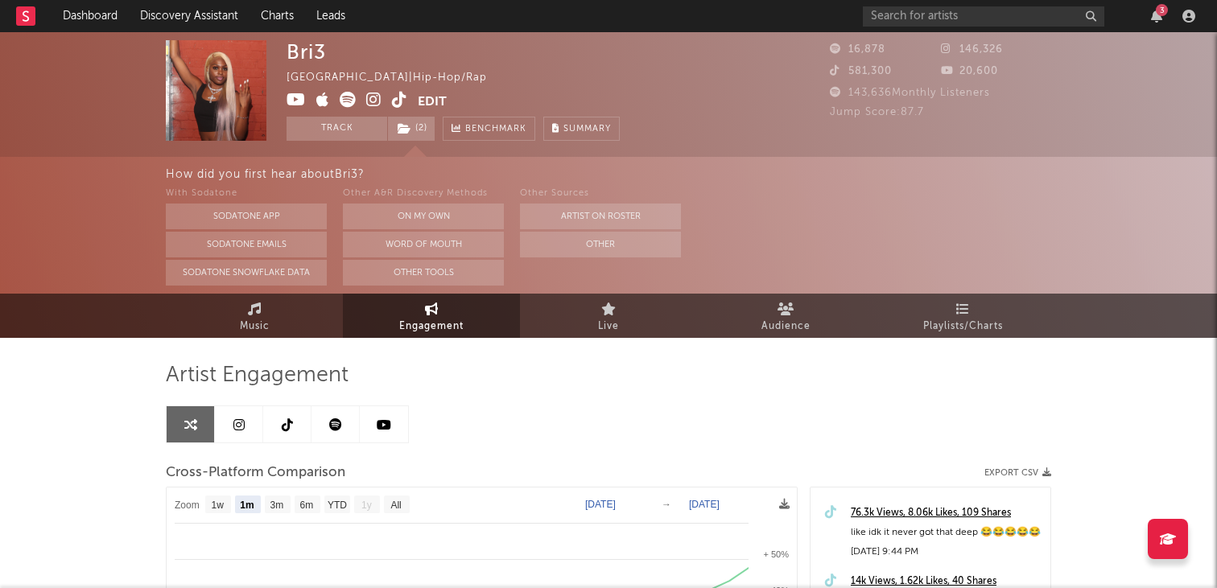
click at [596, 323] on link "Live" at bounding box center [608, 316] width 177 height 44
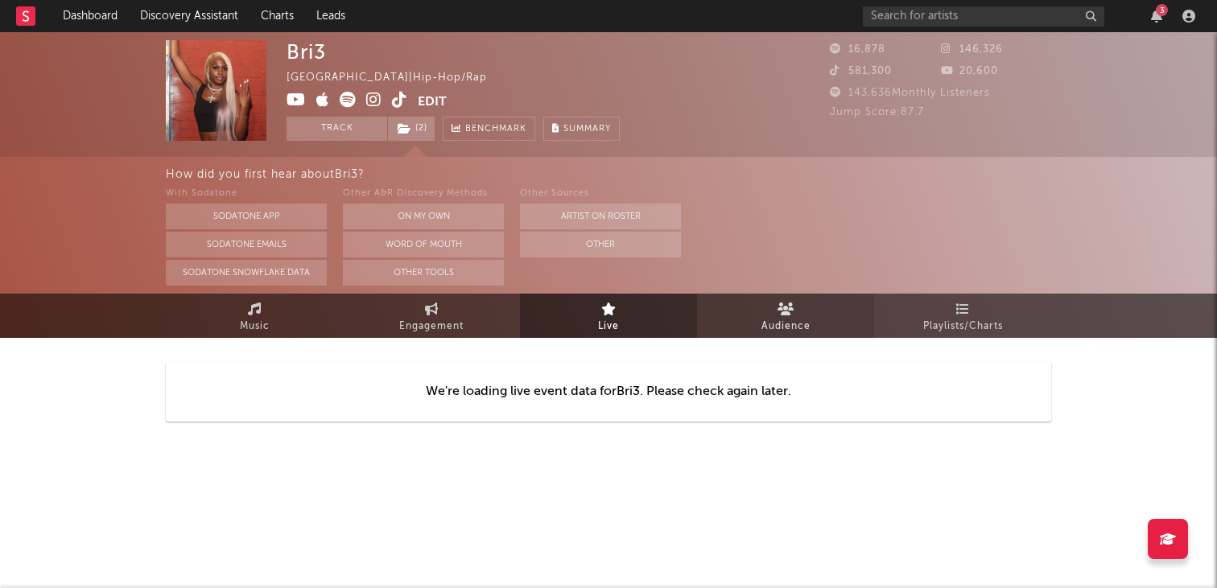
click at [794, 309] on link "Audience" at bounding box center [785, 316] width 177 height 44
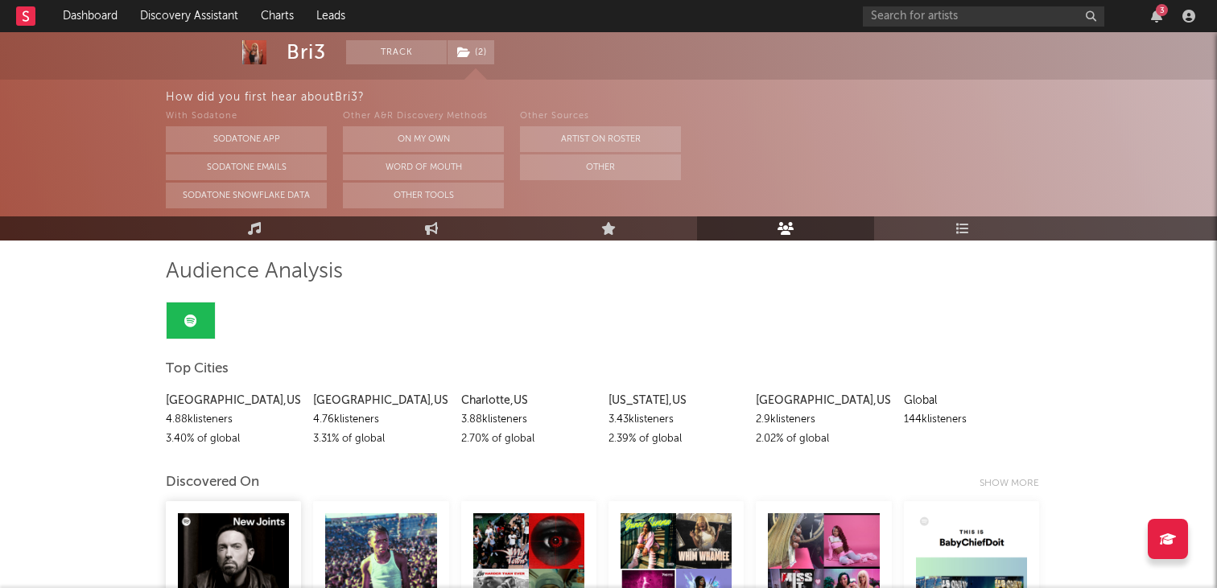
scroll to position [84, 0]
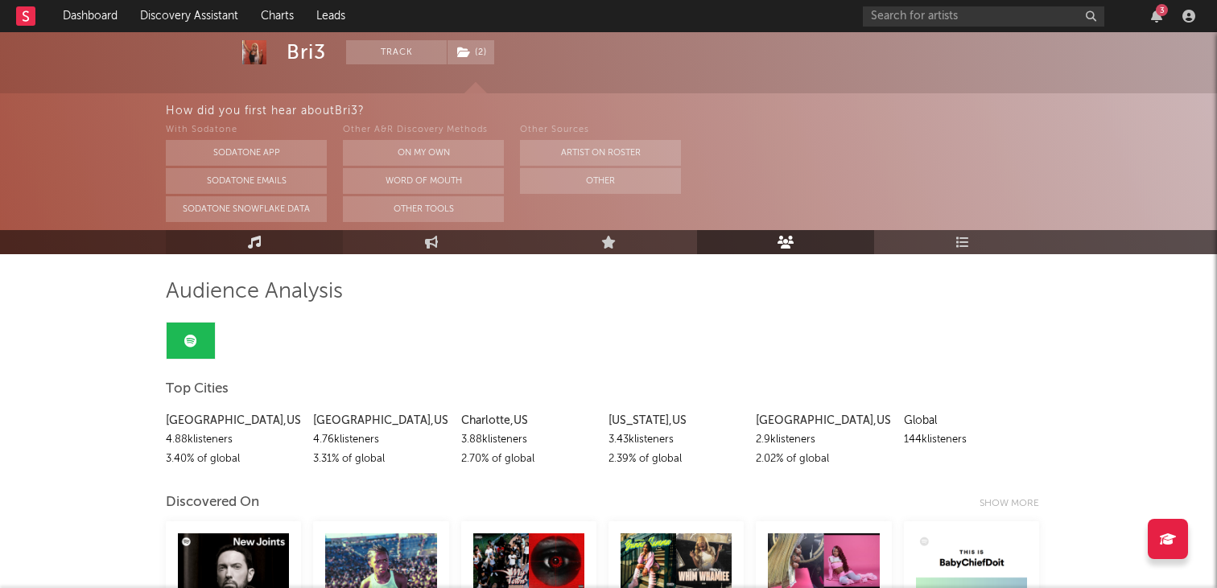
click at [262, 246] on link "Music" at bounding box center [254, 242] width 177 height 24
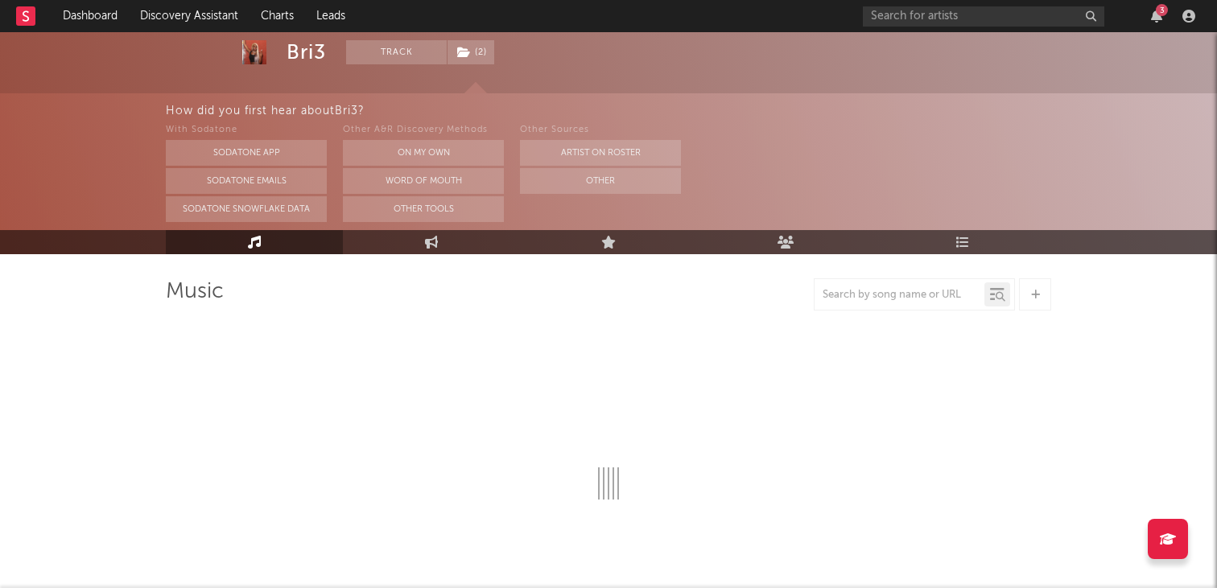
select select "6m"
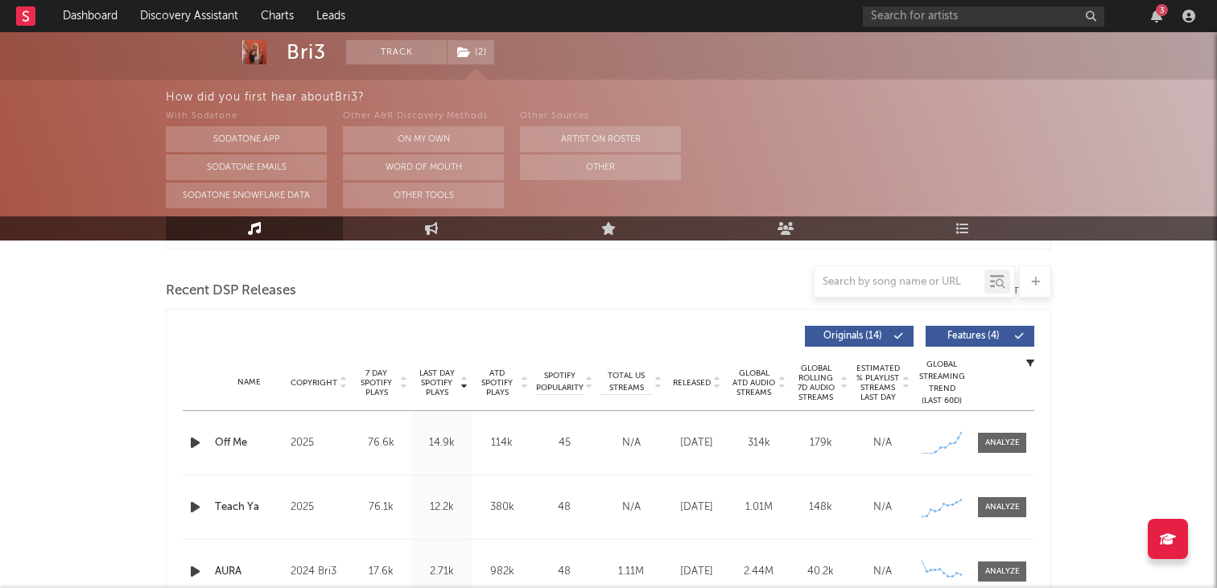
scroll to position [539, 0]
